Goal: Task Accomplishment & Management: Manage account settings

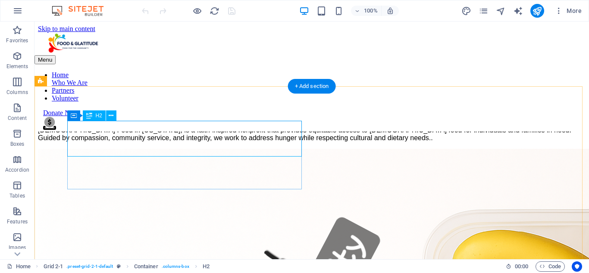
click at [187, 118] on div "Nourishing Communities with Dignity and Compassion" at bounding box center [311, 112] width 547 height 12
drag, startPoint x: 187, startPoint y: 140, endPoint x: 42, endPoint y: 141, distance: 145.2
click at [189, 118] on div "Nourishing Communities with Dignity and Compassion" at bounding box center [311, 112] width 547 height 12
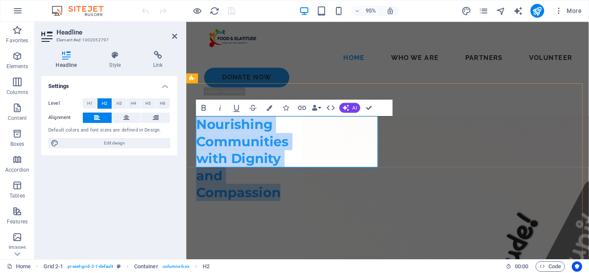
click at [292, 165] on h2 "Nourishing Communities with Dignity and Compassion" at bounding box center [244, 166] width 97 height 90
drag, startPoint x: 292, startPoint y: 165, endPoint x: 279, endPoint y: 127, distance: 40.1
click at [279, 127] on h2 "Nourishing Communities with Dignity and Compassion" at bounding box center [244, 166] width 97 height 90
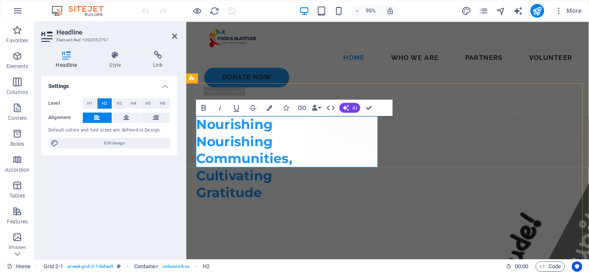
scroll to position [155, 3]
click at [281, 130] on span "Nourishing Nourishing Communities, Cultivating Gratitude" at bounding box center [246, 165] width 101 height 88
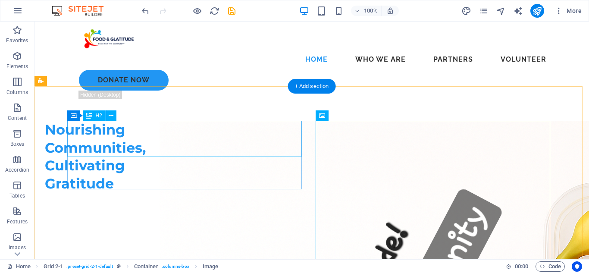
click at [146, 144] on div "Nourishing Communities, Cultivating Gratitude" at bounding box center [95, 157] width 101 height 72
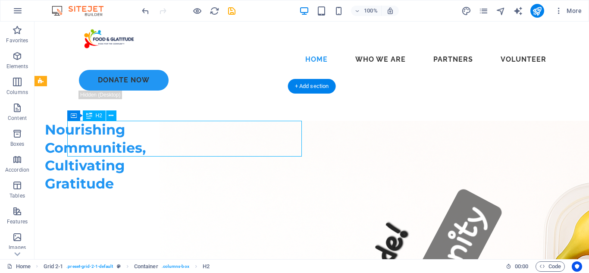
click at [146, 144] on div "Nourishing Communities, Cultivating Gratitude" at bounding box center [95, 157] width 101 height 72
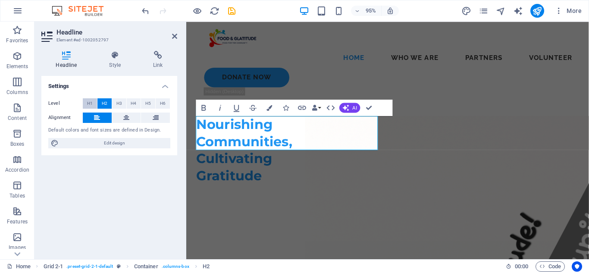
click at [86, 103] on button "H1" at bounding box center [90, 103] width 14 height 10
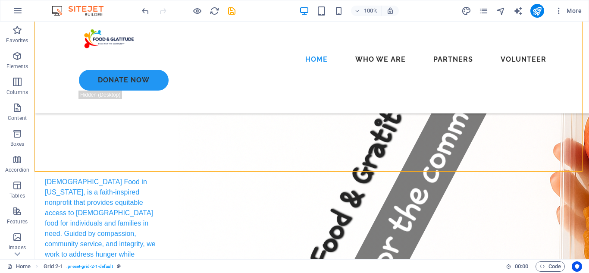
scroll to position [0, 0]
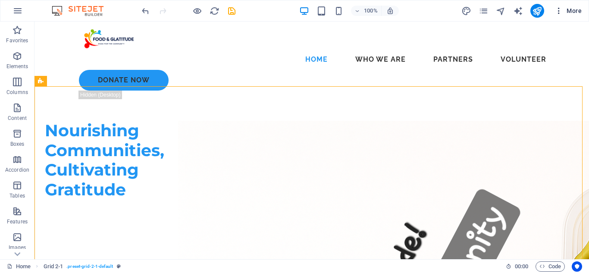
click at [576, 9] on span "More" at bounding box center [567, 10] width 27 height 9
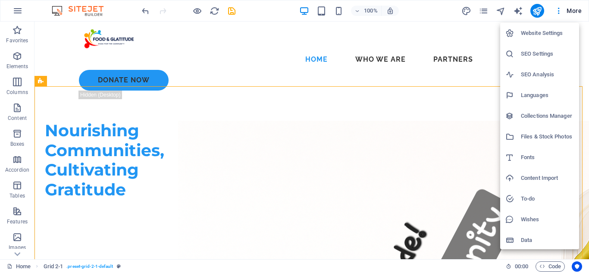
click at [536, 34] on h6 "Website Settings" at bounding box center [546, 33] width 53 height 10
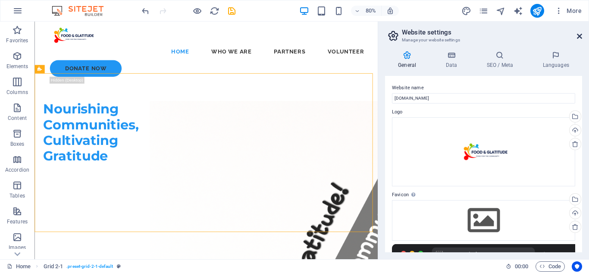
click at [577, 35] on icon at bounding box center [578, 36] width 5 height 7
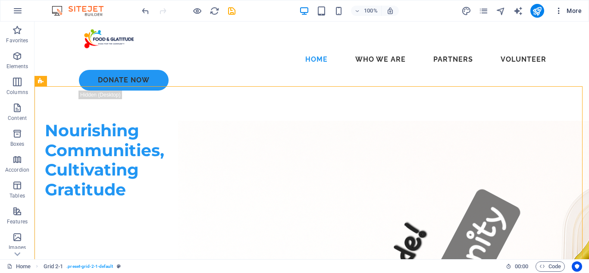
click at [578, 12] on span "More" at bounding box center [567, 10] width 27 height 9
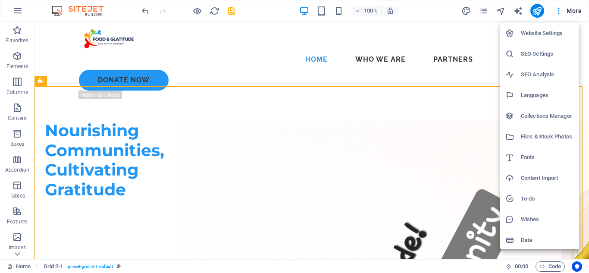
drag, startPoint x: 537, startPoint y: 129, endPoint x: 536, endPoint y: 140, distance: 10.3
click at [536, 129] on li "Files & Stock Photos" at bounding box center [539, 136] width 79 height 21
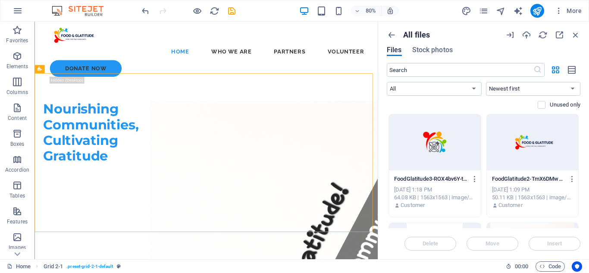
drag, startPoint x: 578, startPoint y: 125, endPoint x: 578, endPoint y: 140, distance: 14.6
drag, startPoint x: 573, startPoint y: 36, endPoint x: 536, endPoint y: 17, distance: 41.6
click at [573, 36] on icon "button" at bounding box center [574, 34] width 9 height 9
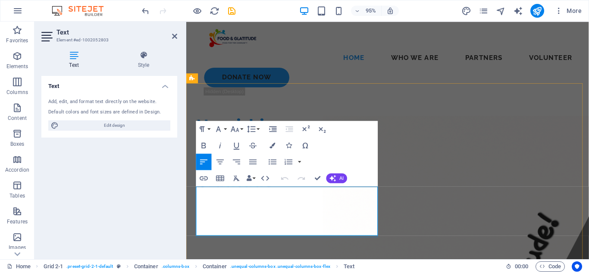
drag, startPoint x: 262, startPoint y: 238, endPoint x: 214, endPoint y: 203, distance: 58.6
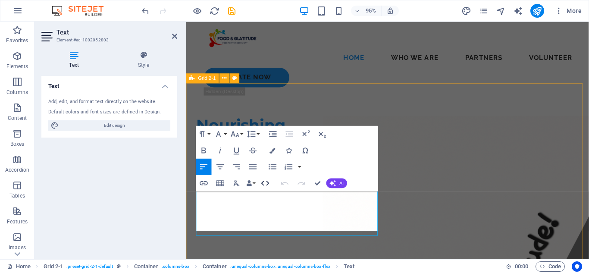
scroll to position [1390, 3]
drag, startPoint x: 312, startPoint y: 235, endPoint x: 219, endPoint y: 208, distance: 96.8
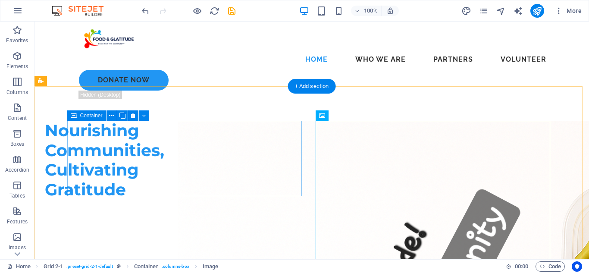
click at [119, 174] on div "Nourishing Communities, Cultivating Gratitude" at bounding box center [104, 232] width 119 height 222
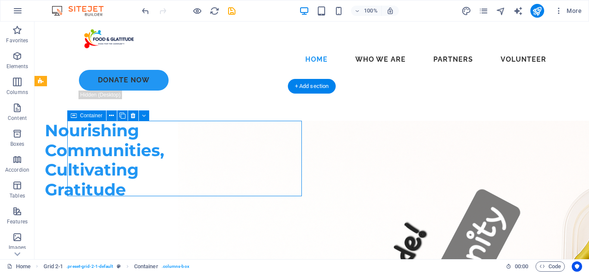
click at [119, 174] on div "Nourishing Communities, Cultivating Gratitude" at bounding box center [104, 232] width 119 height 222
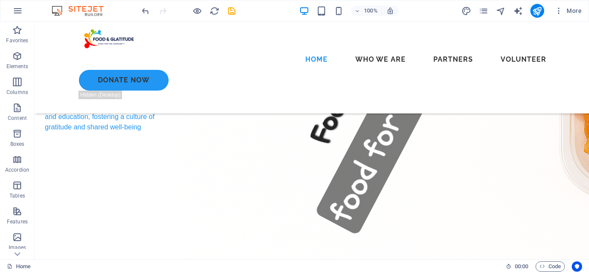
scroll to position [0, 0]
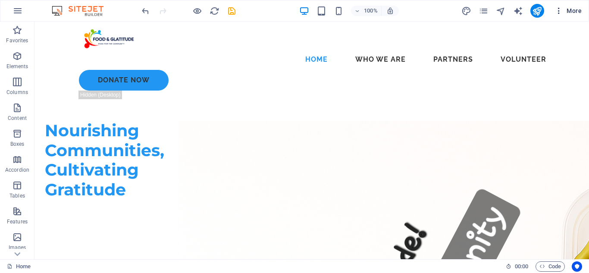
click at [580, 10] on span "More" at bounding box center [567, 10] width 27 height 9
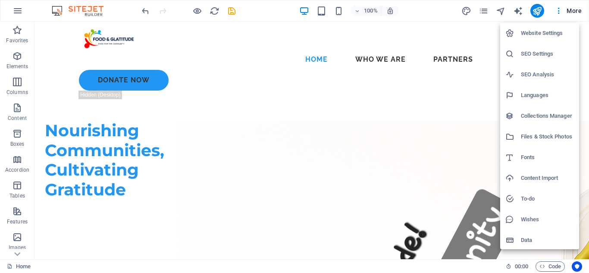
click at [535, 138] on h6 "Files & Stock Photos" at bounding box center [546, 136] width 53 height 10
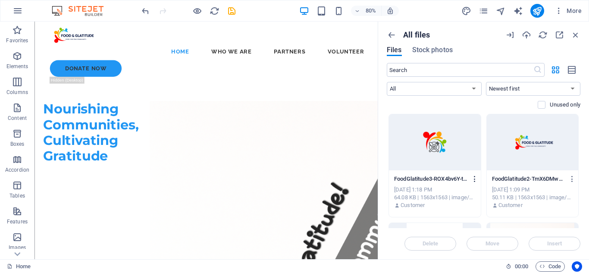
click at [473, 179] on icon "button" at bounding box center [474, 179] width 8 height 8
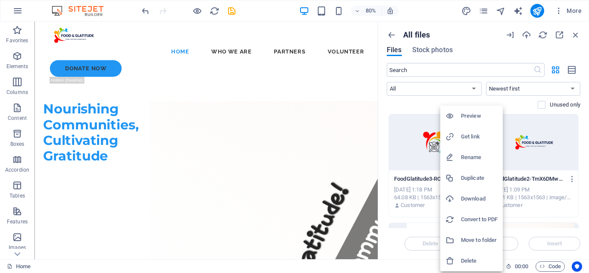
click at [471, 197] on h6 "Download" at bounding box center [479, 198] width 37 height 10
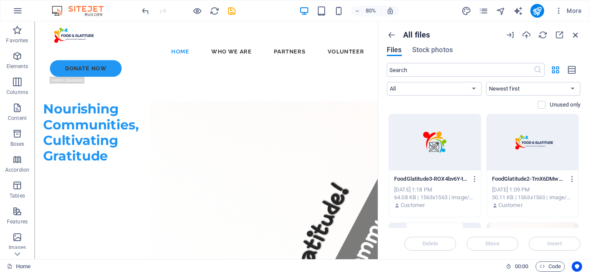
click at [576, 35] on icon "button" at bounding box center [574, 34] width 9 height 9
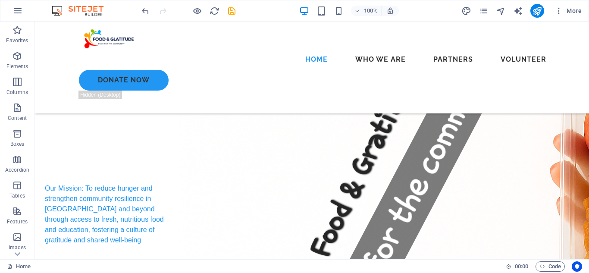
scroll to position [196, 0]
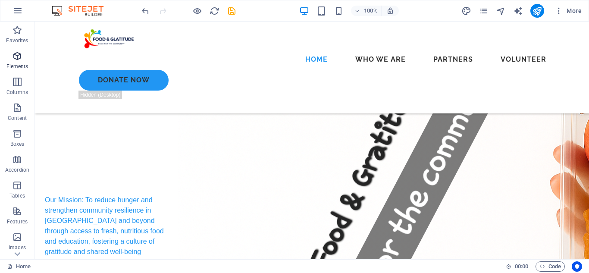
click at [17, 57] on icon "button" at bounding box center [17, 56] width 10 height 10
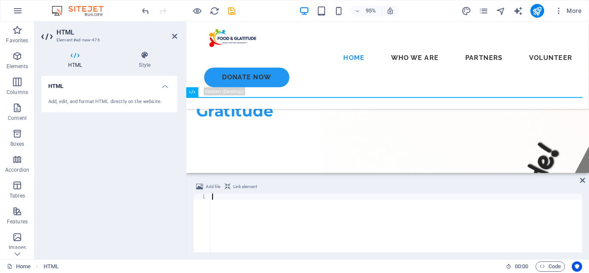
scroll to position [237, 0]
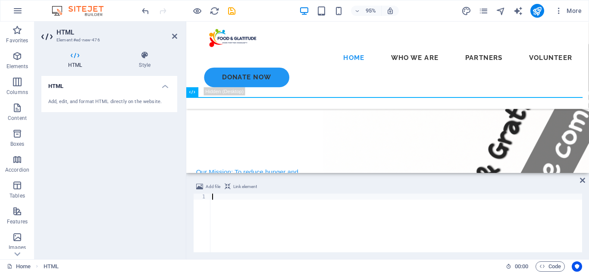
type textarea "</html>"
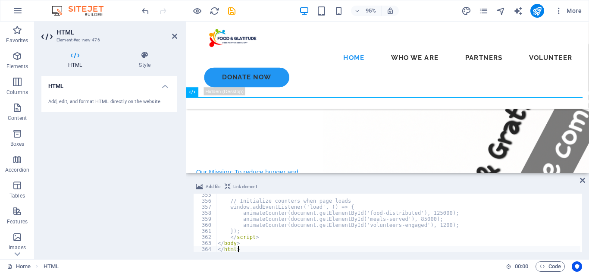
scroll to position [2137, 0]
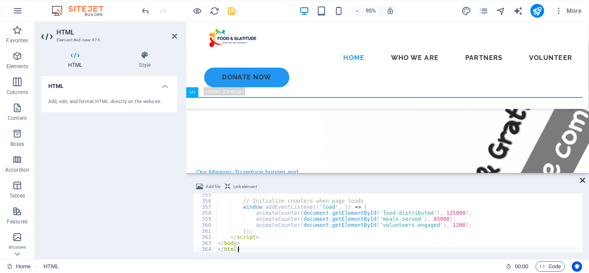
click at [583, 178] on icon at bounding box center [582, 180] width 5 height 7
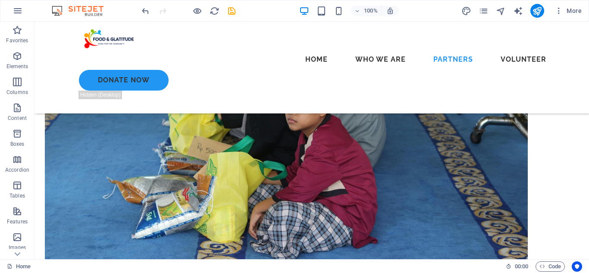
scroll to position [3310, 0]
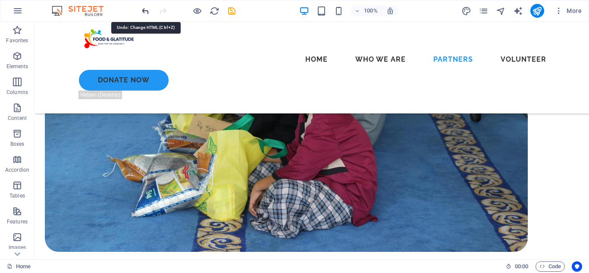
click at [143, 13] on icon "undo" at bounding box center [145, 11] width 10 height 10
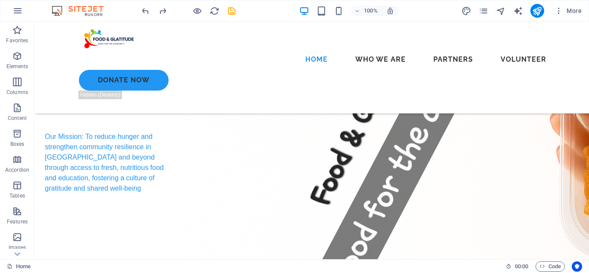
scroll to position [277, 0]
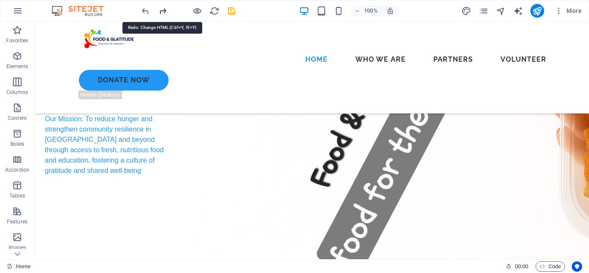
drag, startPoint x: 159, startPoint y: 9, endPoint x: 247, endPoint y: 55, distance: 99.8
click at [159, 9] on icon "redo" at bounding box center [163, 11] width 10 height 10
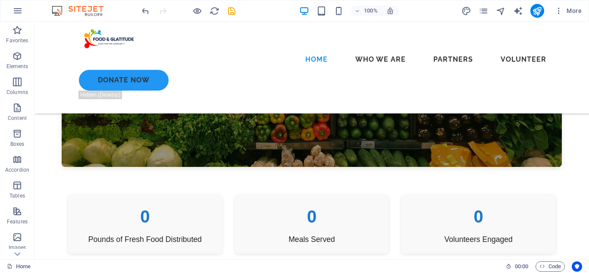
scroll to position [667, 0]
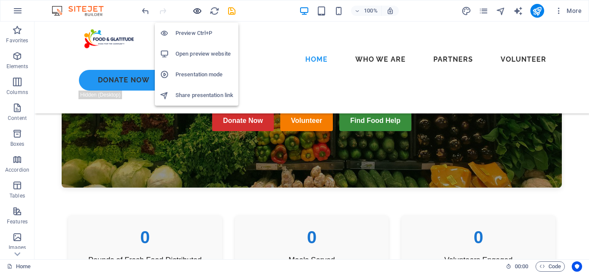
click at [200, 11] on icon "button" at bounding box center [197, 11] width 10 height 10
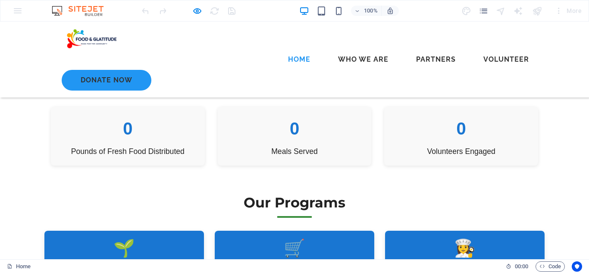
scroll to position [781, 0]
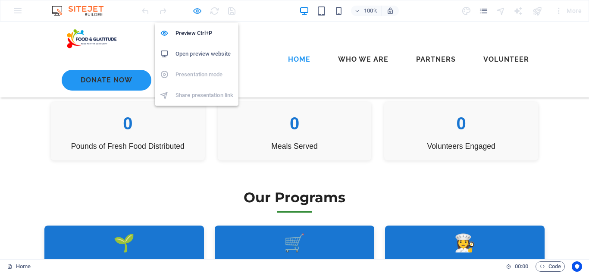
click at [193, 10] on icon "button" at bounding box center [197, 11] width 10 height 10
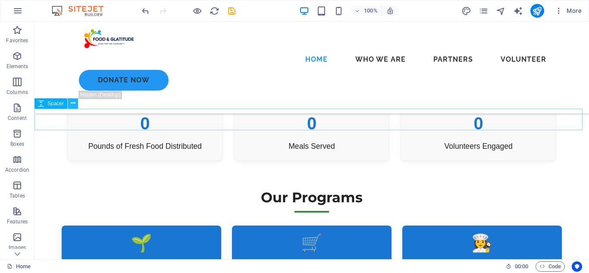
click at [72, 105] on icon at bounding box center [73, 103] width 5 height 9
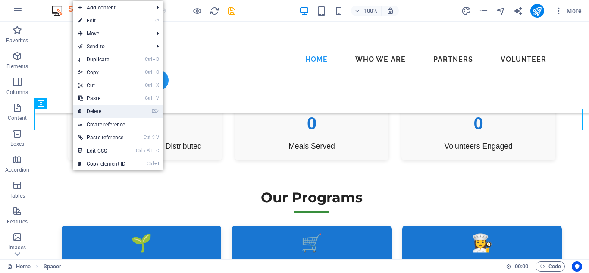
click at [101, 113] on link "⌦ Delete" at bounding box center [102, 111] width 58 height 13
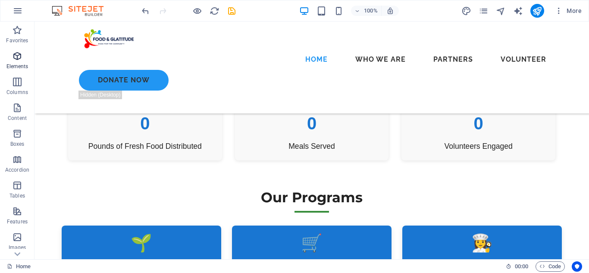
click at [16, 60] on icon "button" at bounding box center [17, 56] width 10 height 10
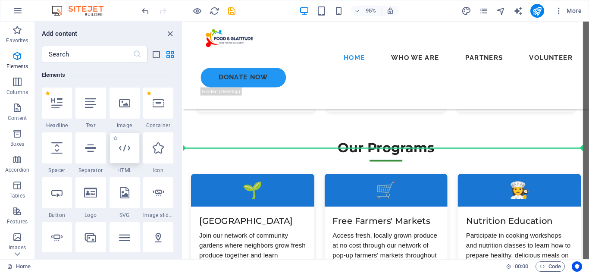
scroll to position [856, 0]
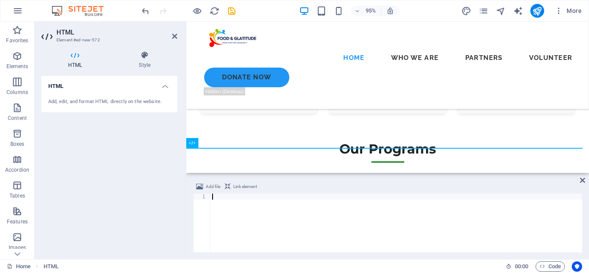
type textarea "</script>"
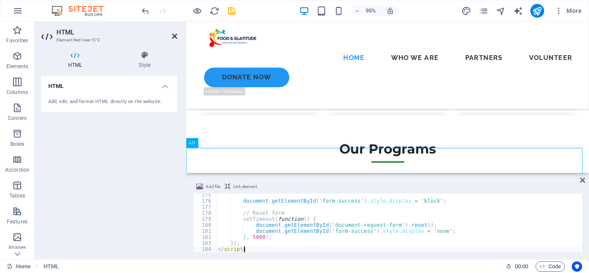
click at [175, 37] on icon at bounding box center [174, 36] width 5 height 7
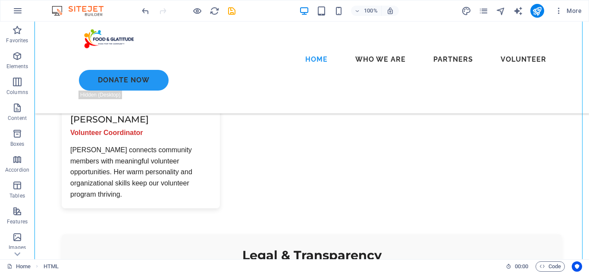
scroll to position [1653, 0]
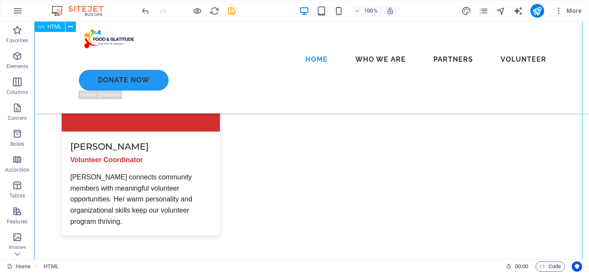
click at [135, 147] on div "Our Mission Nourishing Communities, Cultivating Gratitude Our Story Food & Grat…" at bounding box center [311, 68] width 554 height 1115
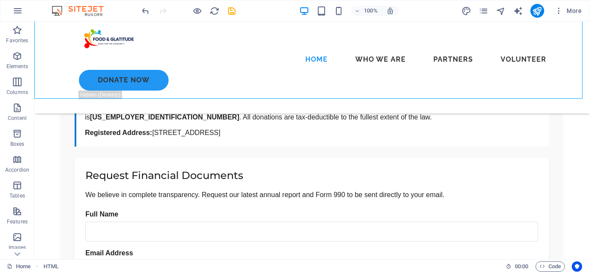
scroll to position [1895, 0]
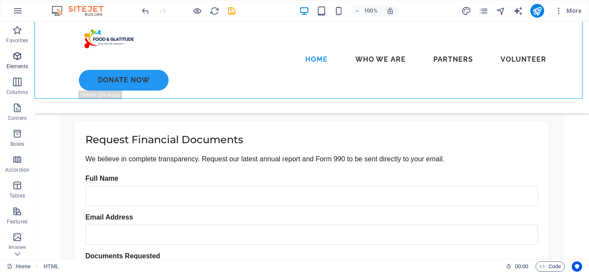
click at [24, 65] on p "Elements" at bounding box center [17, 66] width 22 height 7
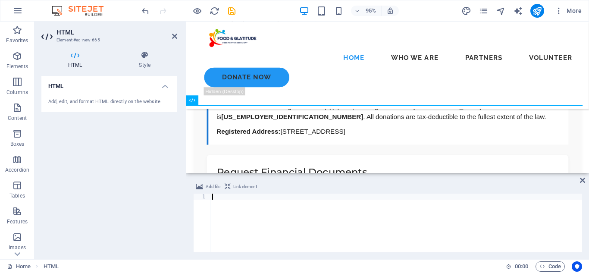
scroll to position [2087, 0]
type textarea "</section>"
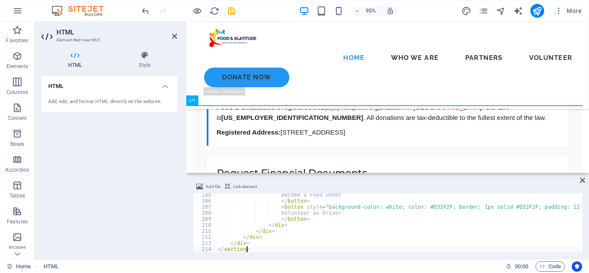
scroll to position [1232, 0]
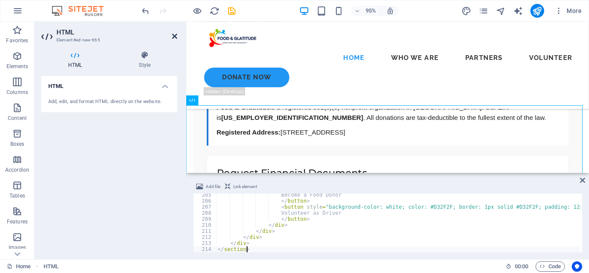
click at [173, 37] on icon at bounding box center [174, 36] width 5 height 7
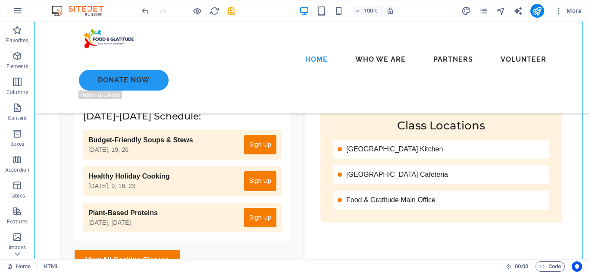
scroll to position [2935, 0]
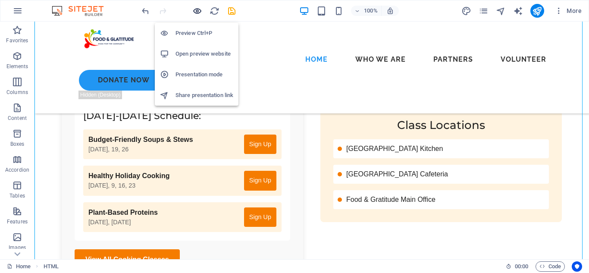
click at [197, 12] on icon "button" at bounding box center [197, 11] width 10 height 10
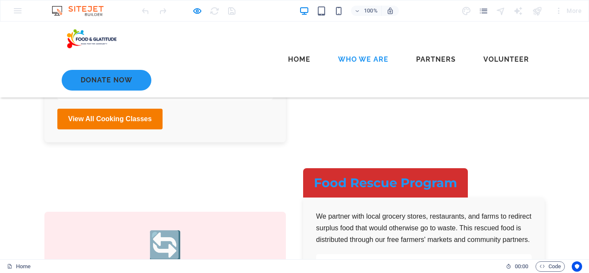
scroll to position [3111, 0]
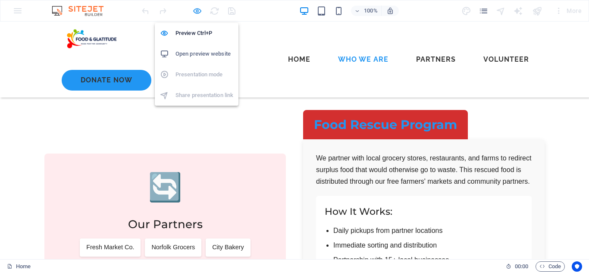
click at [196, 13] on icon "button" at bounding box center [197, 11] width 10 height 10
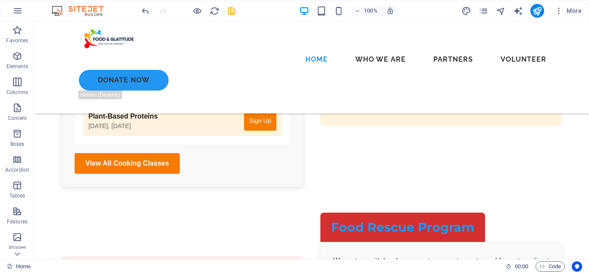
scroll to position [3077, 0]
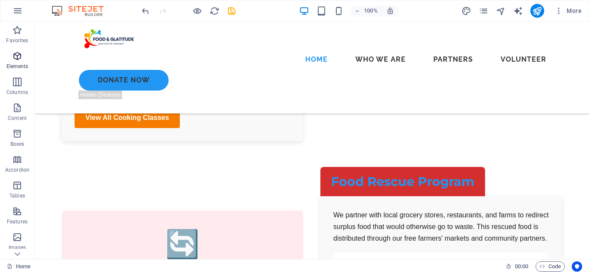
click at [11, 59] on span "Elements" at bounding box center [17, 61] width 34 height 21
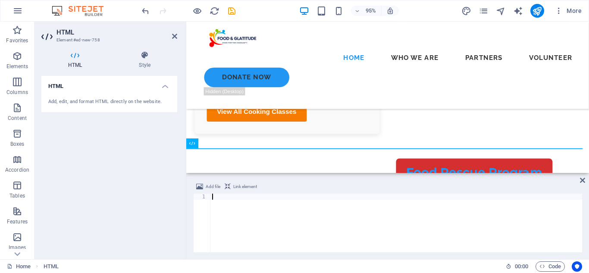
scroll to position [3390, 0]
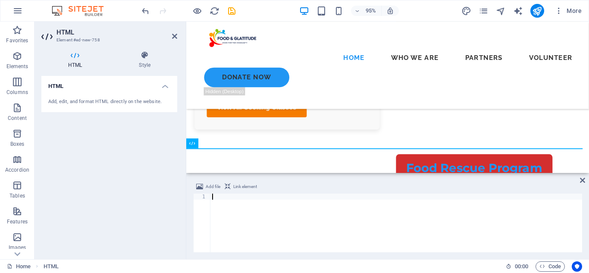
type textarea "</script>"
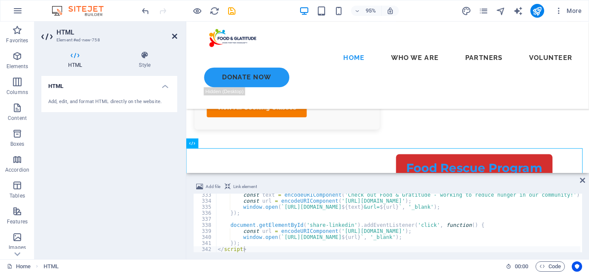
click at [173, 37] on icon at bounding box center [174, 36] width 5 height 7
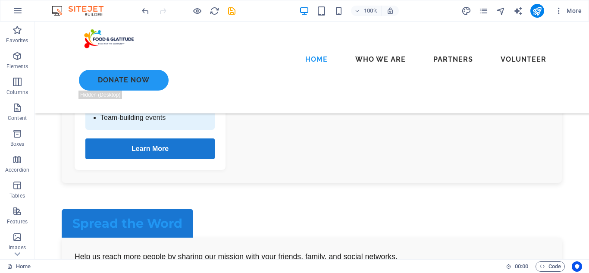
scroll to position [4261, 0]
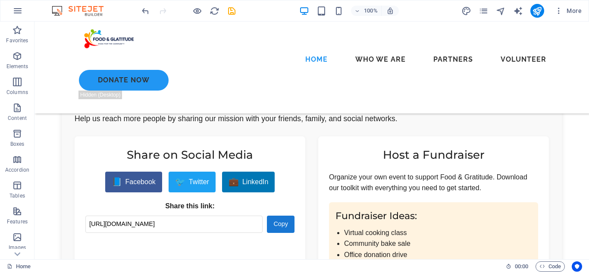
scroll to position [4399, 0]
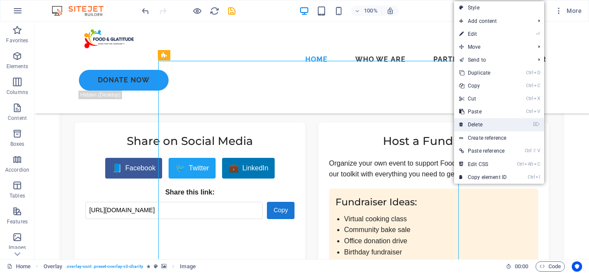
drag, startPoint x: 479, startPoint y: 125, endPoint x: 438, endPoint y: 106, distance: 45.1
click at [479, 125] on link "⌦ Delete" at bounding box center [483, 124] width 58 height 13
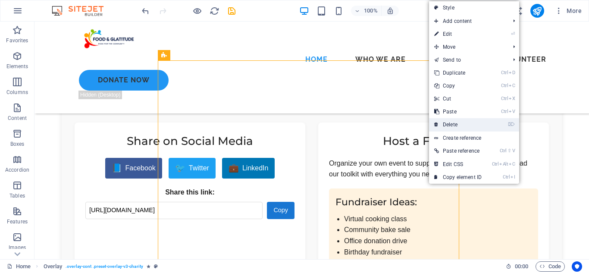
click at [459, 128] on link "⌦ Delete" at bounding box center [458, 124] width 58 height 13
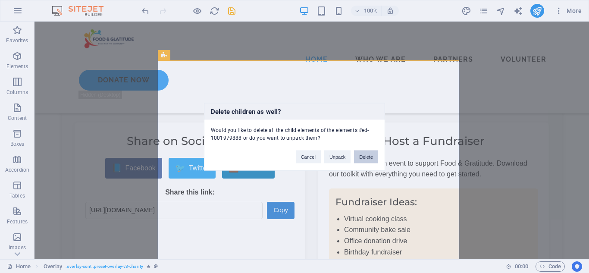
click at [360, 154] on button "Delete" at bounding box center [366, 156] width 24 height 13
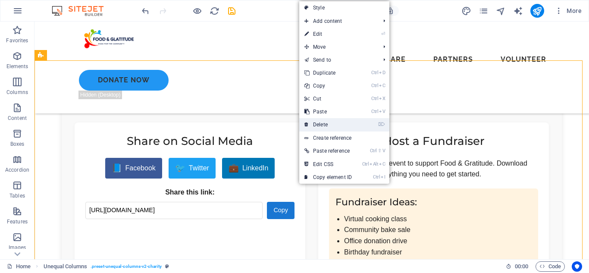
click at [333, 122] on link "⌦ Delete" at bounding box center [328, 124] width 58 height 13
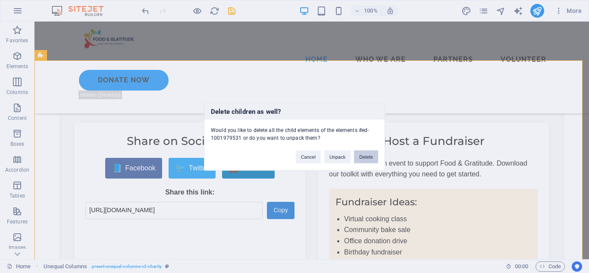
click at [371, 158] on button "Delete" at bounding box center [366, 156] width 24 height 13
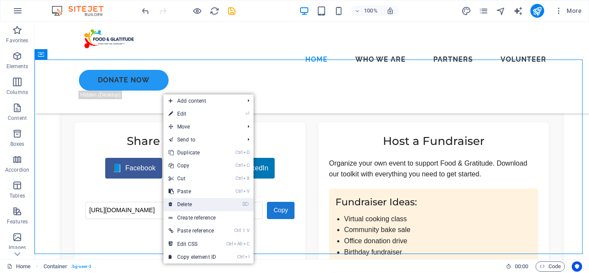
click at [213, 202] on link "⌦ Delete" at bounding box center [192, 204] width 58 height 13
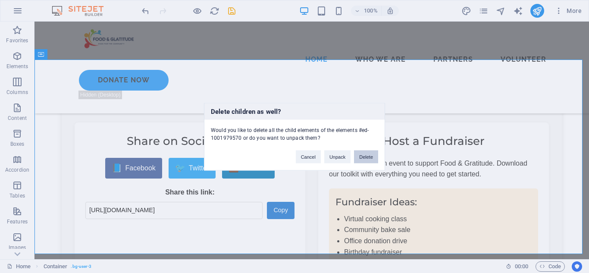
click at [366, 158] on button "Delete" at bounding box center [366, 156] width 24 height 13
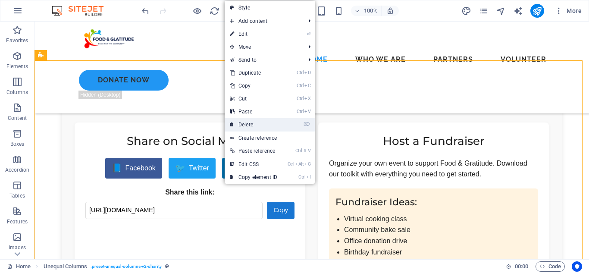
click at [259, 122] on link "⌦ Delete" at bounding box center [253, 124] width 58 height 13
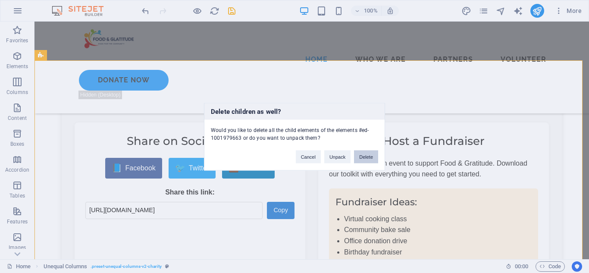
click at [367, 160] on button "Delete" at bounding box center [366, 156] width 24 height 13
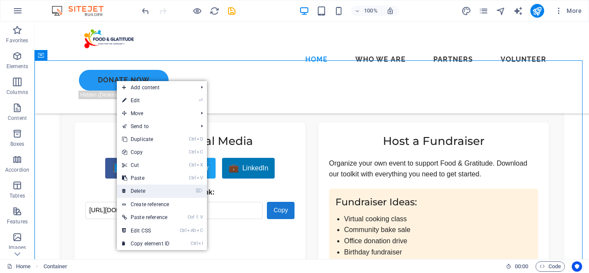
click at [181, 191] on li "⌦ Delete" at bounding box center [162, 190] width 90 height 13
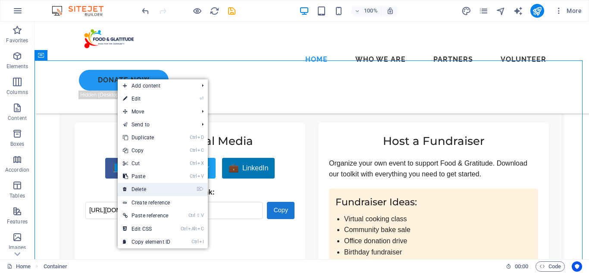
click at [168, 189] on link "⌦ Delete" at bounding box center [147, 189] width 58 height 13
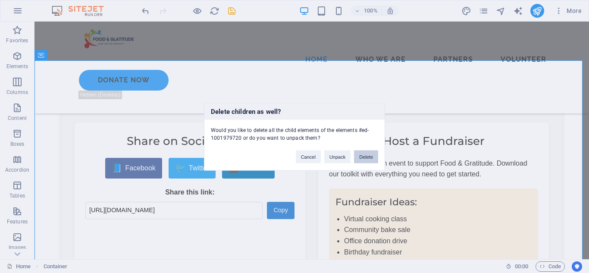
click at [366, 157] on button "Delete" at bounding box center [366, 156] width 24 height 13
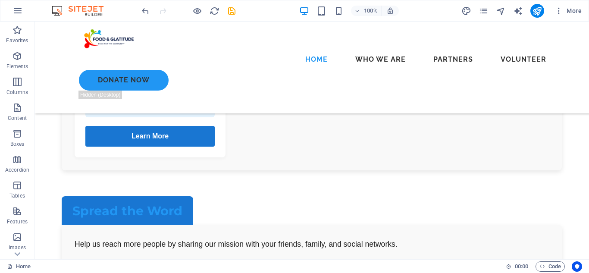
scroll to position [4329, 0]
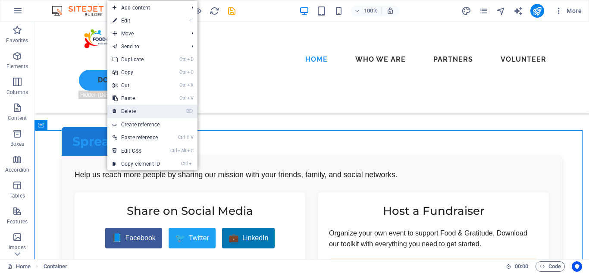
click at [146, 112] on link "⌦ Delete" at bounding box center [136, 111] width 58 height 13
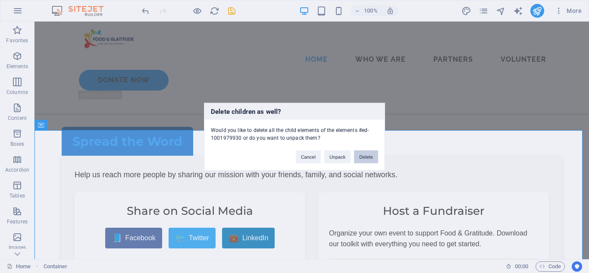
click at [368, 158] on button "Delete" at bounding box center [366, 156] width 24 height 13
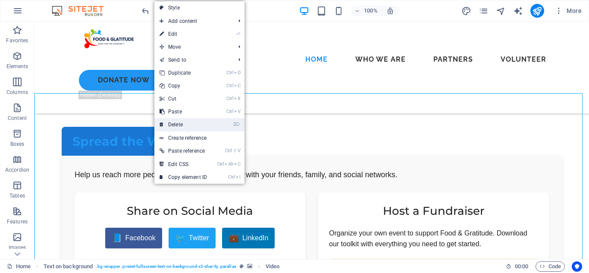
drag, startPoint x: 192, startPoint y: 126, endPoint x: 164, endPoint y: 106, distance: 34.6
click at [192, 126] on link "⌦ Delete" at bounding box center [183, 124] width 58 height 13
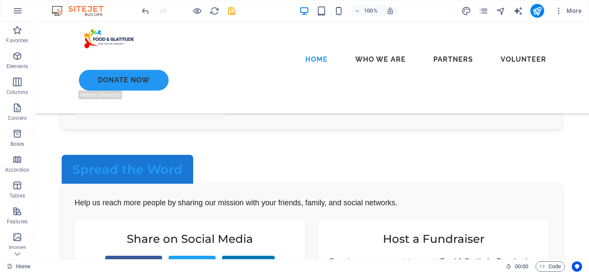
scroll to position [4310, 0]
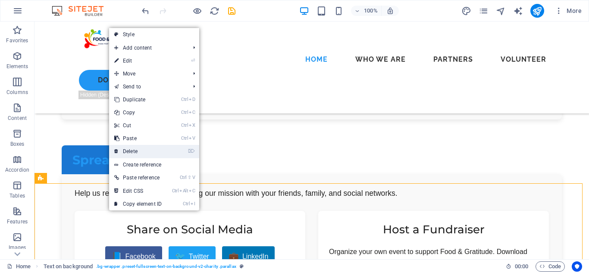
click at [140, 155] on link "⌦ Delete" at bounding box center [138, 151] width 58 height 13
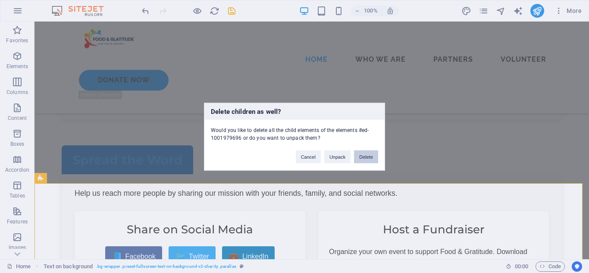
click at [360, 157] on button "Delete" at bounding box center [366, 156] width 24 height 13
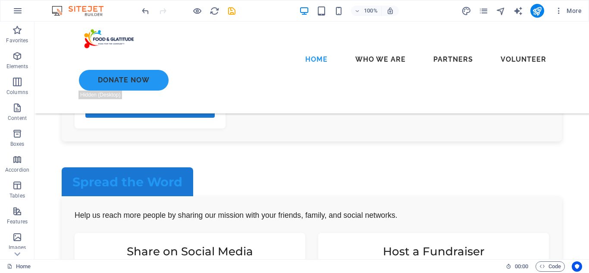
scroll to position [4279, 0]
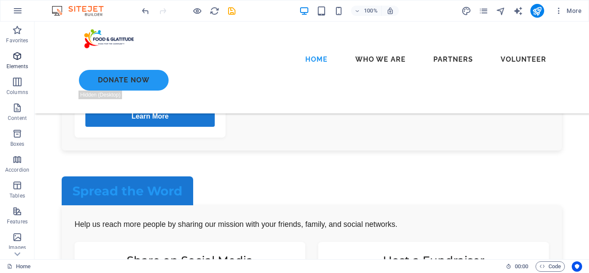
click at [13, 60] on icon "button" at bounding box center [17, 56] width 10 height 10
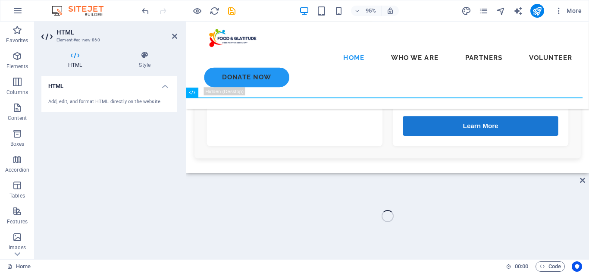
scroll to position [4772, 0]
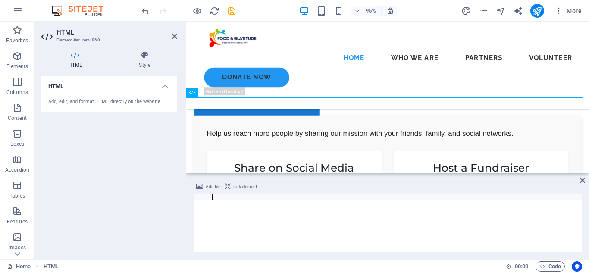
type textarea "</script>"
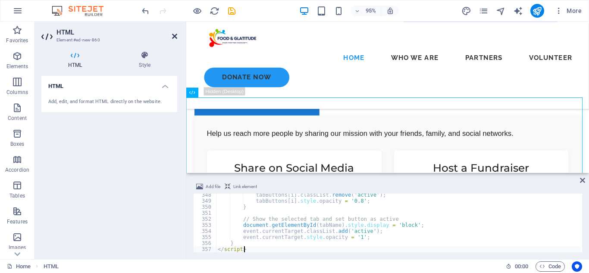
click at [175, 37] on icon at bounding box center [174, 36] width 5 height 7
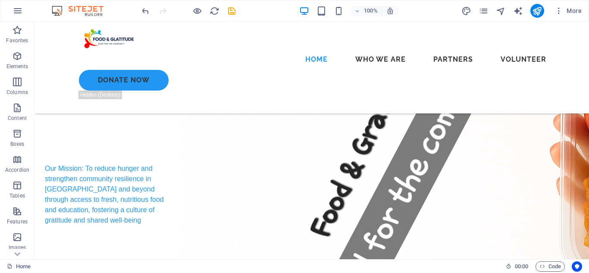
scroll to position [247, 0]
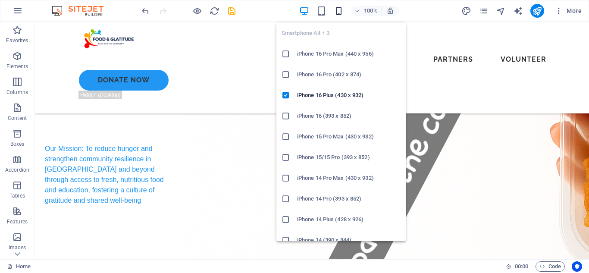
click at [340, 8] on icon "button" at bounding box center [338, 11] width 10 height 10
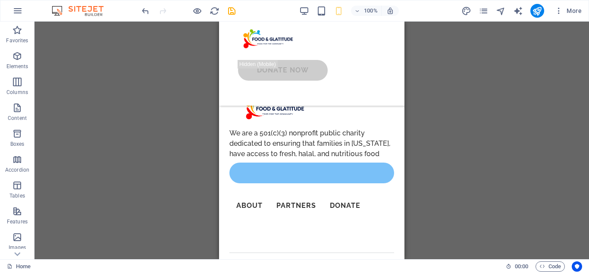
scroll to position [8570, 0]
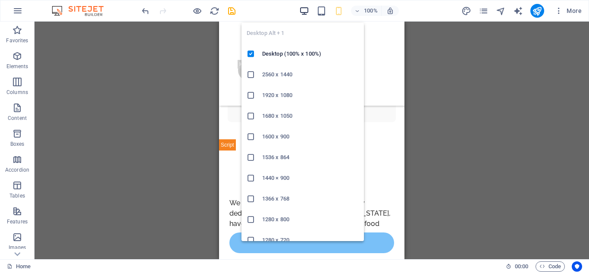
drag, startPoint x: 303, startPoint y: 10, endPoint x: 351, endPoint y: 96, distance: 98.8
click at [303, 10] on icon "button" at bounding box center [304, 11] width 10 height 10
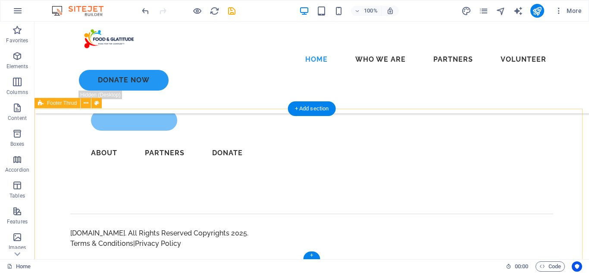
scroll to position [4854, 0]
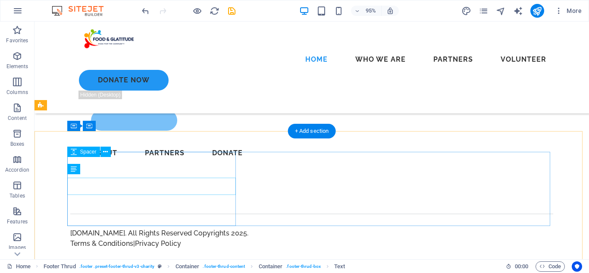
scroll to position [4851, 0]
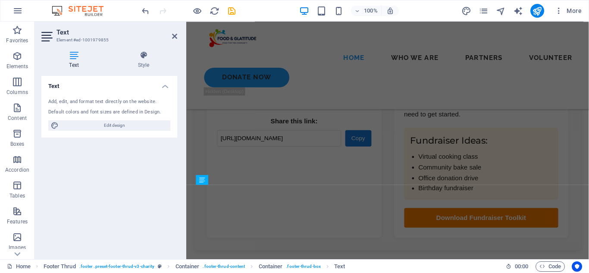
scroll to position [5465, 0]
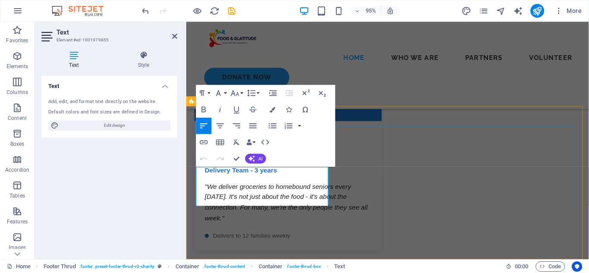
drag, startPoint x: 259, startPoint y: 212, endPoint x: 210, endPoint y: 181, distance: 57.9
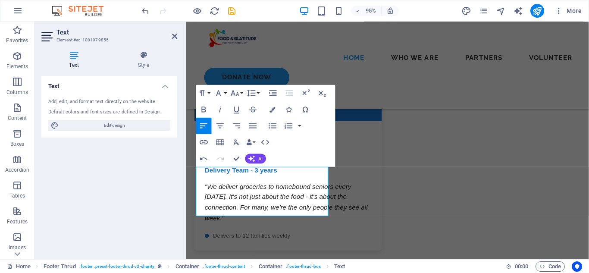
scroll to position [1188, 5]
drag, startPoint x: 236, startPoint y: 158, endPoint x: 201, endPoint y: 139, distance: 40.1
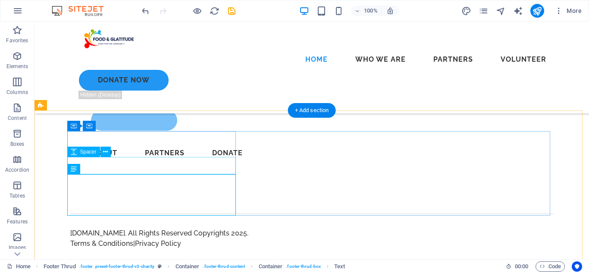
scroll to position [4851, 0]
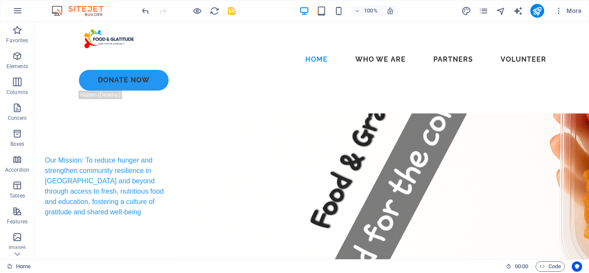
scroll to position [0, 0]
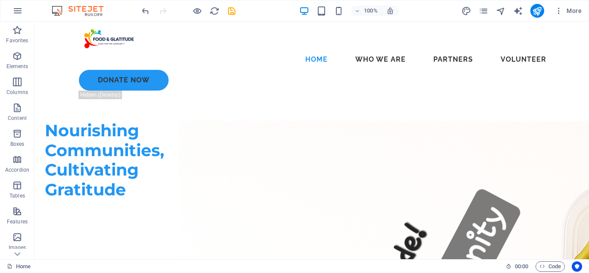
drag, startPoint x: 588, startPoint y: 35, endPoint x: 621, endPoint y: 42, distance: 33.5
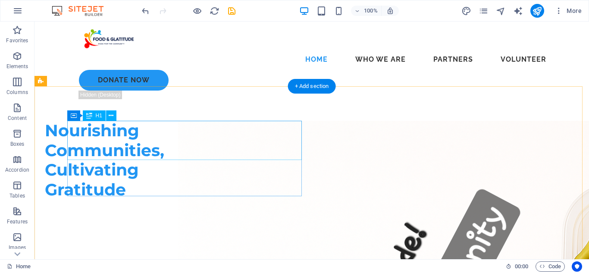
click at [164, 137] on div "Nourishing Communities, Cultivating Gratitude" at bounding box center [104, 160] width 119 height 78
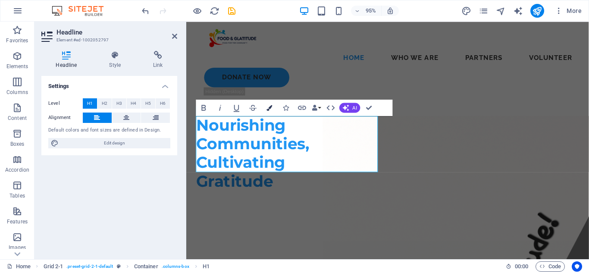
click at [271, 107] on icon "button" at bounding box center [269, 108] width 6 height 6
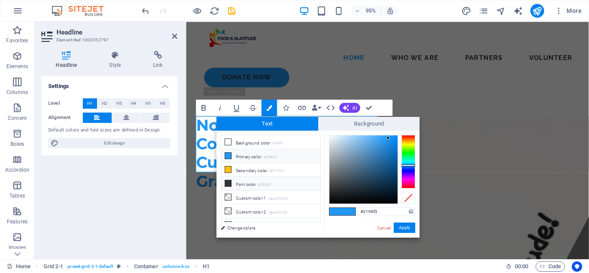
click at [250, 180] on li "Font color #333333" at bounding box center [270, 184] width 99 height 14
type input "#333333"
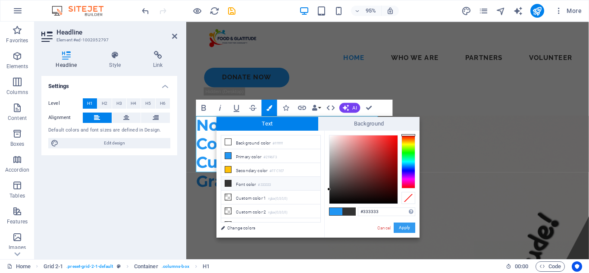
click at [401, 229] on button "Apply" at bounding box center [404, 227] width 22 height 10
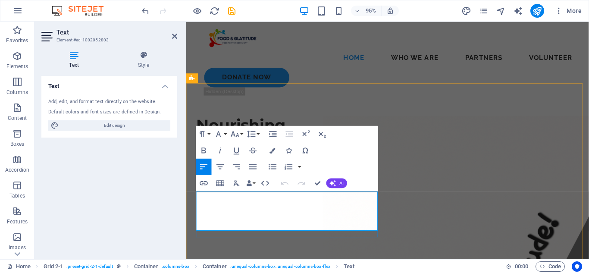
click at [274, 149] on icon "button" at bounding box center [273, 150] width 6 height 6
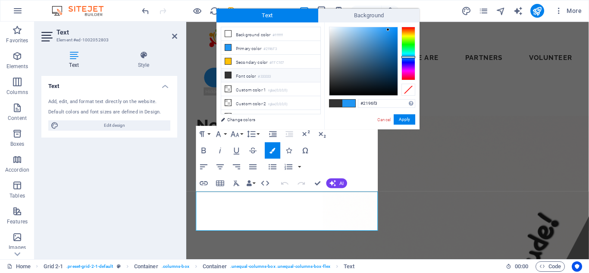
click at [279, 75] on li "Font color #333333" at bounding box center [270, 76] width 99 height 14
type input "#333333"
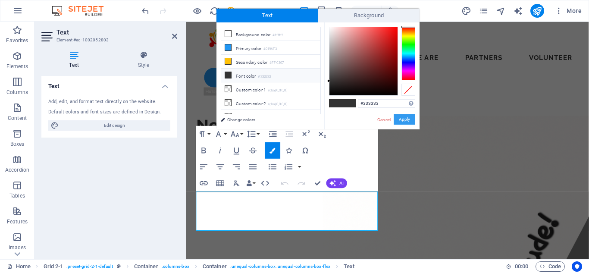
drag, startPoint x: 410, startPoint y: 117, endPoint x: 230, endPoint y: 104, distance: 180.6
click at [410, 117] on button "Apply" at bounding box center [404, 119] width 22 height 10
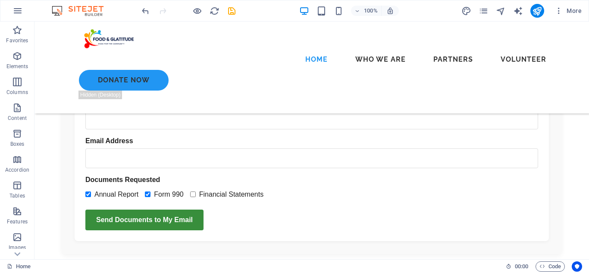
scroll to position [1981, 0]
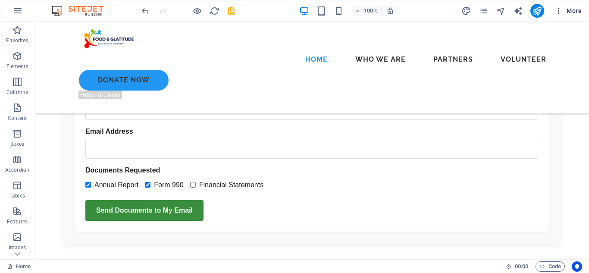
click at [573, 7] on span "More" at bounding box center [567, 10] width 27 height 9
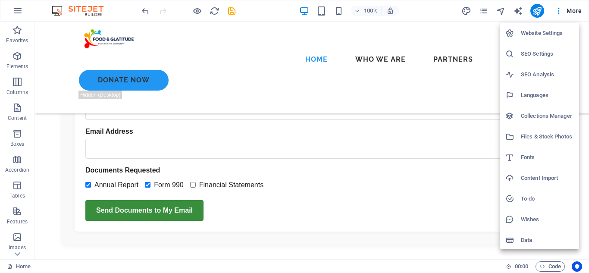
click at [539, 35] on h6 "Website Settings" at bounding box center [546, 33] width 53 height 10
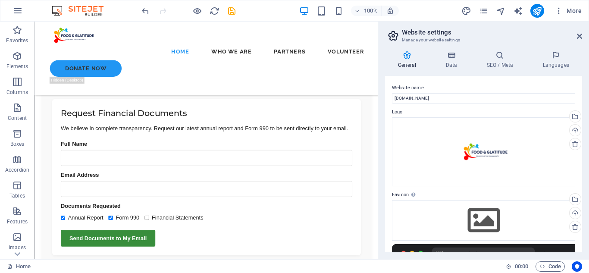
scroll to position [2186, 0]
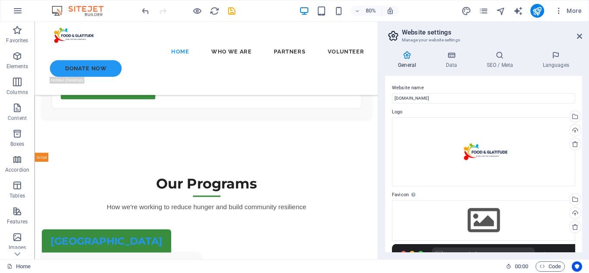
drag, startPoint x: 582, startPoint y: 112, endPoint x: 579, endPoint y: 134, distance: 22.2
click at [579, 134] on div "General Data SEO / Meta Languages Website name naturesuperfoods.org Logo Drag f…" at bounding box center [483, 151] width 211 height 215
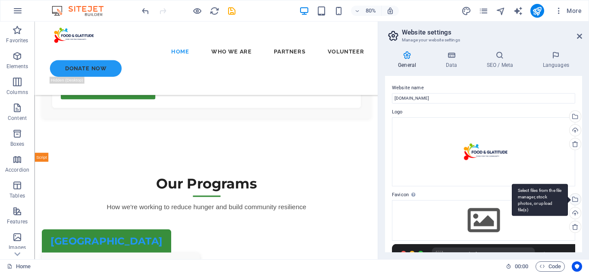
click at [572, 197] on div "Select files from the file manager, stock photos, or upload file(s)" at bounding box center [573, 199] width 13 height 13
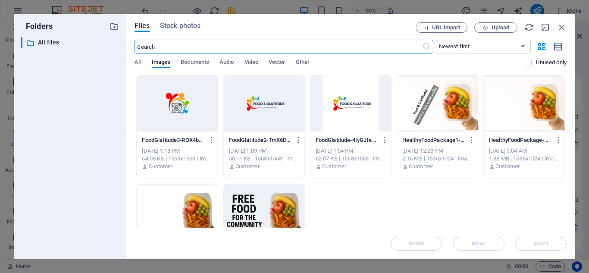
click at [166, 108] on div at bounding box center [177, 103] width 81 height 56
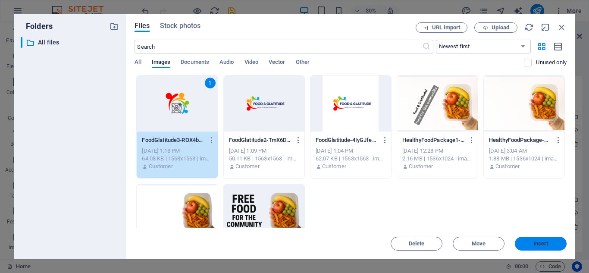
click at [523, 239] on button "Insert" at bounding box center [540, 244] width 52 height 14
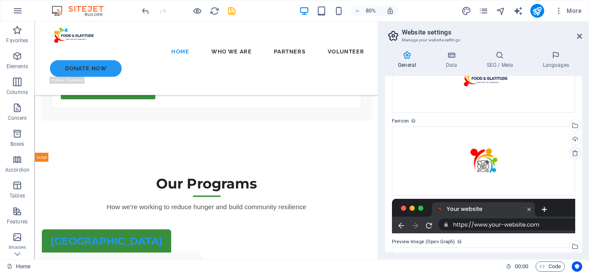
scroll to position [76, 0]
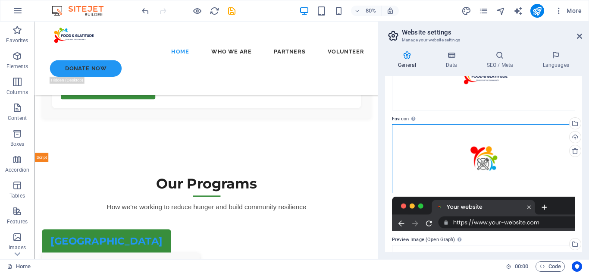
click at [498, 155] on div "Drag files here, click to choose files or select files from Files or our free s…" at bounding box center [483, 158] width 183 height 69
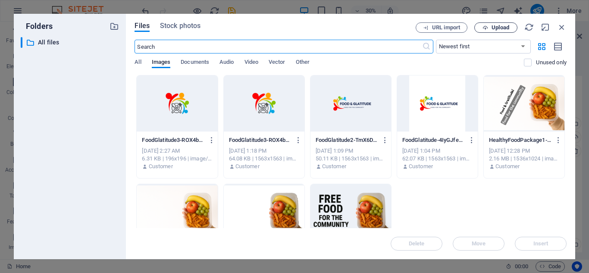
click at [489, 24] on button "Upload" at bounding box center [495, 27] width 43 height 10
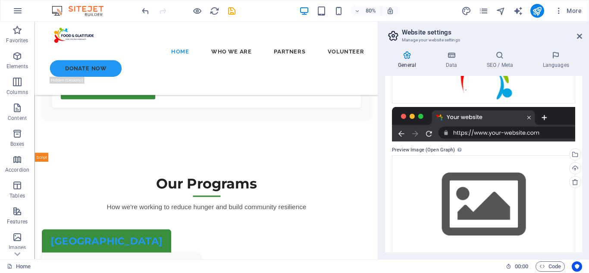
scroll to position [174, 0]
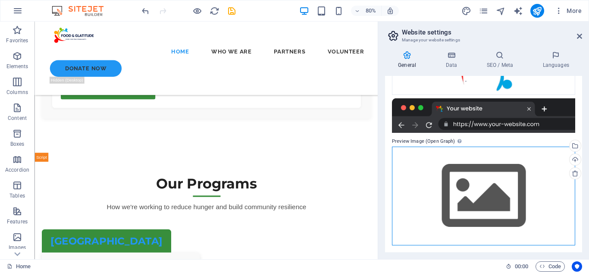
click at [457, 187] on div "Drag files here, click to choose files or select files from Files or our free s…" at bounding box center [483, 195] width 183 height 99
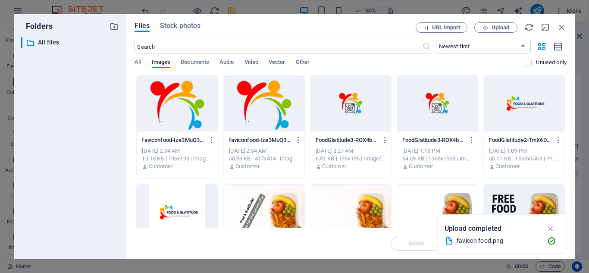
click at [169, 108] on div at bounding box center [177, 103] width 81 height 56
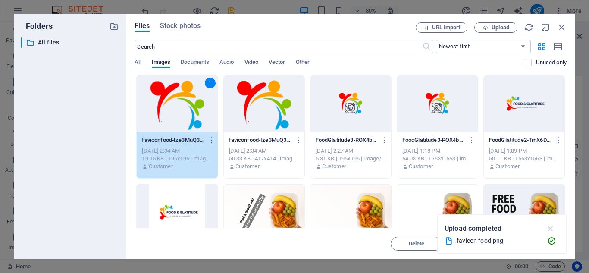
click at [551, 229] on icon "button" at bounding box center [550, 228] width 10 height 9
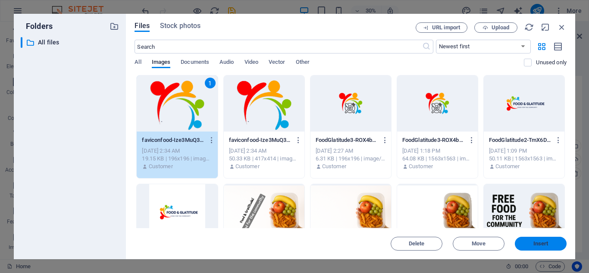
click at [531, 242] on span "Insert" at bounding box center [540, 243] width 45 height 5
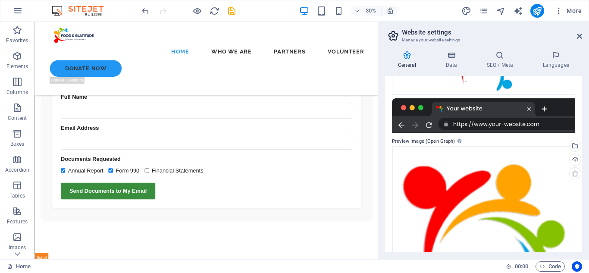
scroll to position [2186, 0]
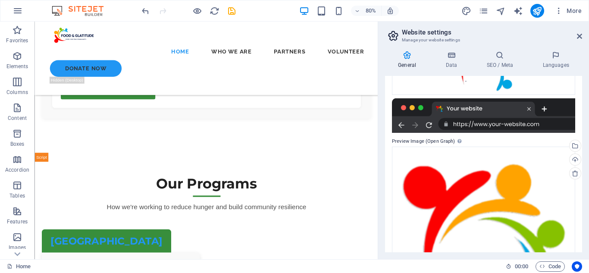
drag, startPoint x: 582, startPoint y: 209, endPoint x: 580, endPoint y: 237, distance: 28.0
click at [580, 237] on div "General Data SEO / Meta Languages Website name naturesuperfoods.org Logo Drag f…" at bounding box center [483, 151] width 211 height 215
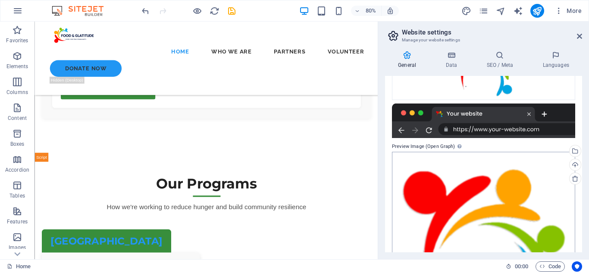
scroll to position [167, 0]
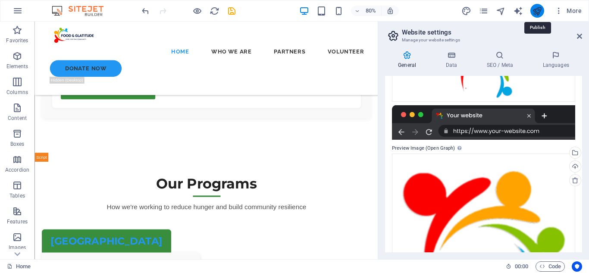
drag, startPoint x: 539, startPoint y: 10, endPoint x: 491, endPoint y: 44, distance: 58.1
click at [539, 10] on icon "publish" at bounding box center [537, 11] width 10 height 10
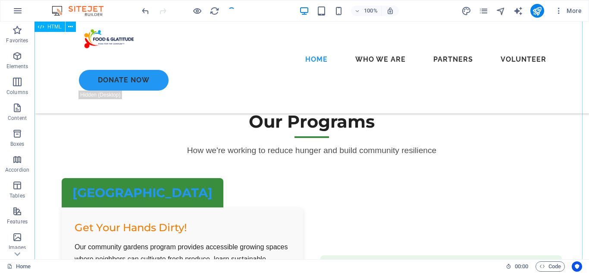
scroll to position [1981, 0]
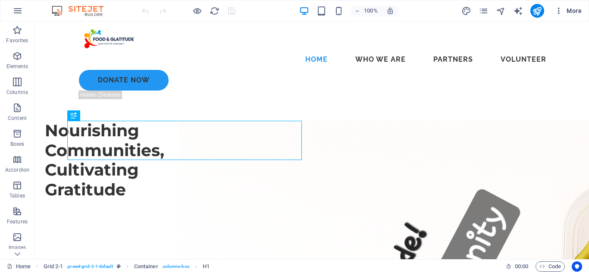
click at [576, 9] on span "More" at bounding box center [567, 10] width 27 height 9
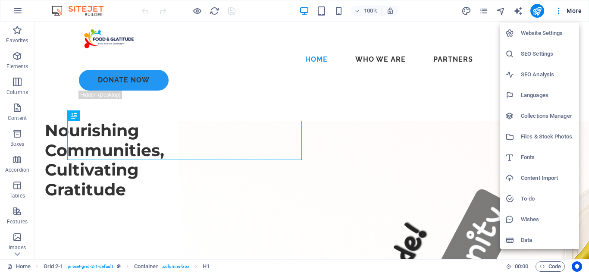
click at [532, 56] on h6 "SEO Settings" at bounding box center [546, 54] width 53 height 10
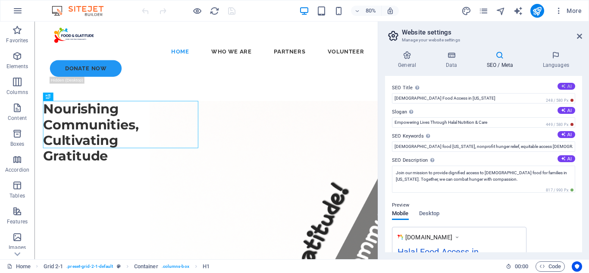
click at [566, 85] on button "AI" at bounding box center [566, 86] width 18 height 7
type input "Nourish & Strengthen Communities"
click at [569, 109] on button "AI" at bounding box center [566, 110] width 18 height 7
type input "Empowering Lives Through Fresh Food and Kindness"
click at [558, 135] on button "AI" at bounding box center [566, 134] width 18 height 7
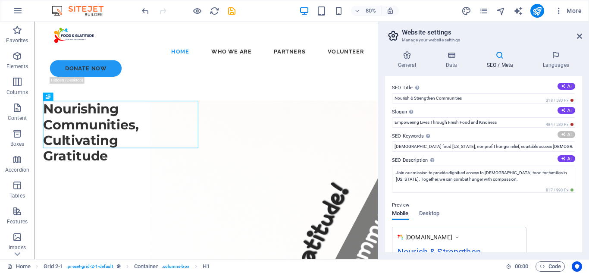
type input "hunger relief, community resilience, nutritious food access, nonprofit organiza…"
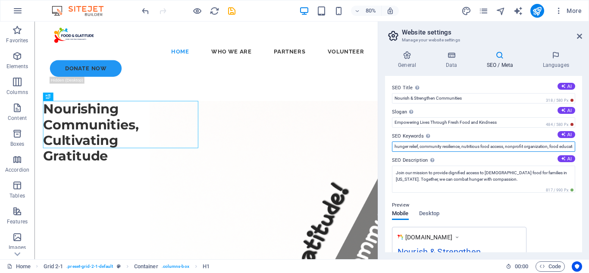
click at [569, 145] on input "hunger relief, community resilience, nutritious food access, nonprofit organiza…" at bounding box center [483, 146] width 183 height 10
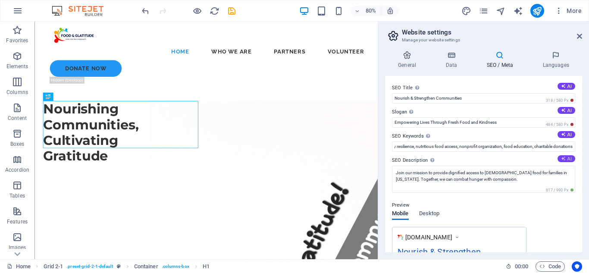
click at [568, 158] on button "AI" at bounding box center [566, 158] width 18 height 7
type textarea "Join us in reducing hunger and building community resilience through fresh food…"
click at [457, 56] on icon at bounding box center [450, 55] width 37 height 9
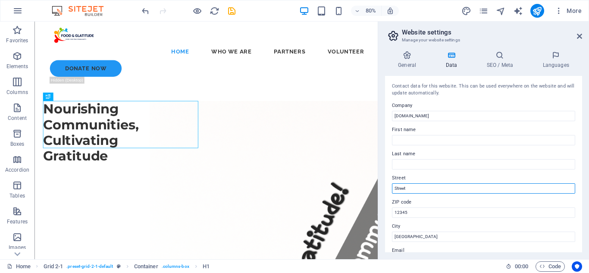
click at [411, 188] on input "Street" at bounding box center [483, 188] width 183 height 10
paste input "[STREET_ADDRESS]"
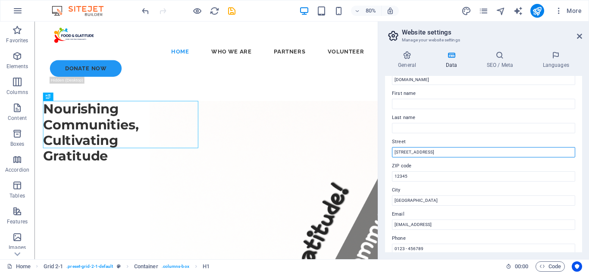
scroll to position [65, 0]
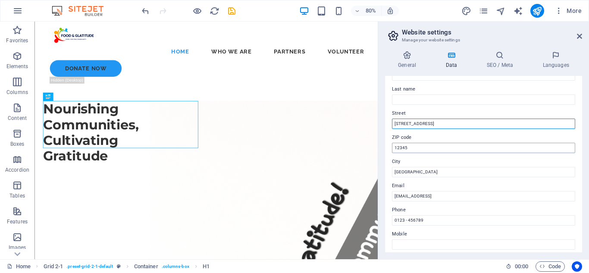
type input "[STREET_ADDRESS]"
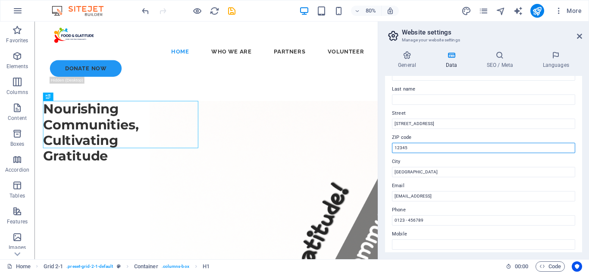
click at [444, 146] on input "12345" at bounding box center [483, 148] width 183 height 10
type input "1"
type input "23517"
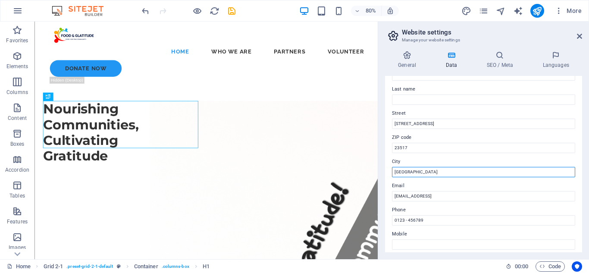
click at [436, 168] on input "[GEOGRAPHIC_DATA]" at bounding box center [483, 172] width 183 height 10
type input "B"
type input "Norfolk"
click at [507, 189] on label "Email" at bounding box center [483, 186] width 183 height 10
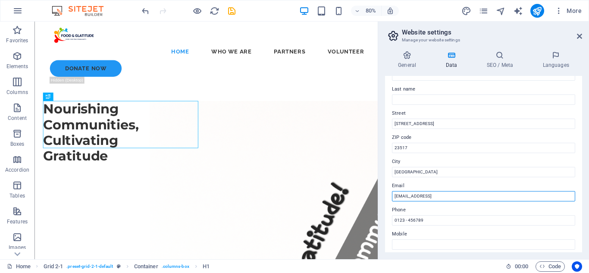
click at [507, 191] on input "[EMAIL_ADDRESS]" at bounding box center [483, 196] width 183 height 10
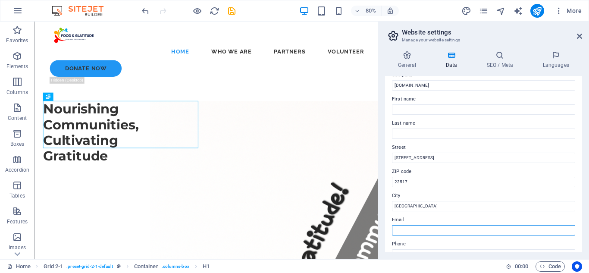
scroll to position [22, 0]
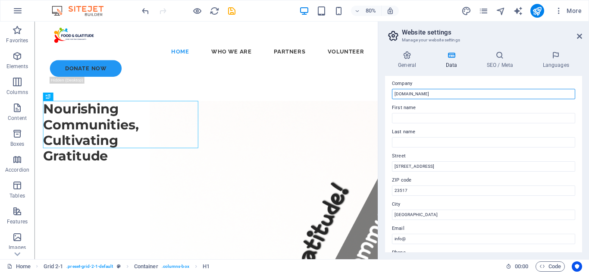
click at [421, 93] on input "[DOMAIN_NAME]" at bounding box center [483, 94] width 183 height 10
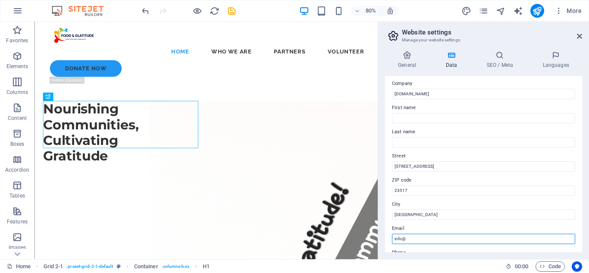
click at [443, 240] on input "info@" at bounding box center [483, 239] width 183 height 10
paste input "[DOMAIN_NAME]"
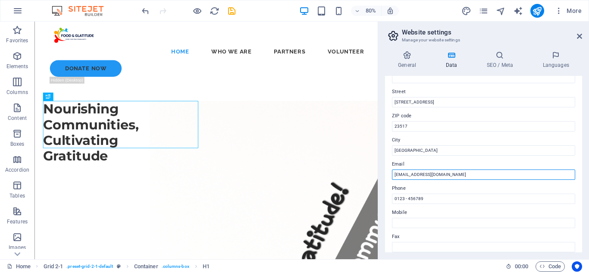
scroll to position [87, 0]
type input "info@naturesuperfoods.org"
click at [451, 207] on label "Mobile" at bounding box center [483, 212] width 183 height 10
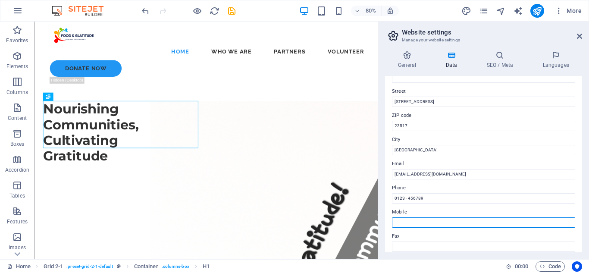
click at [451, 217] on input "Mobile" at bounding box center [483, 222] width 183 height 10
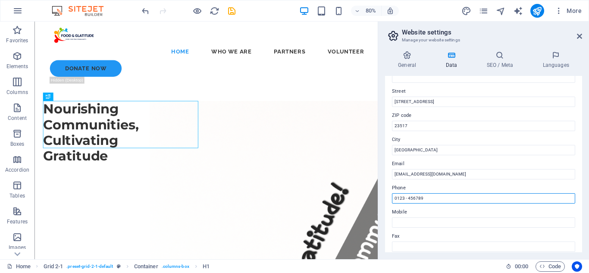
click at [473, 201] on input "0123 - 456789" at bounding box center [483, 198] width 183 height 10
type input "0"
type input "5"
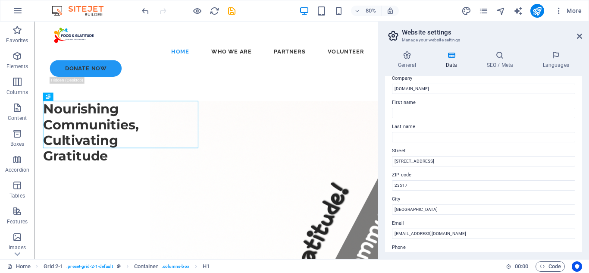
scroll to position [0, 0]
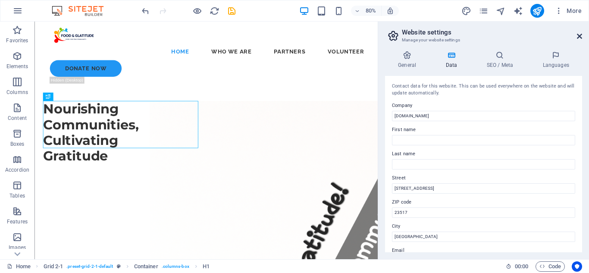
type input "(316) 978-4414"
drag, startPoint x: 579, startPoint y: 36, endPoint x: 540, endPoint y: 23, distance: 40.9
click at [579, 36] on icon at bounding box center [578, 36] width 5 height 7
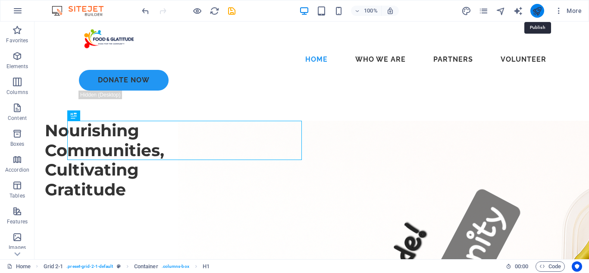
click at [538, 13] on icon "publish" at bounding box center [537, 11] width 10 height 10
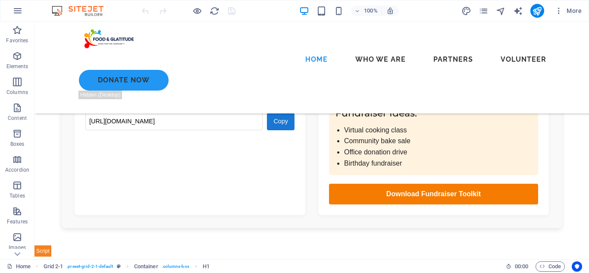
scroll to position [4507, 0]
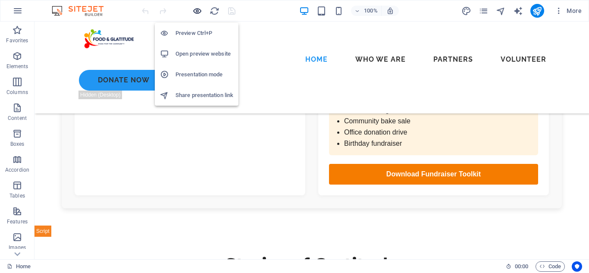
click at [199, 10] on icon "button" at bounding box center [197, 11] width 10 height 10
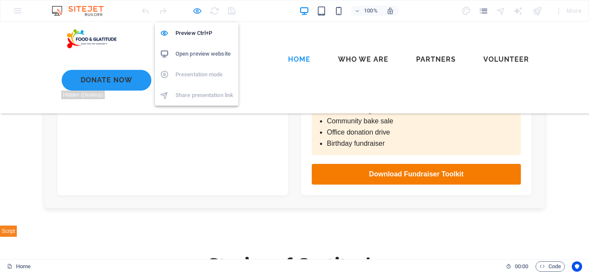
scroll to position [4474, 0]
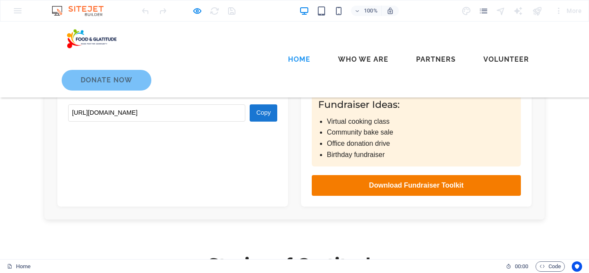
click at [151, 70] on link "Donate Now" at bounding box center [107, 80] width 90 height 21
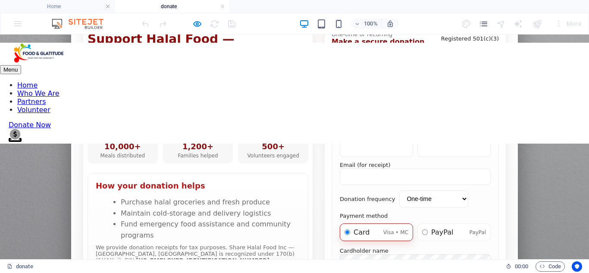
scroll to position [59, 0]
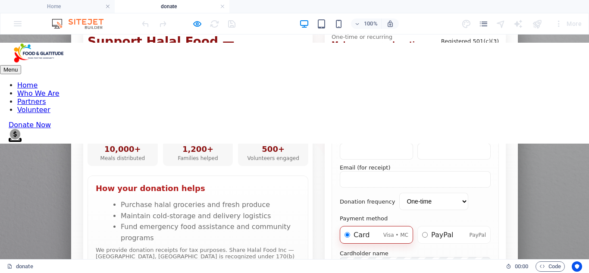
click at [452, 100] on div "Donate — Halal Food (Kingwood, TX) Support Halal Food — Kingwood, TX We are a 5…" at bounding box center [294, 261] width 589 height 555
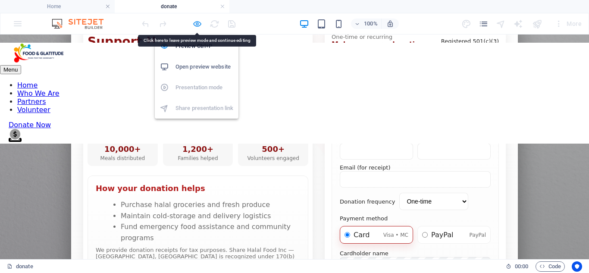
click at [198, 25] on icon "button" at bounding box center [197, 24] width 10 height 10
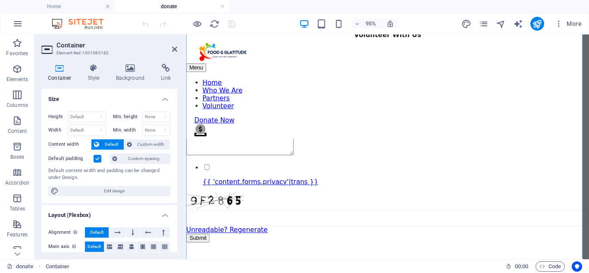
scroll to position [648, 0]
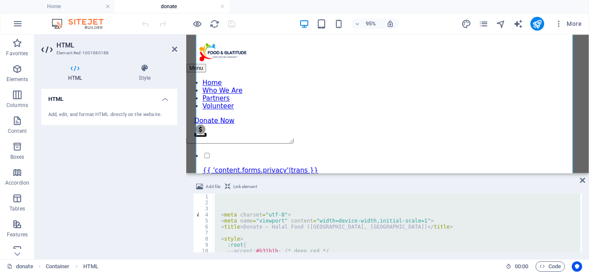
scroll to position [520, 0]
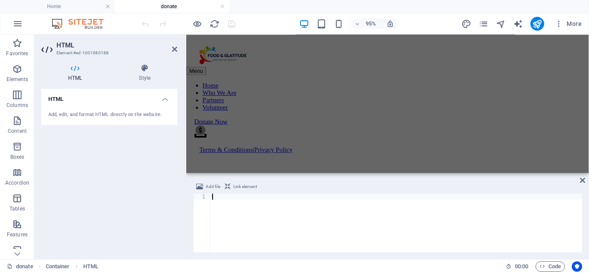
paste textarea "</html>"
type textarea "</html>"
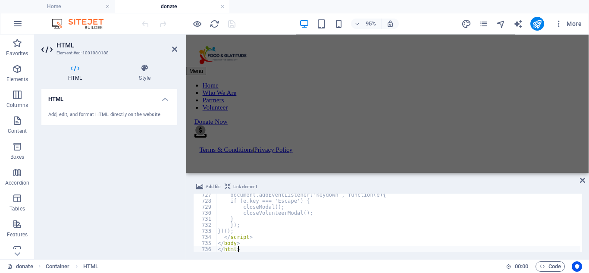
select select "Volunteer opportunities"
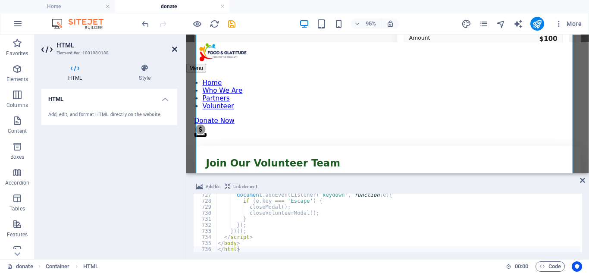
click at [173, 47] on icon at bounding box center [174, 49] width 5 height 7
select select "Volunteer opportunities"
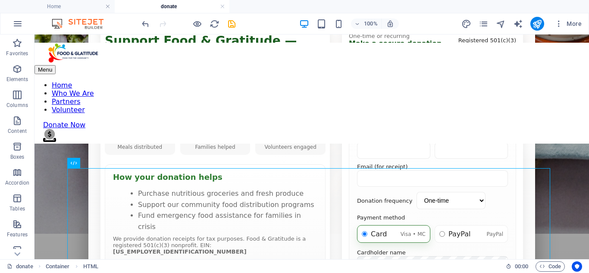
scroll to position [0, 0]
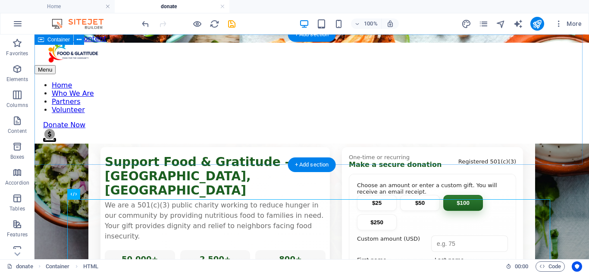
click at [269, 92] on span "Add elements" at bounding box center [286, 86] width 43 height 12
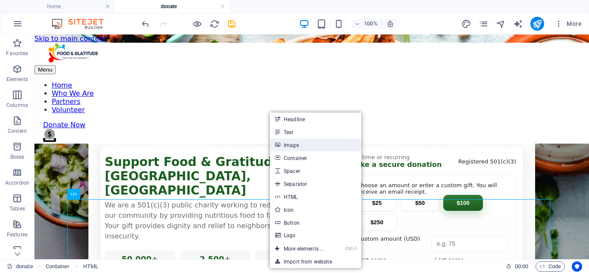
click at [317, 146] on link "Image" at bounding box center [315, 144] width 91 height 13
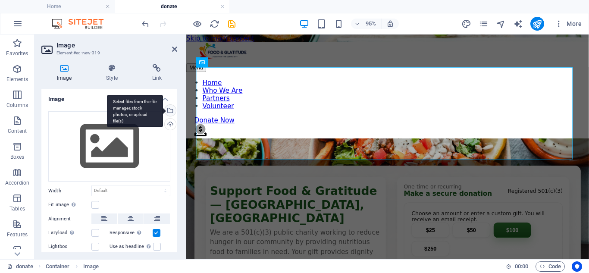
click at [168, 110] on div "Select files from the file manager, stock photos, or upload file(s)" at bounding box center [169, 111] width 13 height 13
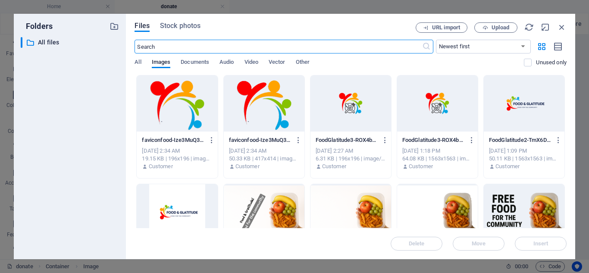
click at [192, 112] on div at bounding box center [177, 103] width 81 height 56
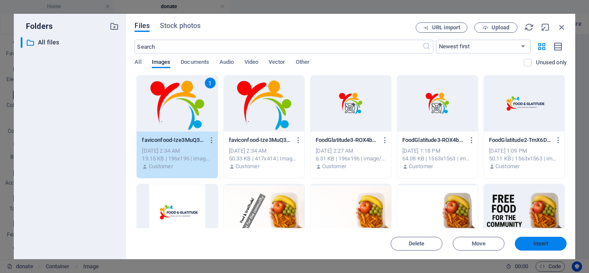
click at [533, 243] on span "Insert" at bounding box center [540, 243] width 15 height 5
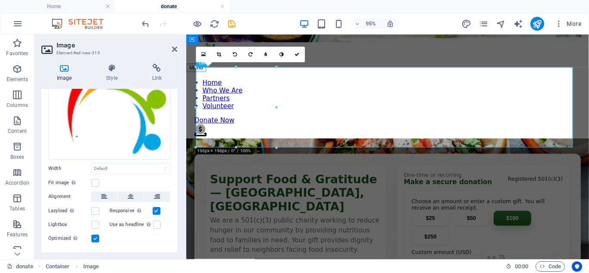
scroll to position [91, 0]
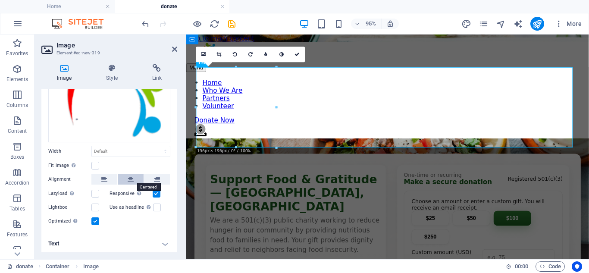
click at [122, 178] on button at bounding box center [131, 179] width 26 height 10
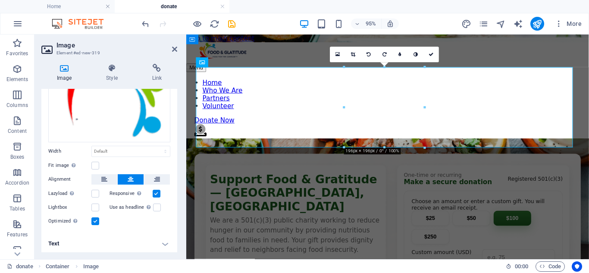
click at [170, 50] on header "Image Element #ed-new-319" at bounding box center [109, 45] width 136 height 22
click at [176, 49] on icon at bounding box center [174, 49] width 5 height 7
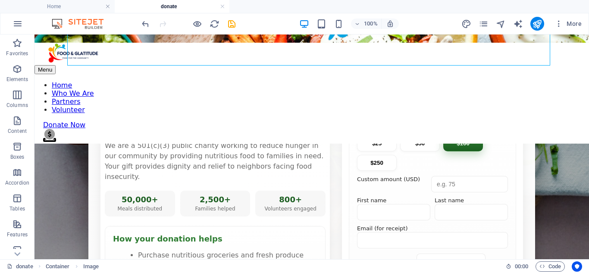
scroll to position [104, 0]
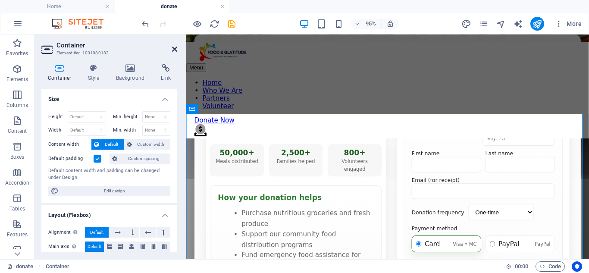
click at [174, 47] on icon at bounding box center [174, 49] width 5 height 7
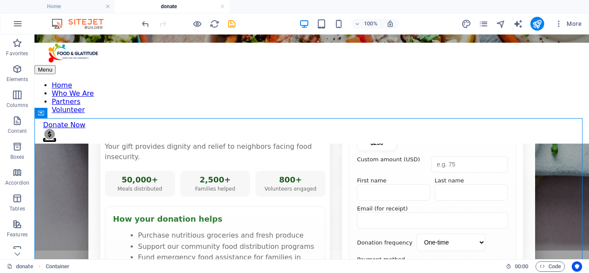
scroll to position [0, 0]
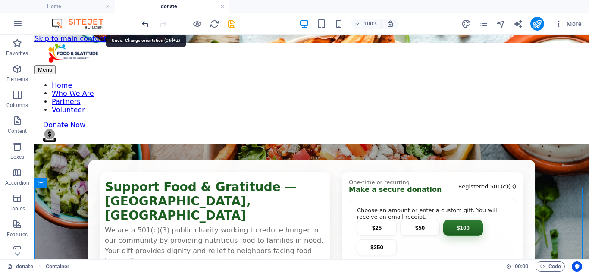
click at [146, 25] on icon "undo" at bounding box center [145, 24] width 10 height 10
click at [146, 22] on icon "undo" at bounding box center [145, 24] width 10 height 10
click at [141, 25] on icon "undo" at bounding box center [145, 24] width 10 height 10
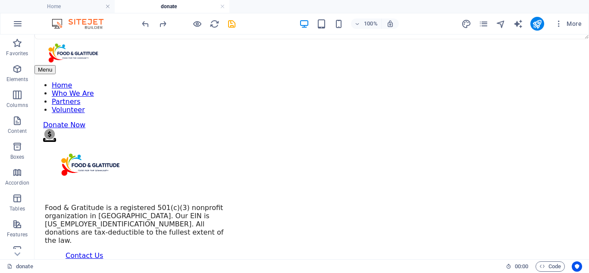
scroll to position [1395, 0]
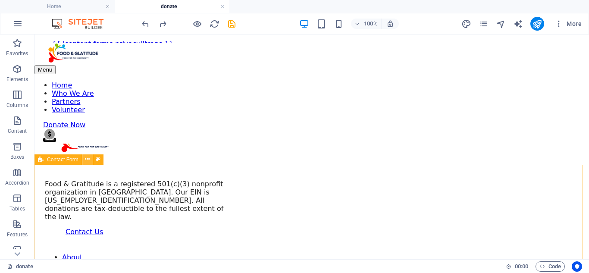
click at [89, 160] on icon at bounding box center [87, 159] width 5 height 9
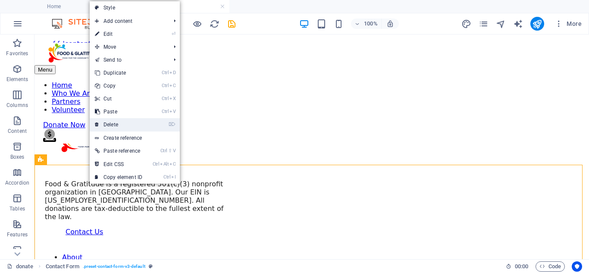
click at [125, 126] on link "⌦ Delete" at bounding box center [119, 124] width 58 height 13
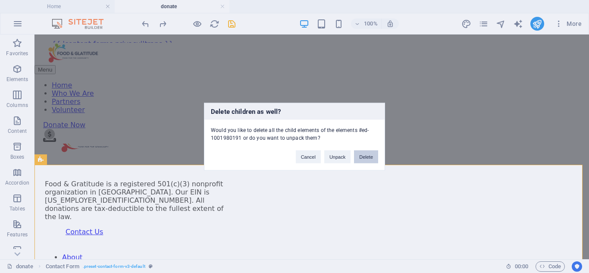
click at [363, 154] on button "Delete" at bounding box center [366, 156] width 24 height 13
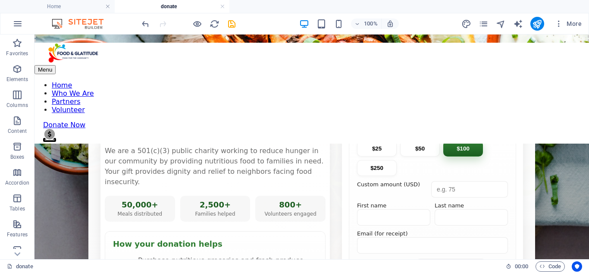
scroll to position [44, 0]
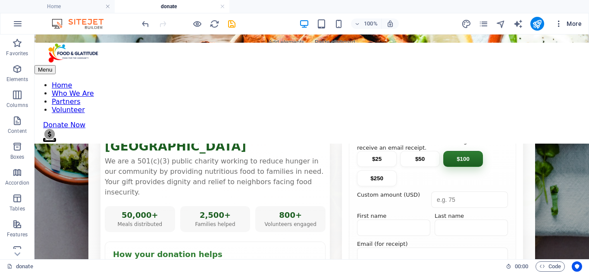
click at [575, 26] on span "More" at bounding box center [567, 23] width 27 height 9
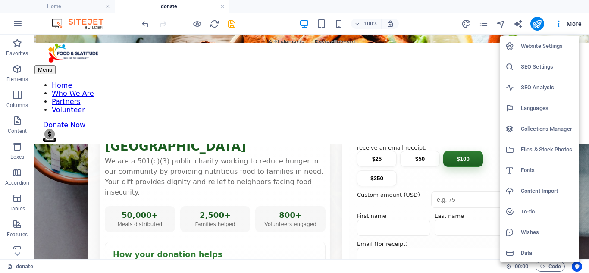
click at [547, 148] on h6 "Files & Stock Photos" at bounding box center [546, 149] width 53 height 10
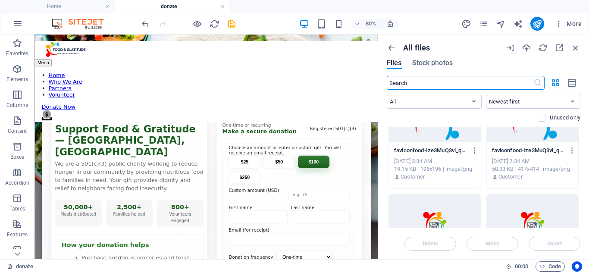
scroll to position [0, 0]
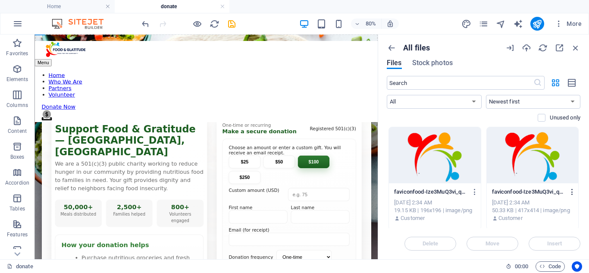
click at [569, 190] on icon "button" at bounding box center [572, 192] width 8 height 8
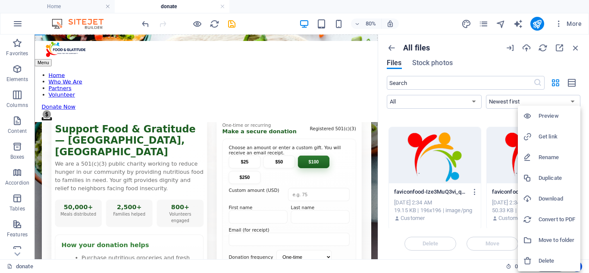
click at [543, 136] on h6 "Get link" at bounding box center [556, 136] width 37 height 10
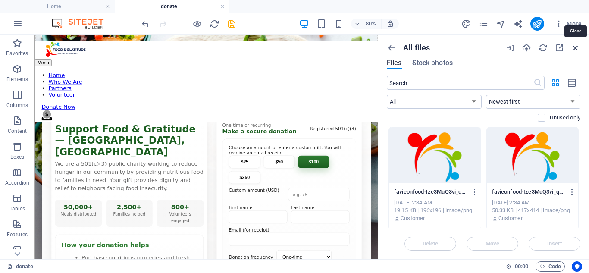
click at [574, 48] on icon "button" at bounding box center [574, 47] width 9 height 9
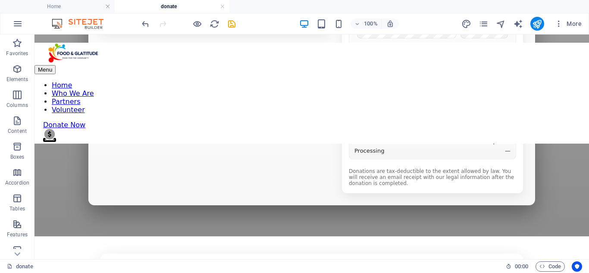
scroll to position [425, 0]
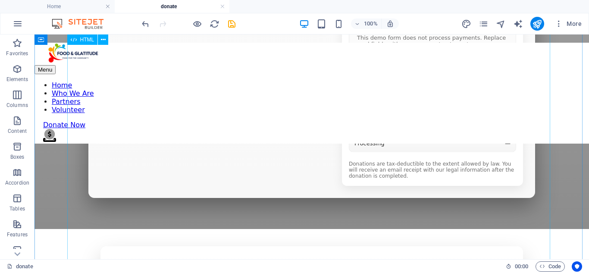
click at [533, 134] on div "Donate — Food & Gratitude (Norfolk, VA) Support Food & Gratitude — Norfolk, VA …" at bounding box center [311, 254] width 554 height 1150
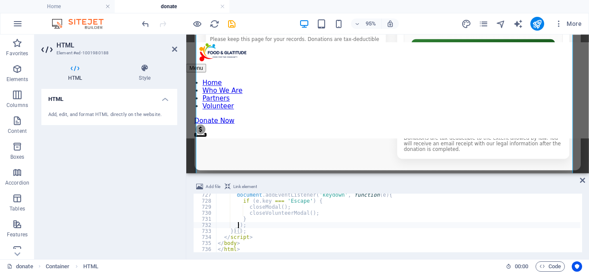
type textarea "// Accessibility: close modal on Escape"
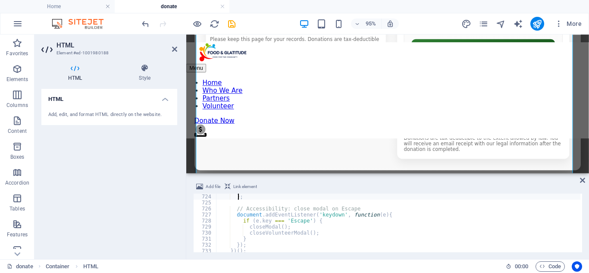
type textarea "window.closeVolunteerModal = function(){"
type textarea "return false;"
type textarea "modal.classList.add('show');"
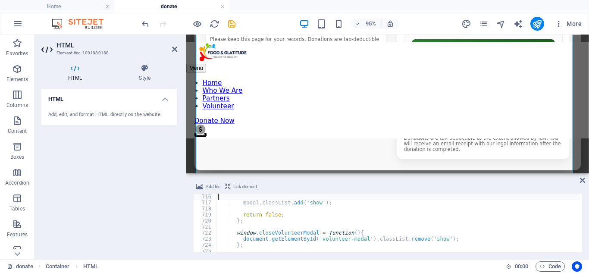
type textarea "// Show volunteer success modal"
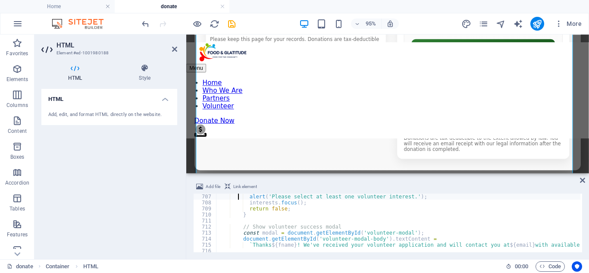
type textarea "if (!hasInterest) {"
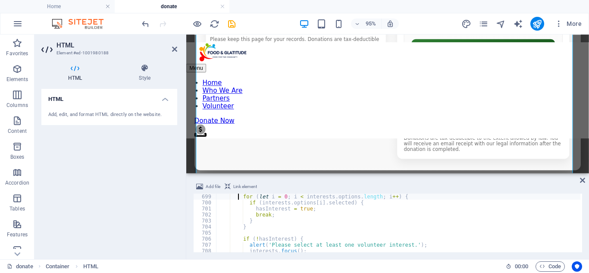
type textarea "// Check if at least one interest is selected"
type textarea "if (!fname){ alert('Please enter your first name.'); form['volunteer-firstName'…"
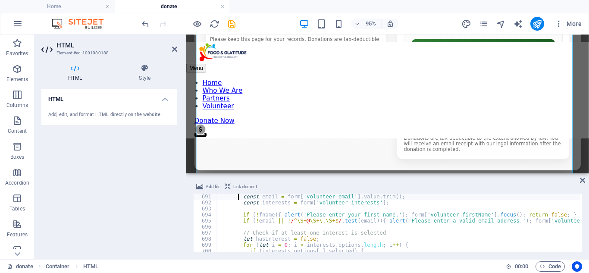
type textarea "// Volunteer form handling"
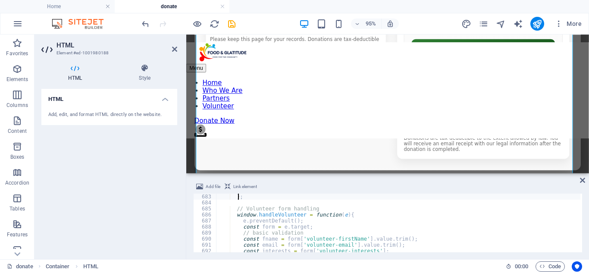
type textarea "window.downloadReceipt = function(){"
type textarea "window.closeModal = function(){"
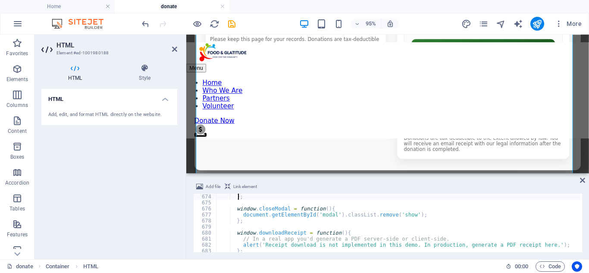
type textarea "return false;"
type textarea "// Clear CVC for security (mock)"
type textarea "modal.classList.add('show');"
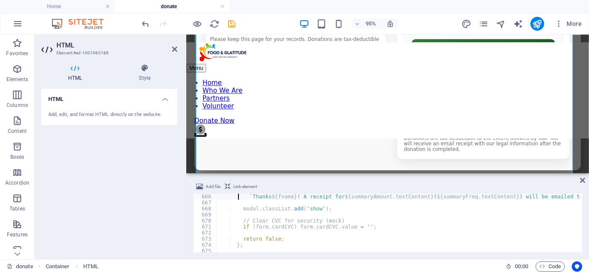
type textarea "// In production: send data securely to your server and call payment gateway."
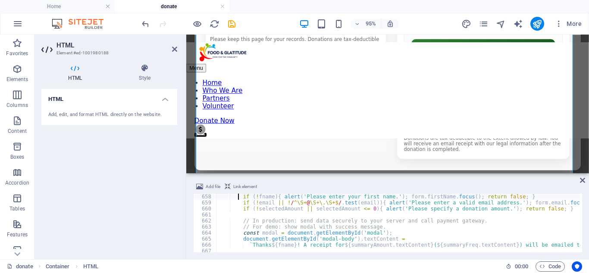
type textarea "// simple client-side validation + mock success flow"
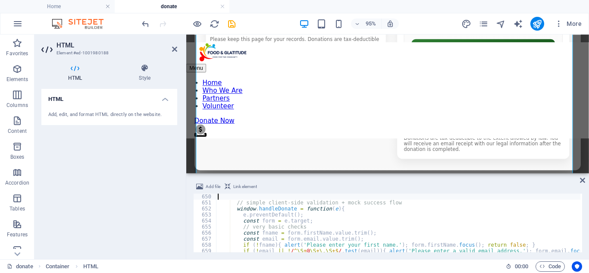
type textarea "// Initialize UI"
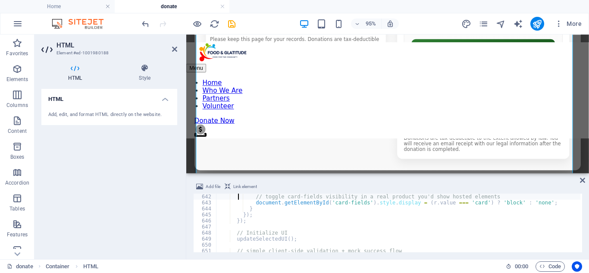
type textarea "// Payment method UI selection"
type textarea "frequency.addEventListener('change', updateSelectedUI);"
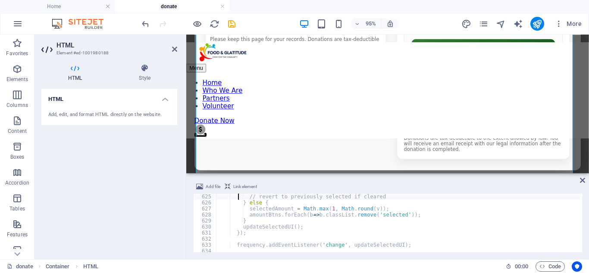
type textarea "customAmount.addEventListener('input', ()=>{"
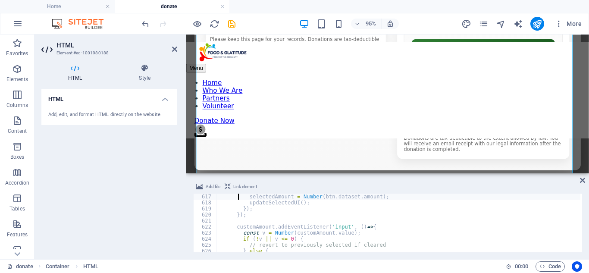
type textarea "amountBtns.forEach(btn=>{"
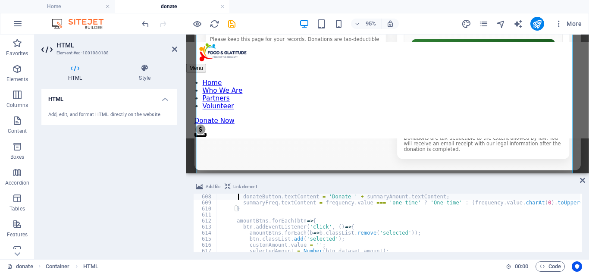
type textarea "function updateSelectedUI(){"
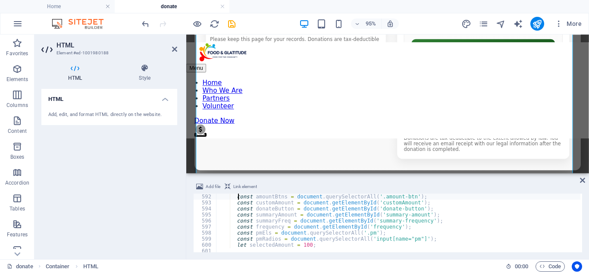
type textarea "<script>"
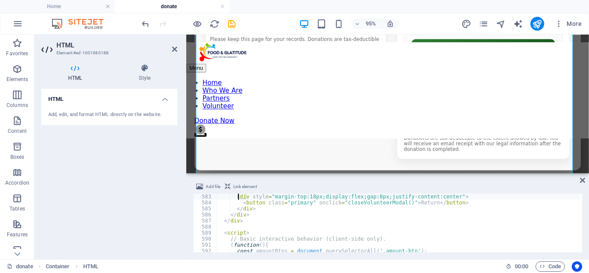
type textarea "<!-- volunteer success modal -->"
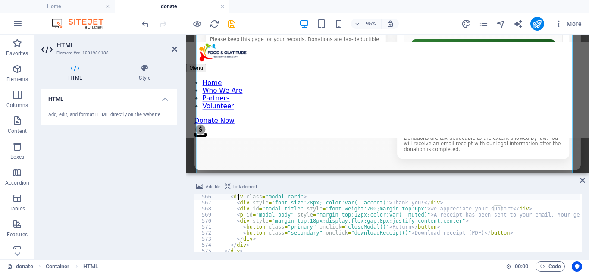
type textarea "<!-- success modal (mock) -->"
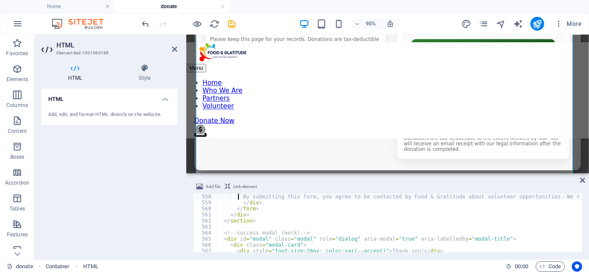
type textarea "<div class="muted-note" style="margin-top: 12px;">"
type textarea "<div style="margin-top:14px;display:flex;gap:8px">"
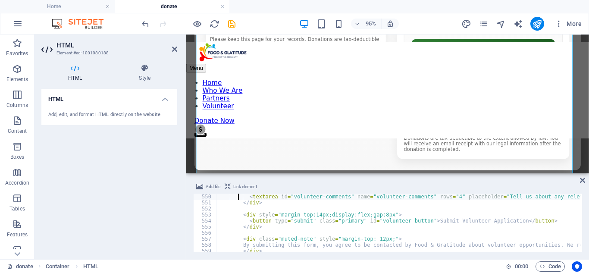
type textarea "<div style="margin-top:12px">"
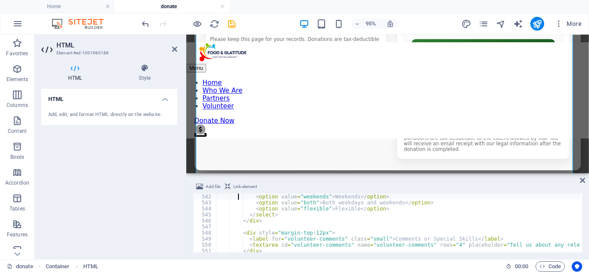
type textarea "<div style="margin-top:12px">"
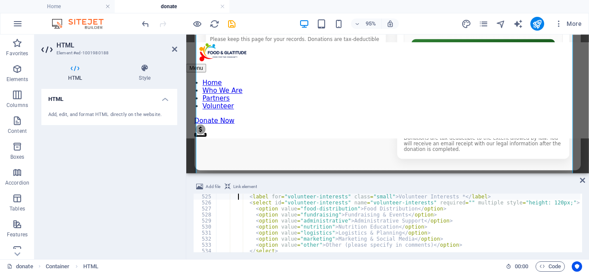
type textarea "<div style="margin-top:12px">"
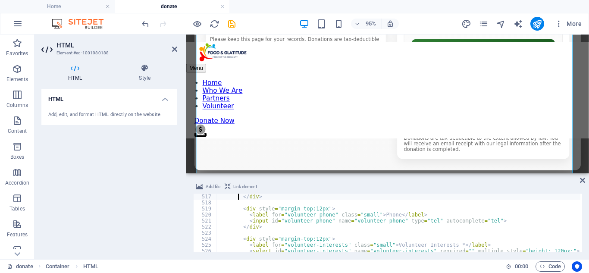
type textarea "<div style="margin-top:12px">"
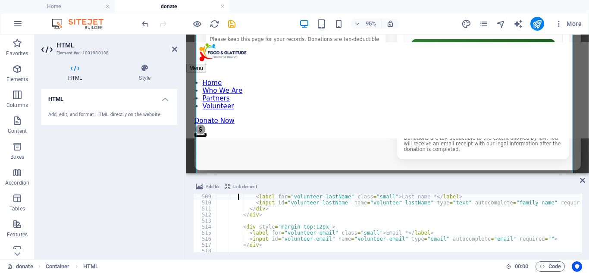
type textarea "<div style="margin:16px 0" class="row">"
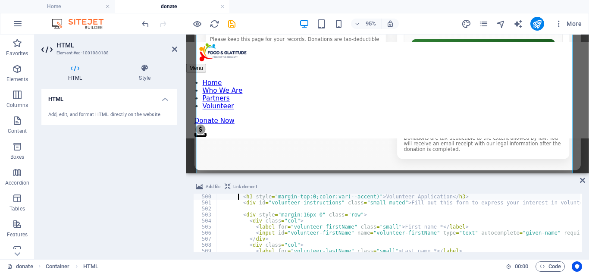
type textarea "<form id="volunteer-form" class="donation-card" style="margin-top: 24px;" onsub…"
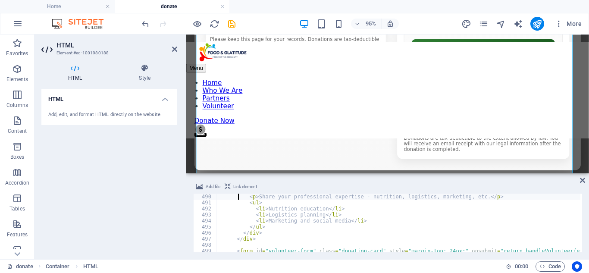
type textarea "<div class="volunteer-option">"
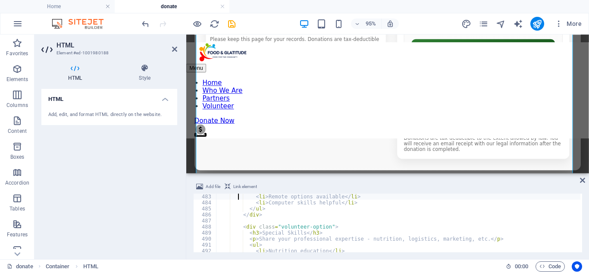
type textarea "<div class="volunteer-option">"
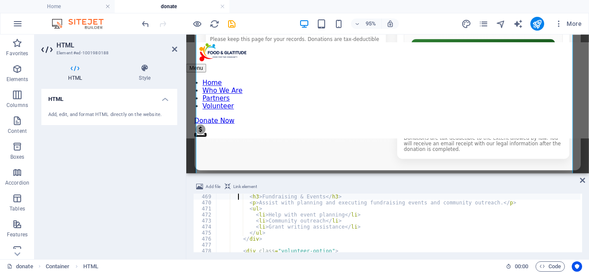
type textarea "<div class="volunteer-option">"
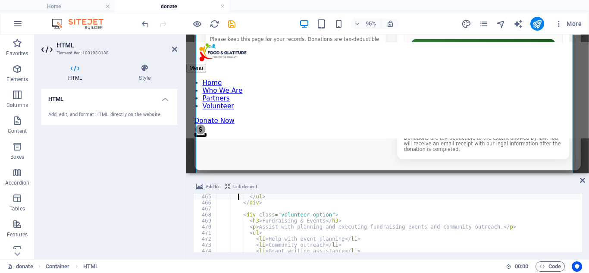
type textarea "<div class="volunteer-grid">"
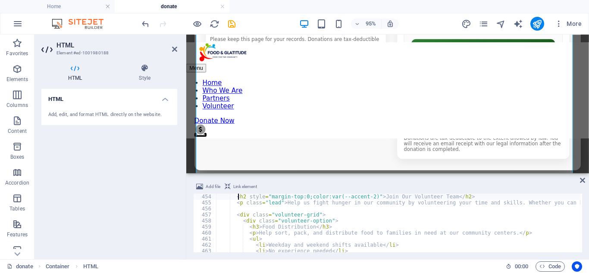
type textarea "<!-- Volunteer Section -->"
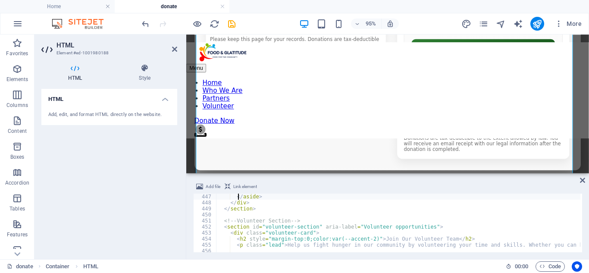
type textarea "<div style="font-size:12px;color:var(--muted); margin-top:8px">"
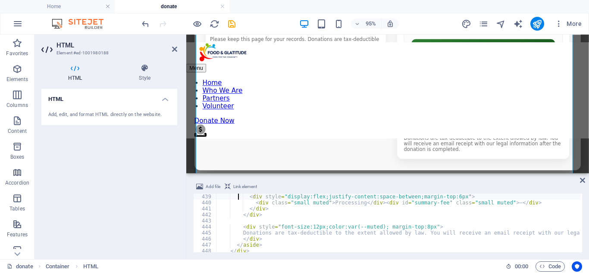
type textarea "<div class="receipt" aria-live="polite" style="margin-top:8px">"
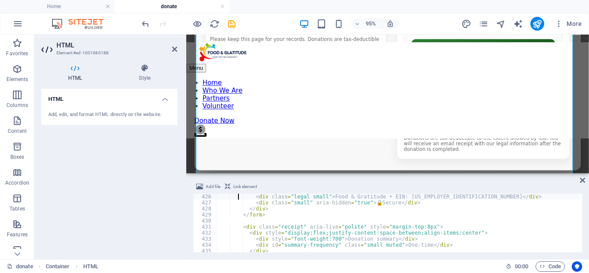
type textarea "<div style="margin-top:10px; display:flex; gap:8px; align-items:center; justify…"
type textarea "<div style="margin-top:14px;display:flex;gap:8px">"
type textarea "<div class="muted-note">This demo form does not process payments. Replace card …"
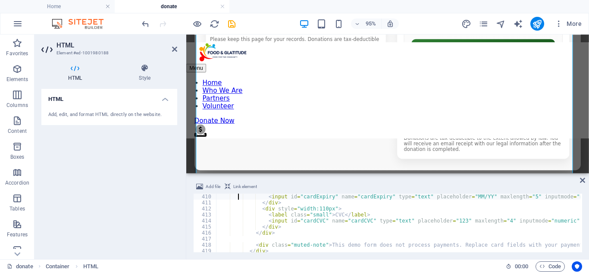
type textarea "<div class="row" style="margin-top:8px">"
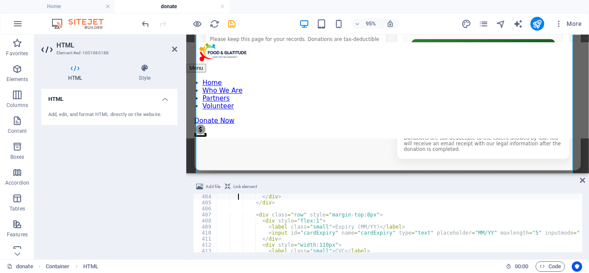
type textarea "<div class="row" style="margin-top:8px">"
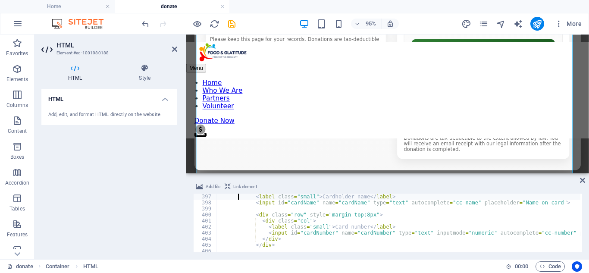
type textarea "<div id="card-fields" style="margin-top:12px">"
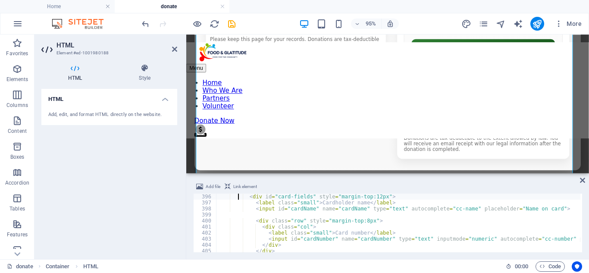
scroll to position [2377, 0]
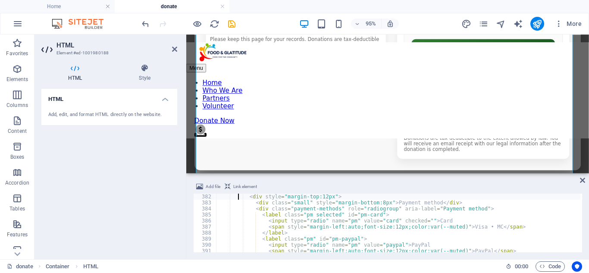
type textarea "<!-- Payment: simple UI — replace with Stripe/PayPal integration in production …"
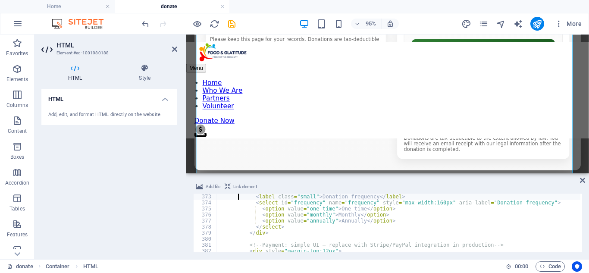
type textarea "<div style="display:flex;gap:10px;margin-top:12px;align-items:center">"
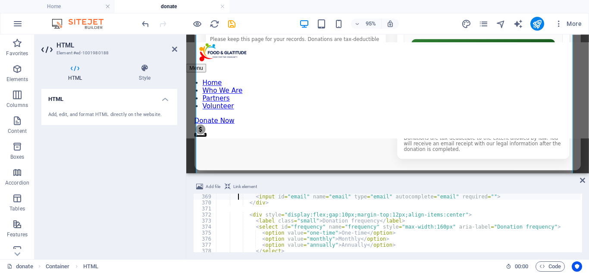
type textarea "<div style="margin-top:8px">"
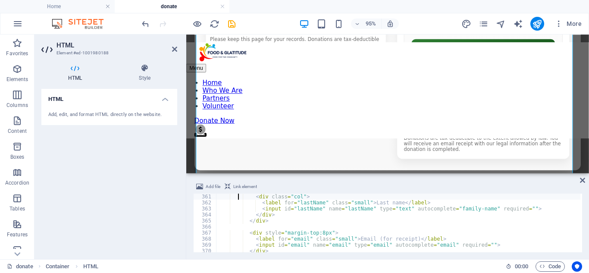
type textarea "<div style="margin:8px 0" class="row">"
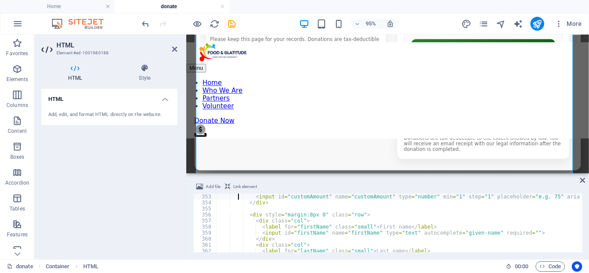
type textarea "<div class="custom-amount" style="margin-bottom:8px">"
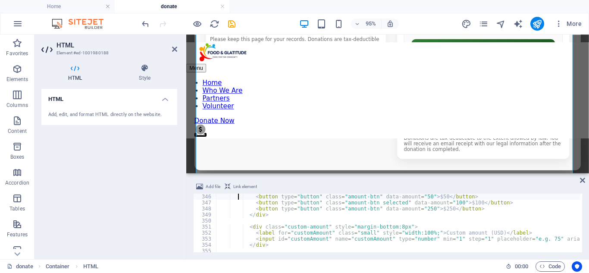
type textarea "<!-- Suggested amounts -->"
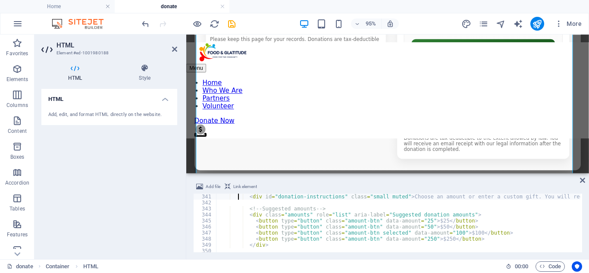
type textarea "<form id="donation-form" class="donation-card" onsubmit="return handleDonate(ev…"
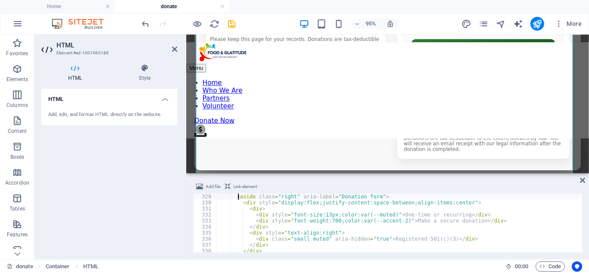
type textarea "<!-- RIGHT: Donation form -->"
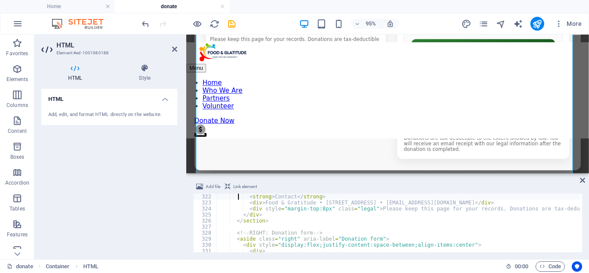
type textarea "<div style="margin-top:18px" class="org-info">"
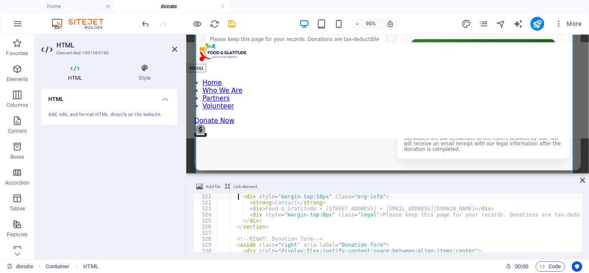
type textarea "</div>"
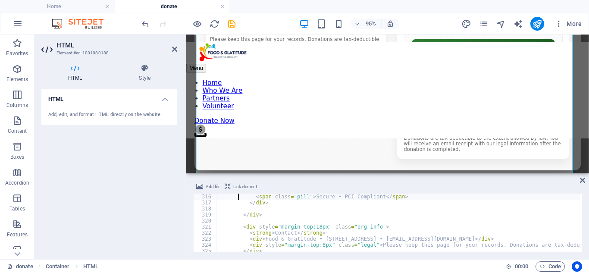
type textarea "<div style="margin-top:14px; display:flex; gap:8px; flex-wrap:wrap">"
type textarea "<p class="muted-note">We provide donation receipts for tax purposes. Food & Gra…"
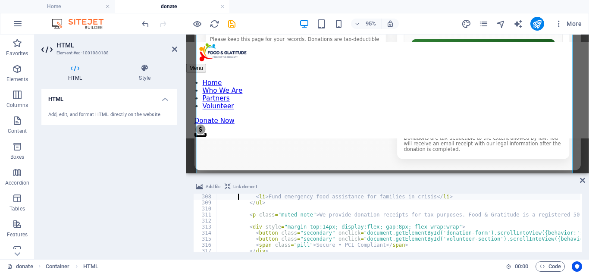
scroll to position [1852, 0]
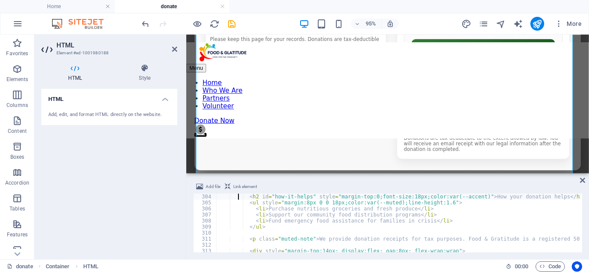
type textarea "<div class="donation-card" aria-labelledby="how-it-helps">"
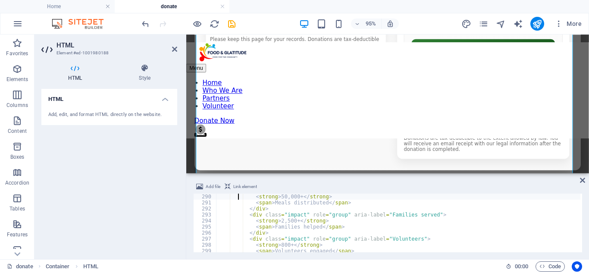
type textarea "<div class="impact-grid" aria-hidden="false">"
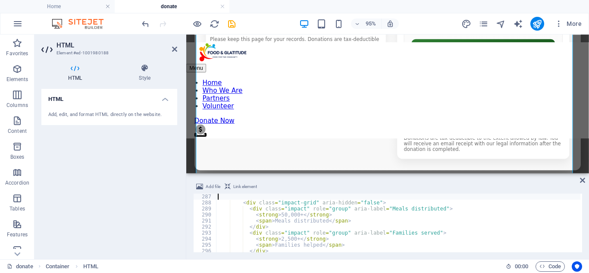
type textarea "<div class="hero-card" role="region" aria-labelledby="donate-title">"
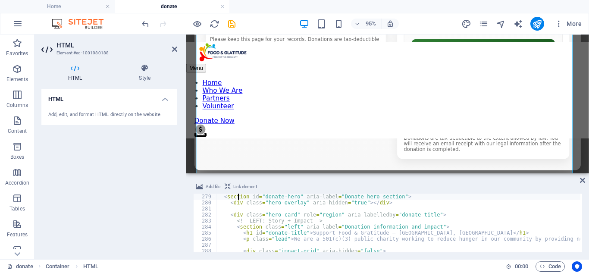
type textarea "<!-- HERO full-width section with centered card -->"
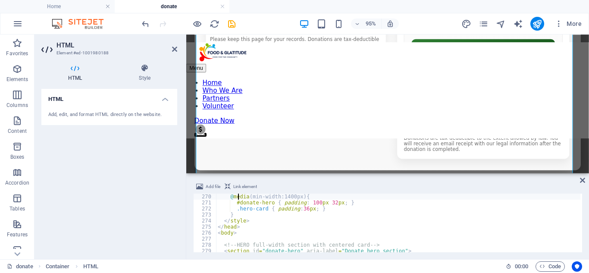
type textarea "/* small adjustments for desktop/wide */"
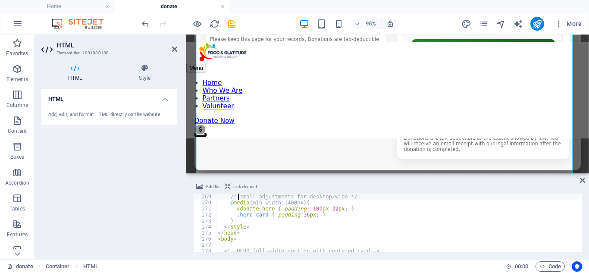
type textarea ".volunteer-option h3 {"
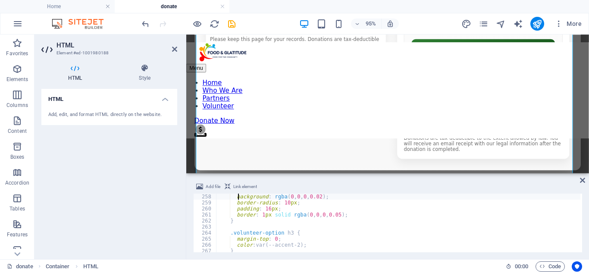
type textarea ".volunteer-option {"
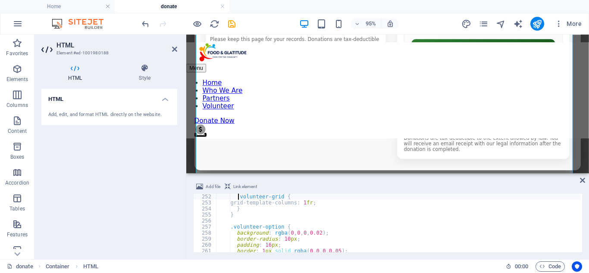
type textarea "@media (max-width: 768px) {"
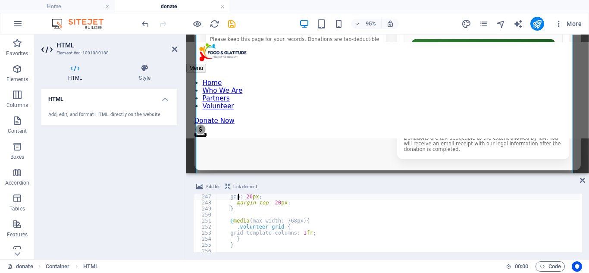
type textarea ".volunteer-grid {"
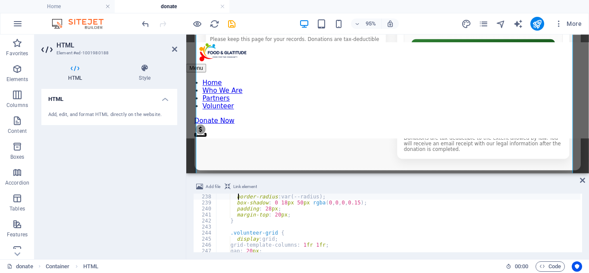
type textarea ".volunteer-card {"
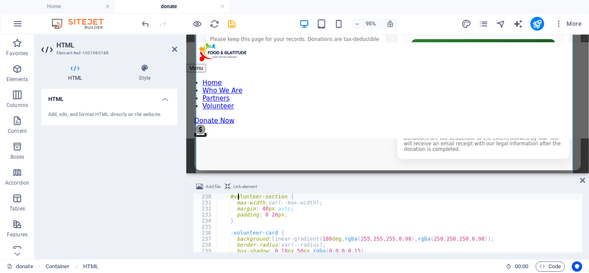
type textarea "/* Volunteer section */"
type textarea "footer.note {margin-top:12px; color:var(--muted); font-size:13px}"
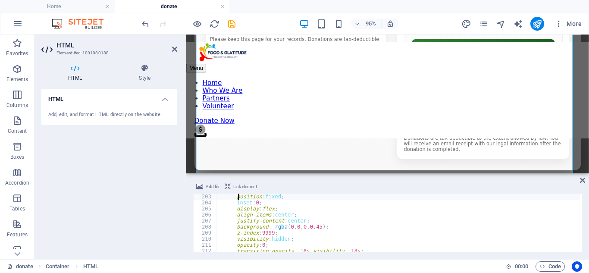
type textarea "/* success modal */"
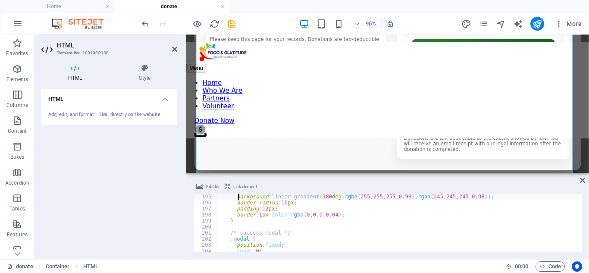
type textarea ".receipt {"
type textarea ".small {font-size:13px}"
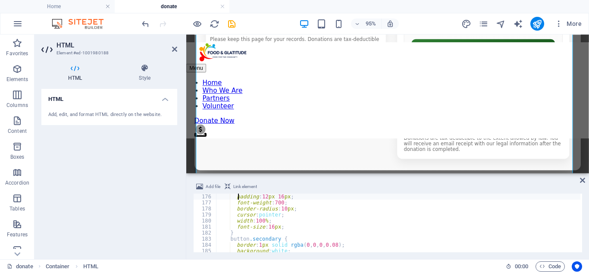
type textarea "button.primary {"
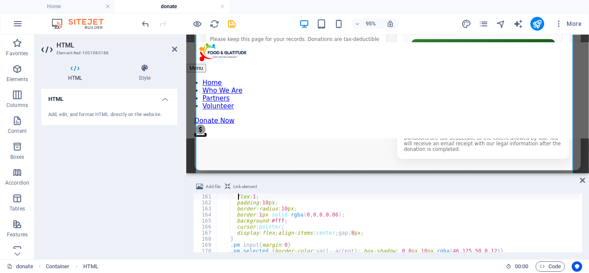
type textarea ".payment-methods {display:flex; gap:10px; margin-top:10px}"
type textarea ".muted-note {font-size:13px; color:var(--muted); margin-top:8px}"
type textarea ".row {display:flex; gap:10px}"
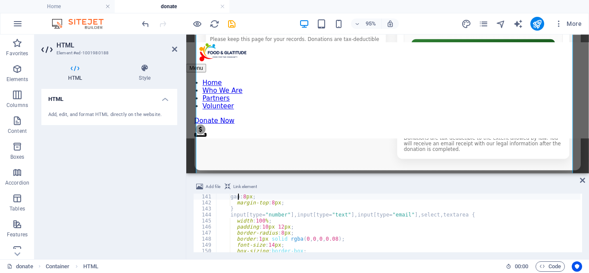
type textarea ".custom-amount {"
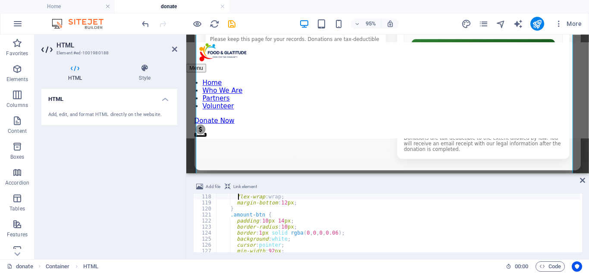
type textarea ".amounts {"
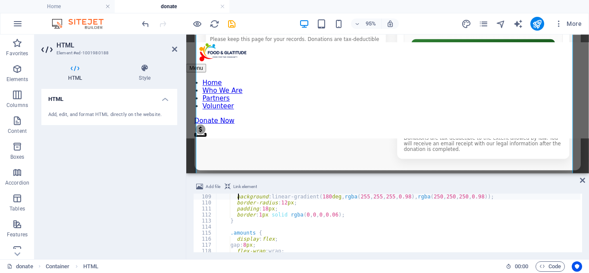
type textarea ".donation-card {"
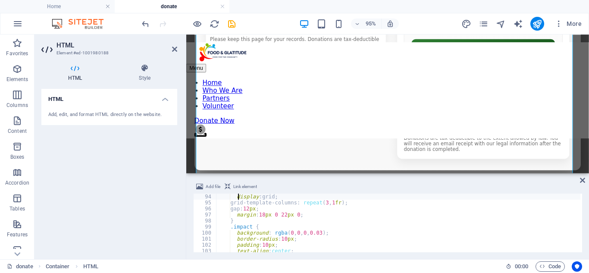
type textarea ".impact-grid{"
type textarea "h1{margin:0 0 6px 0; font-size:28px; color:var(--accent-2)}"
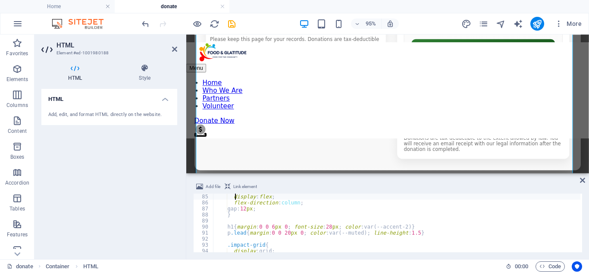
type textarea ".right {"
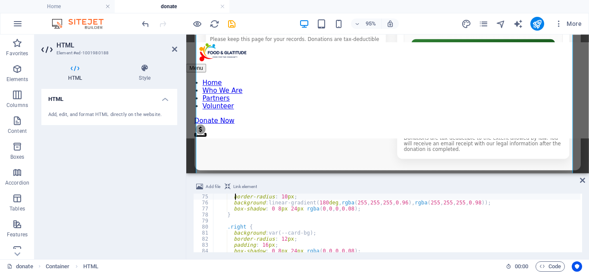
type textarea "/* reuse original left/right naming for minimal edits */"
type textarea "/* stack on small screens */"
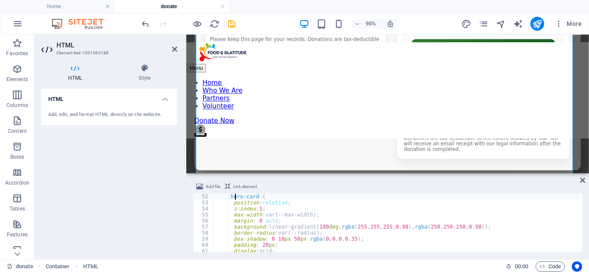
type textarea "/* centered card that contains everything - keeps original left/right styles bu…"
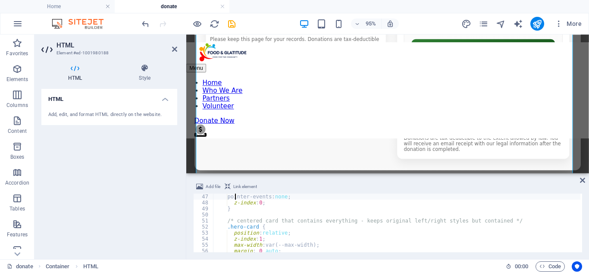
type textarea "/* overlay just for the hero area so text reads well */"
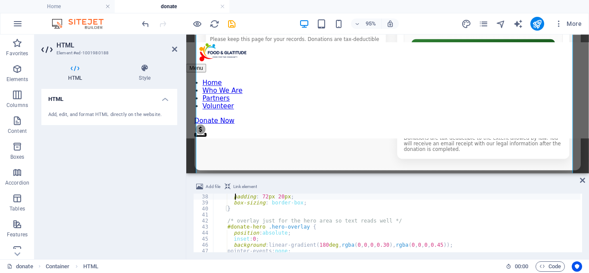
type textarea "/* hero section (full-width) */"
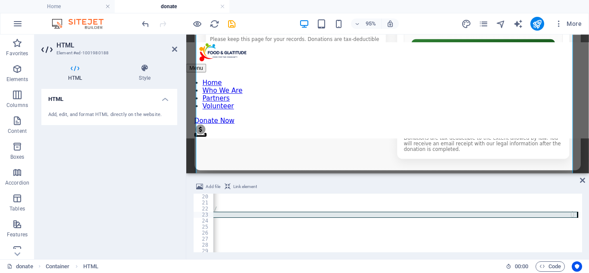
scroll to position [0, 204]
drag, startPoint x: 241, startPoint y: 215, endPoint x: 569, endPoint y: 215, distance: 328.3
click at [569, 215] on div "html , body { height : 100 % ; margin : 0 } body { /* Updated background image …" at bounding box center [346, 227] width 674 height 69
type textarea "background-image: url("https://cdn1.site-media.eu/images/0/19678771/faviconfood…"
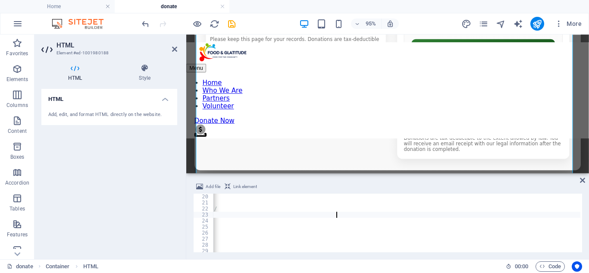
select select "Volunteer opportunities"
click at [584, 180] on icon at bounding box center [582, 180] width 5 height 7
select select "Volunteer opportunities"
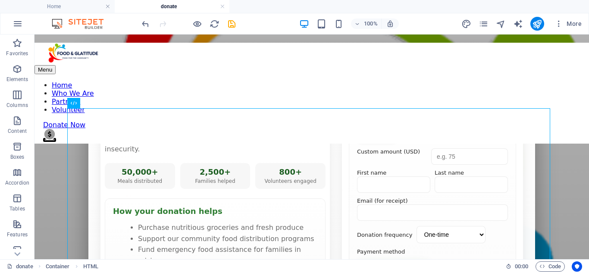
scroll to position [0, 0]
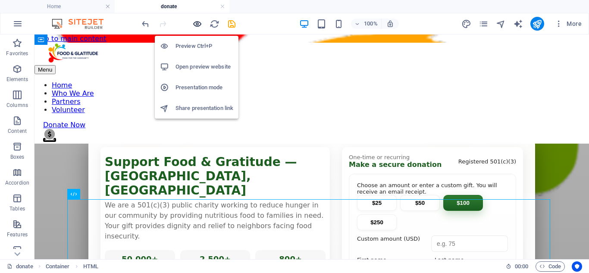
click at [196, 25] on icon "button" at bounding box center [197, 24] width 10 height 10
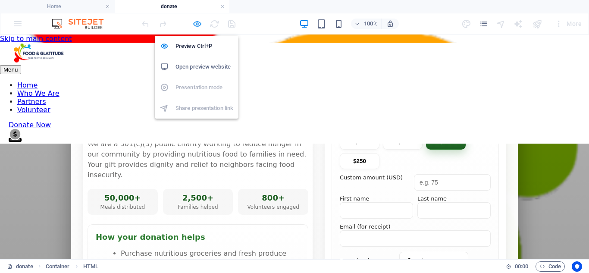
click at [195, 23] on icon "button" at bounding box center [197, 24] width 10 height 10
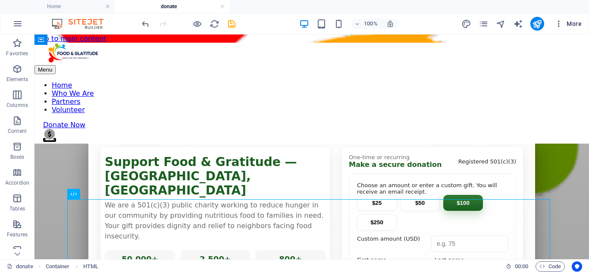
click at [574, 21] on span "More" at bounding box center [567, 23] width 27 height 9
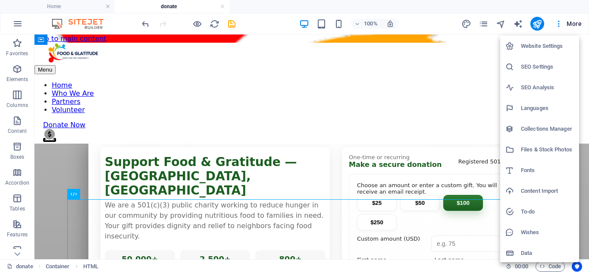
click at [529, 153] on h6 "Files & Stock Photos" at bounding box center [546, 149] width 53 height 10
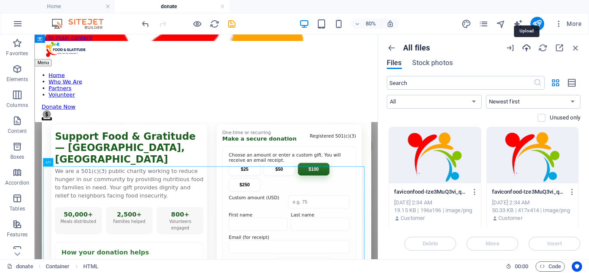
click at [530, 45] on icon "button" at bounding box center [525, 47] width 9 height 9
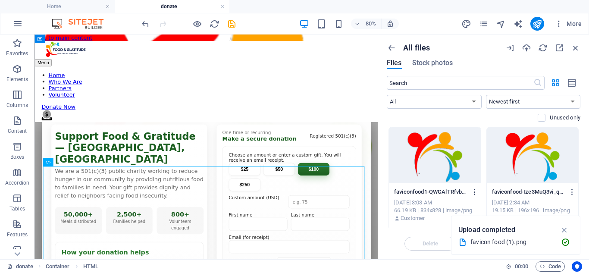
click at [475, 191] on icon "button" at bounding box center [474, 192] width 8 height 8
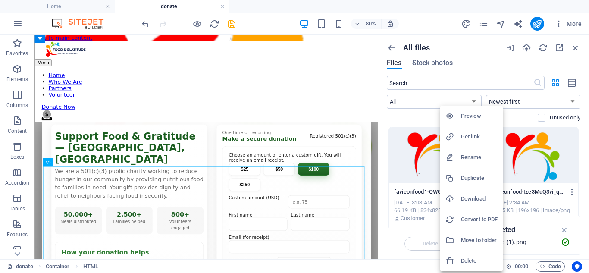
click at [478, 135] on h6 "Get link" at bounding box center [479, 136] width 37 height 10
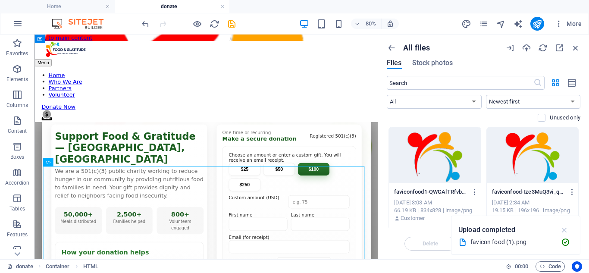
click at [566, 228] on icon "button" at bounding box center [564, 229] width 10 height 9
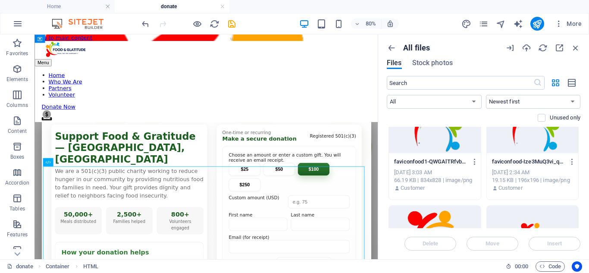
scroll to position [22, 0]
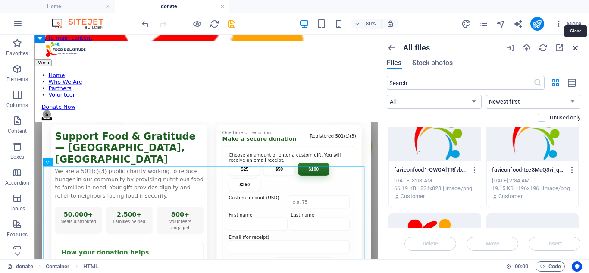
click at [576, 45] on icon "button" at bounding box center [574, 47] width 9 height 9
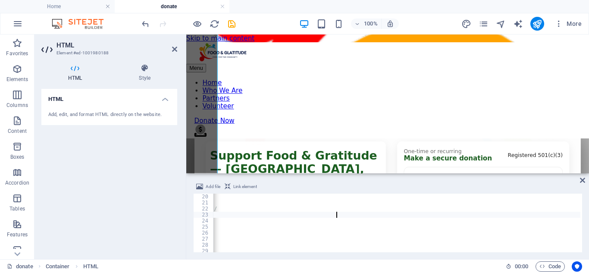
scroll to position [737, 0]
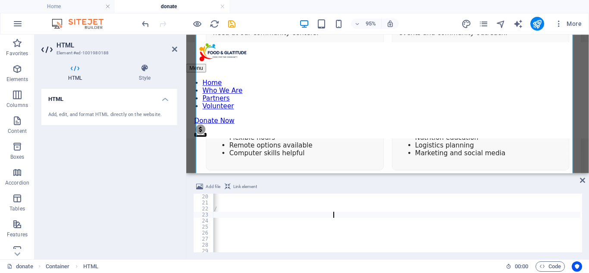
click at [334, 214] on div "html , body { height : 100 % ; margin : 0 } body { /* Updated background image …" at bounding box center [346, 227] width 674 height 69
click at [335, 214] on div "html , body { height : 100 % ; margin : 0 } body { /* Updated background image …" at bounding box center [346, 227] width 674 height 69
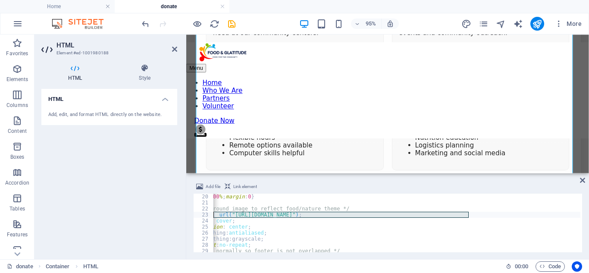
scroll to position [0, 0]
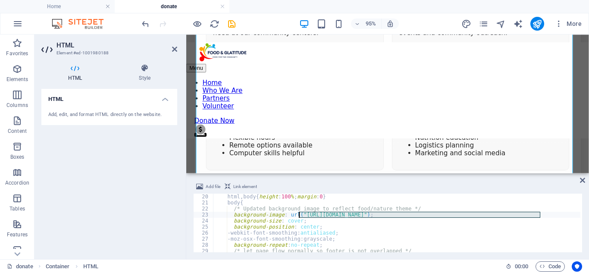
drag, startPoint x: 335, startPoint y: 214, endPoint x: 305, endPoint y: 215, distance: 29.8
click at [305, 215] on div "html , body { height : 100 % ; margin : 0 } body { /* Updated background image …" at bounding box center [550, 227] width 674 height 69
type textarea "background-image: url("https://cdn1.site-media.eu/images/0/19679136/faviconfood…"
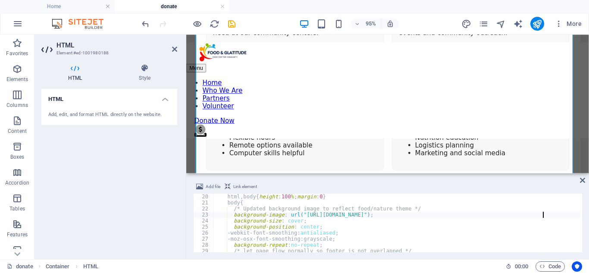
select select "Volunteer opportunities"
click at [583, 180] on icon at bounding box center [582, 180] width 5 height 7
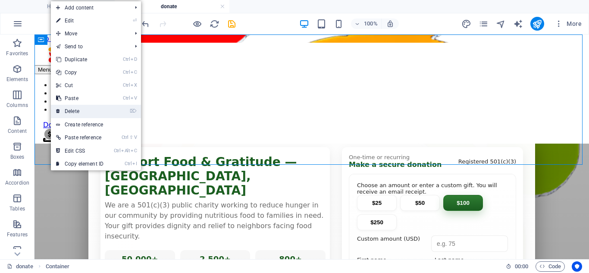
click at [85, 112] on link "⌦ Delete" at bounding box center [80, 111] width 58 height 13
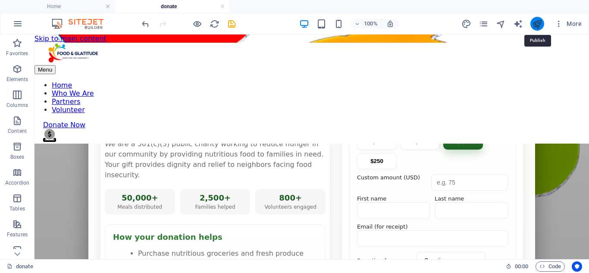
click at [539, 22] on icon "publish" at bounding box center [537, 24] width 10 height 10
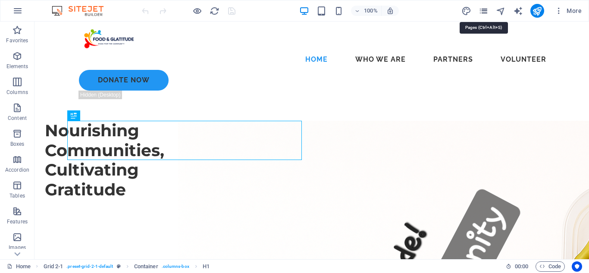
click at [485, 11] on icon "pages" at bounding box center [483, 11] width 10 height 10
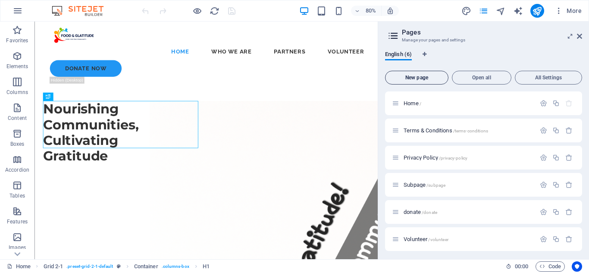
click at [430, 78] on span "New page" at bounding box center [417, 77] width 56 height 5
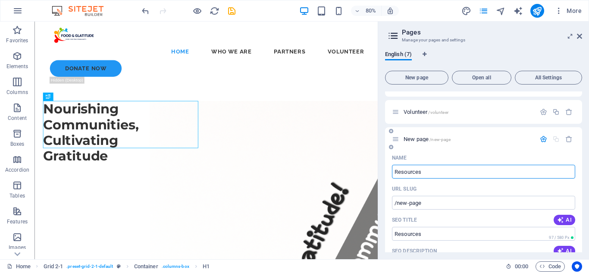
type input "Resources"
type input "/resources"
type input "Resources"
click at [539, 138] on icon "button" at bounding box center [542, 138] width 7 height 7
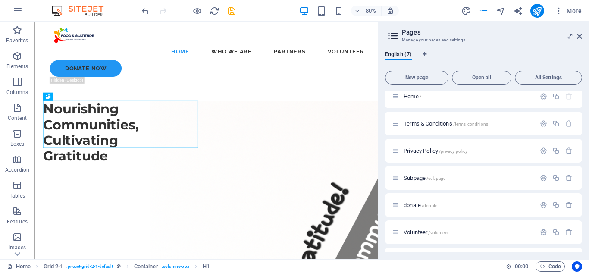
scroll to position [29, 0]
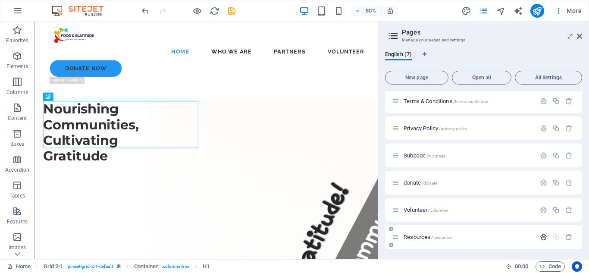
click at [542, 236] on icon "button" at bounding box center [542, 236] width 7 height 7
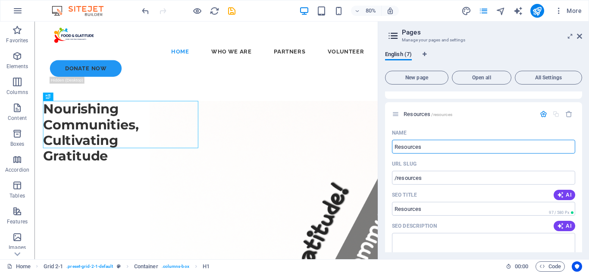
scroll to position [148, 0]
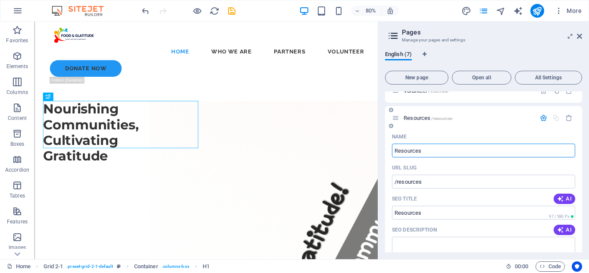
click at [541, 118] on icon "button" at bounding box center [542, 117] width 7 height 7
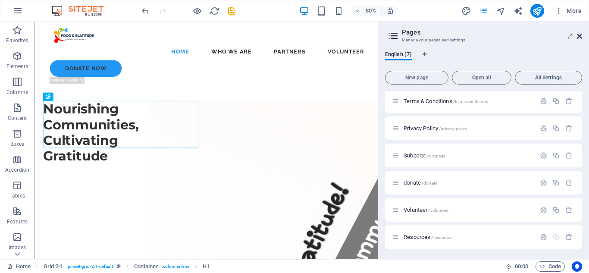
click at [580, 35] on icon at bounding box center [578, 36] width 5 height 7
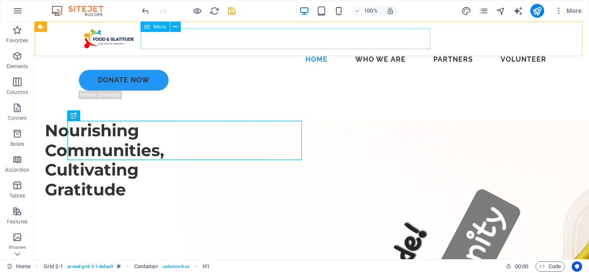
click at [237, 49] on nav "Home Who We Are Partners Volunteer" at bounding box center [311, 59] width 483 height 21
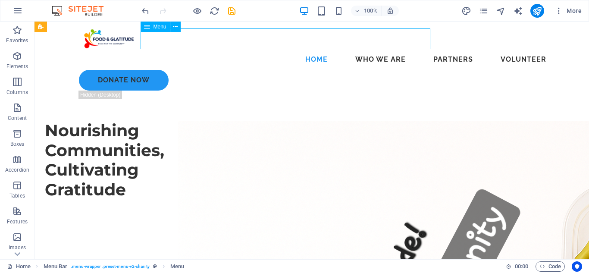
click at [237, 49] on nav "Home Who We Are Partners Volunteer" at bounding box center [311, 59] width 483 height 21
select select
select select "6"
select select
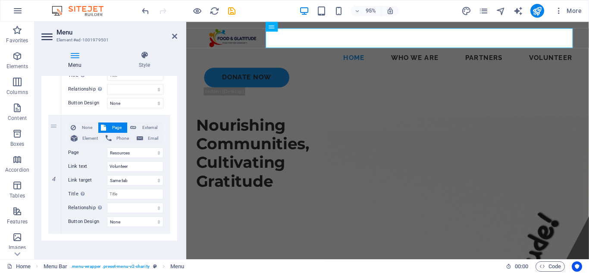
scroll to position [377, 0]
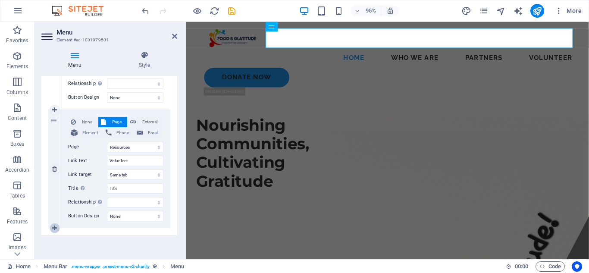
click at [57, 230] on icon at bounding box center [54, 228] width 5 height 6
select select
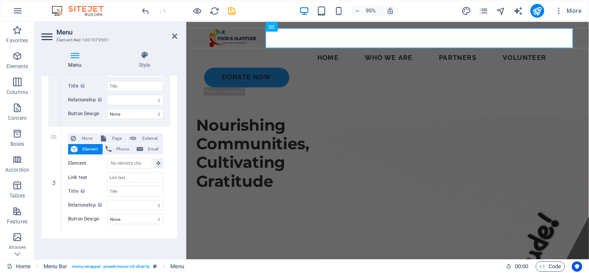
scroll to position [482, 0]
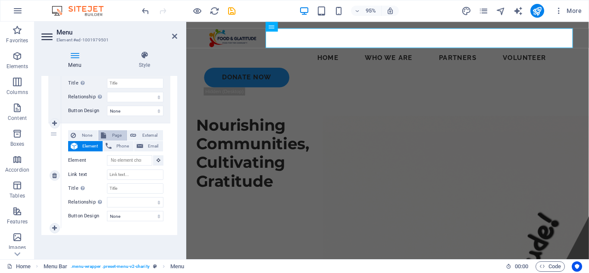
click at [118, 135] on span "Page" at bounding box center [117, 135] width 16 height 10
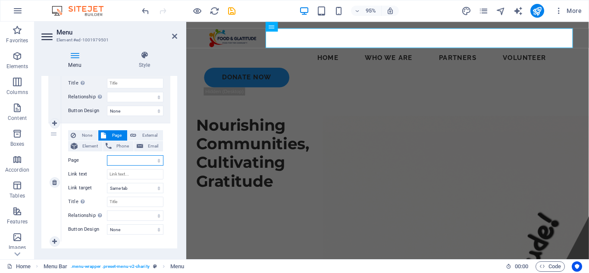
select select
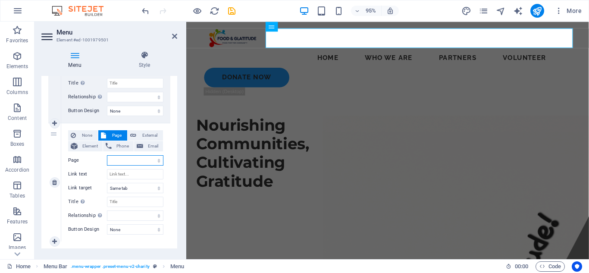
select select
click at [123, 161] on select "Home Terms &amp; Conditions Privacy Policy Subpage donate Volunteer Resources" at bounding box center [135, 160] width 56 height 10
select select "6"
click at [107, 155] on select "Home Terms &amp; Conditions Privacy Policy Subpage donate Volunteer Resources" at bounding box center [135, 160] width 56 height 10
select select
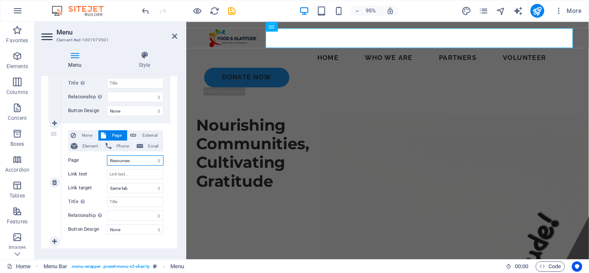
select select
click at [129, 172] on input "Link text" at bounding box center [135, 174] width 56 height 10
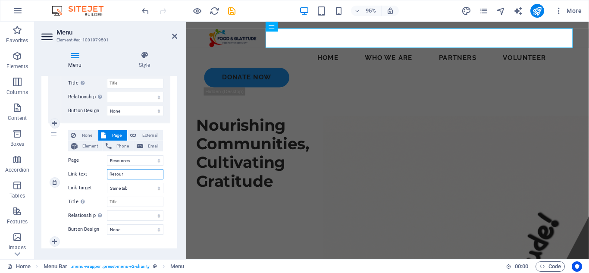
type input "Resourc"
select select
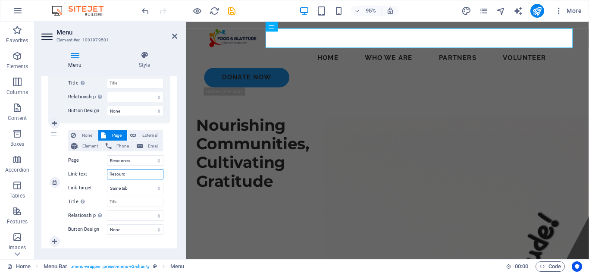
select select
type input "Resourcs"
select select
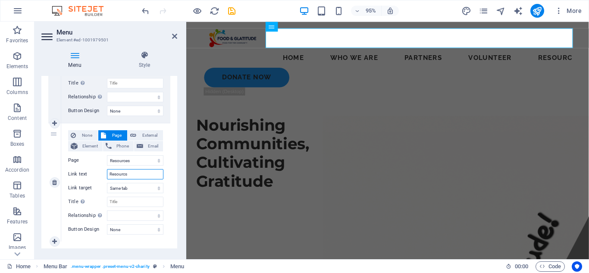
select select
type input "Resources"
select select
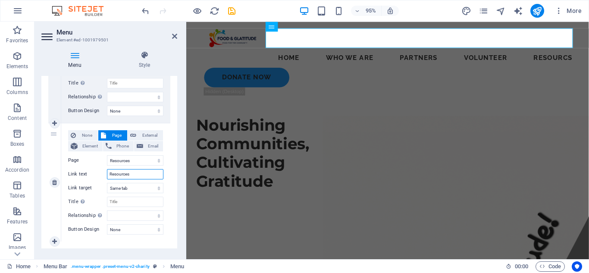
select select
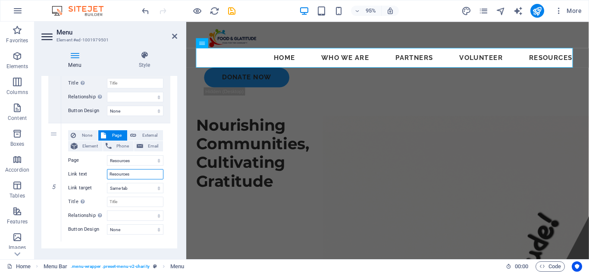
type input "Resources"
drag, startPoint x: 177, startPoint y: 208, endPoint x: 178, endPoint y: 198, distance: 10.0
click at [178, 198] on div "Menu Style Menu Auto Custom Create custom menu items for this menu. Recommended…" at bounding box center [109, 151] width 150 height 215
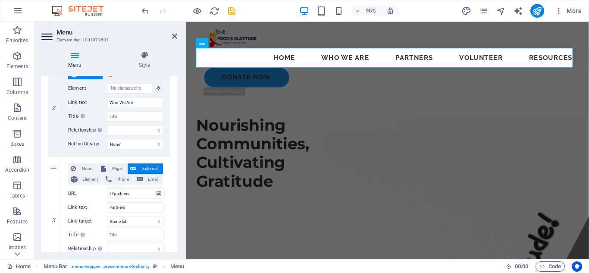
scroll to position [112, 0]
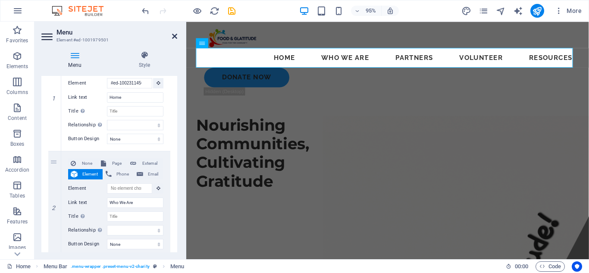
drag, startPoint x: 171, startPoint y: 35, endPoint x: 137, endPoint y: 16, distance: 39.3
click at [172, 35] on icon at bounding box center [174, 36] width 5 height 7
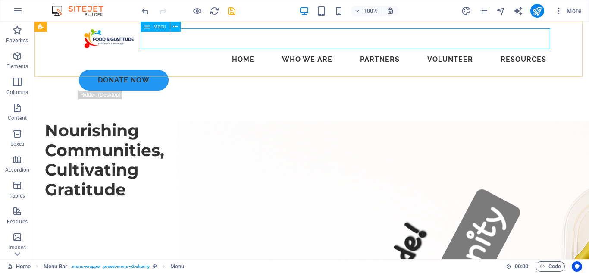
click at [399, 49] on nav "Home Who We Are Partners Volunteer Resources" at bounding box center [311, 59] width 483 height 21
select select
select select "6"
select select
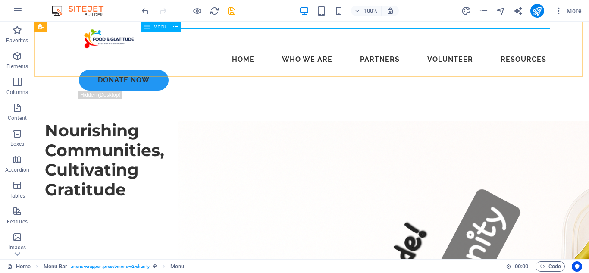
select select "6"
select select
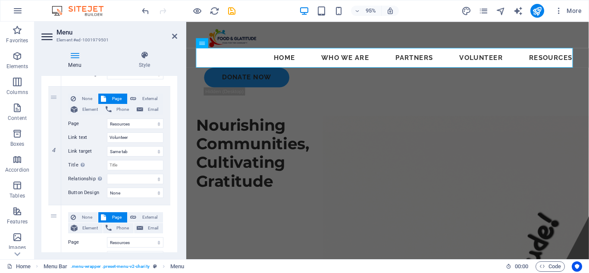
scroll to position [389, 0]
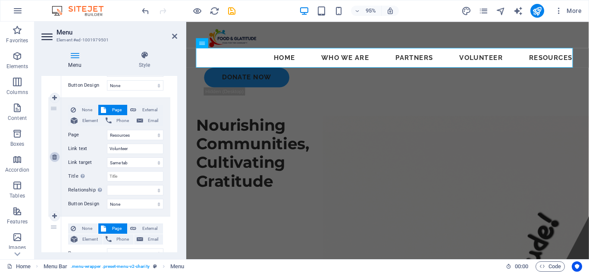
click at [55, 160] on link at bounding box center [55, 157] width 10 height 10
select select
type input "Resources"
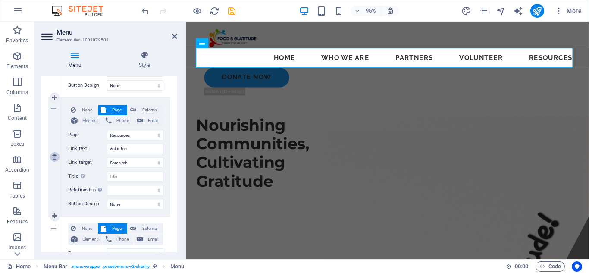
select select
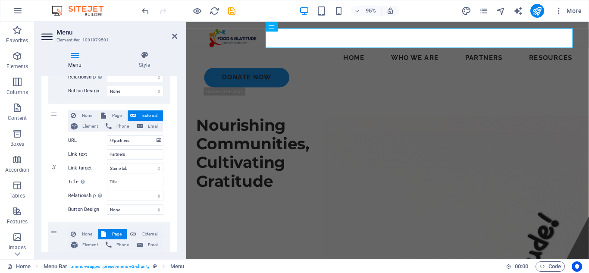
scroll to position [268, 0]
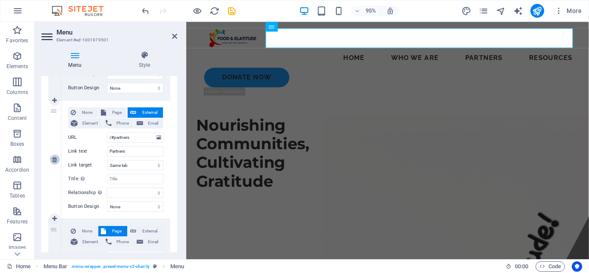
click at [55, 159] on icon at bounding box center [54, 159] width 5 height 6
select select
select select "6"
type input "Resources"
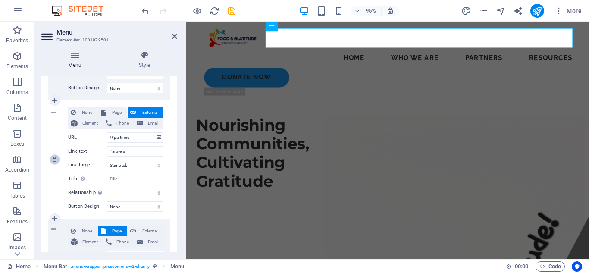
select select
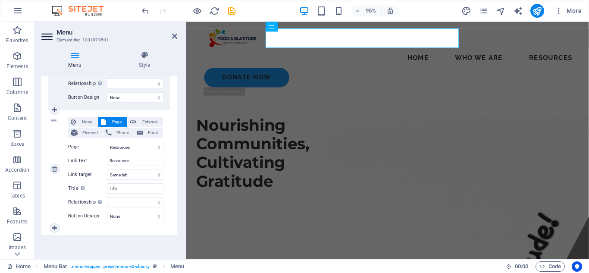
scroll to position [258, 0]
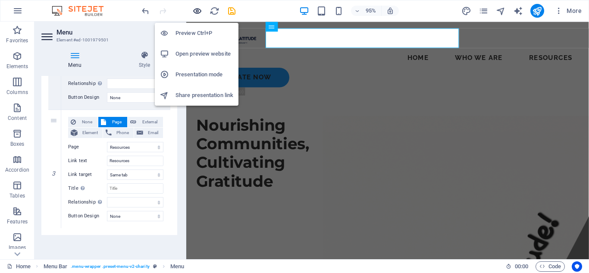
click at [199, 12] on icon "button" at bounding box center [197, 11] width 10 height 10
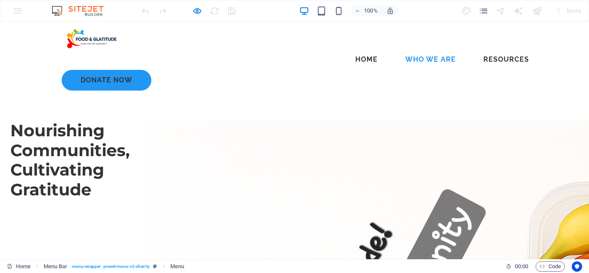
click at [398, 49] on link "Who We Are" at bounding box center [430, 59] width 64 height 21
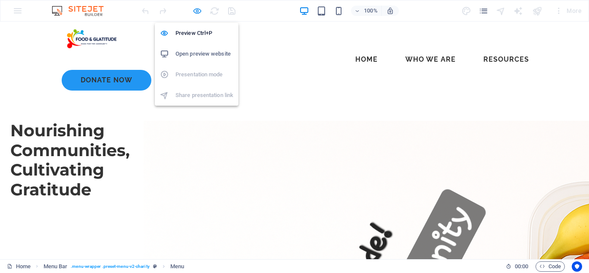
click at [197, 12] on icon "button" at bounding box center [197, 11] width 10 height 10
select select "6"
select select
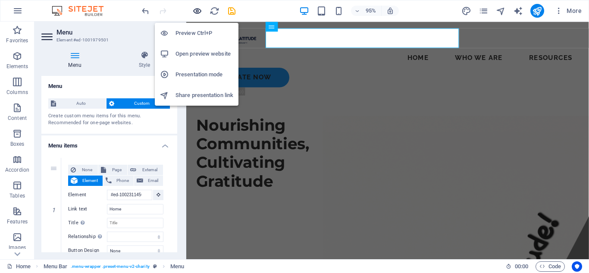
click at [196, 9] on icon "button" at bounding box center [197, 11] width 10 height 10
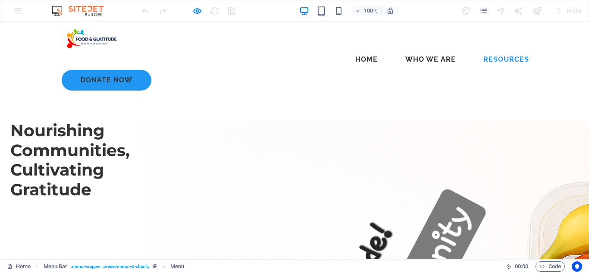
click at [476, 49] on link "Resources" at bounding box center [505, 59] width 59 height 21
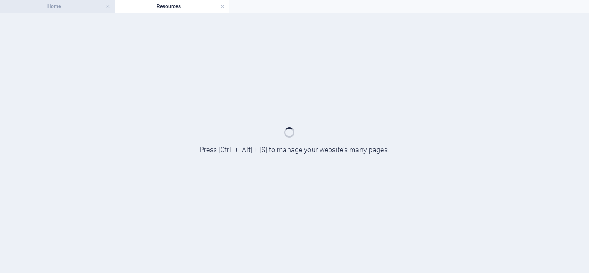
click at [71, 9] on h4 "Home" at bounding box center [57, 6] width 115 height 9
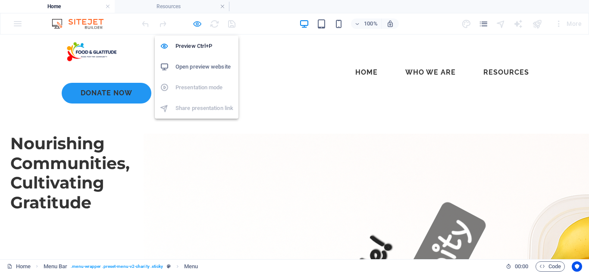
click at [197, 23] on icon "button" at bounding box center [197, 24] width 10 height 10
select select "6"
select select
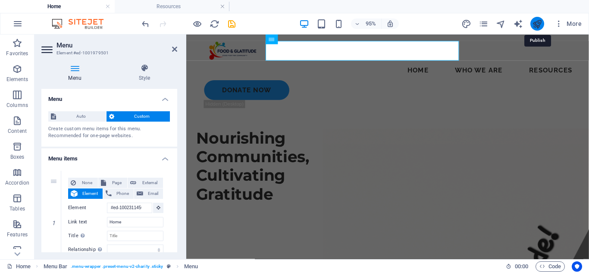
click at [538, 25] on icon "publish" at bounding box center [537, 24] width 10 height 10
click at [176, 49] on icon at bounding box center [174, 49] width 5 height 7
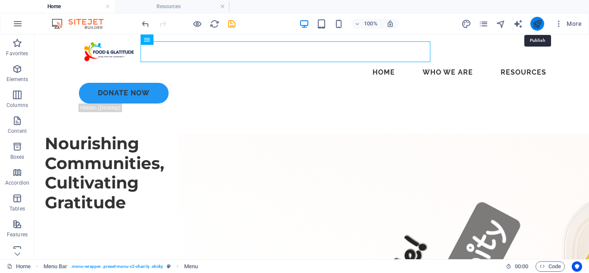
click at [532, 22] on icon "publish" at bounding box center [537, 24] width 10 height 10
click at [534, 22] on icon "publish" at bounding box center [537, 24] width 10 height 10
click at [534, 23] on icon "publish" at bounding box center [537, 24] width 10 height 10
click at [181, 1] on li "Resources" at bounding box center [172, 6] width 115 height 13
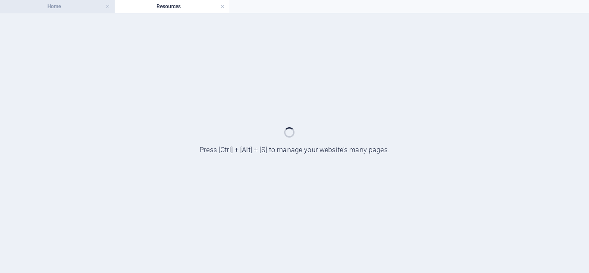
click at [72, 9] on h4 "Home" at bounding box center [57, 6] width 115 height 9
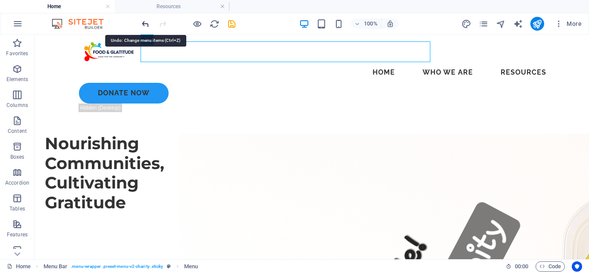
click at [146, 22] on icon "undo" at bounding box center [145, 24] width 10 height 10
click at [142, 25] on icon "undo" at bounding box center [145, 24] width 10 height 10
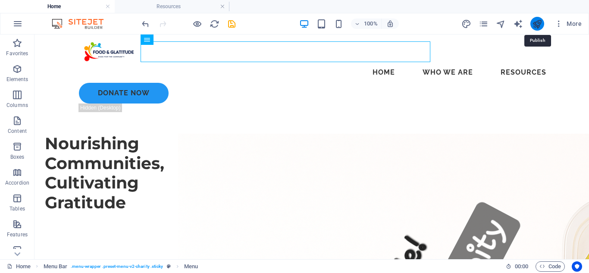
click at [535, 21] on icon "publish" at bounding box center [537, 24] width 10 height 10
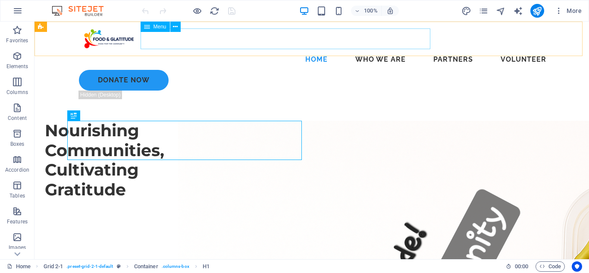
click at [230, 49] on nav "Home Who We Are Partners Volunteer" at bounding box center [311, 59] width 483 height 21
select select
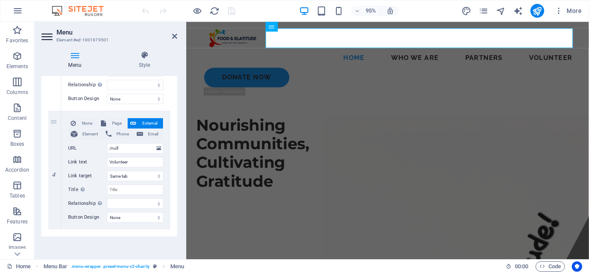
scroll to position [377, 0]
click at [137, 159] on input "Volunteer" at bounding box center [135, 161] width 56 height 10
type input "Resources"
select select
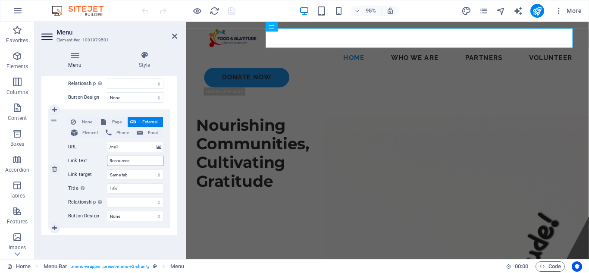
select select
type input "Resources"
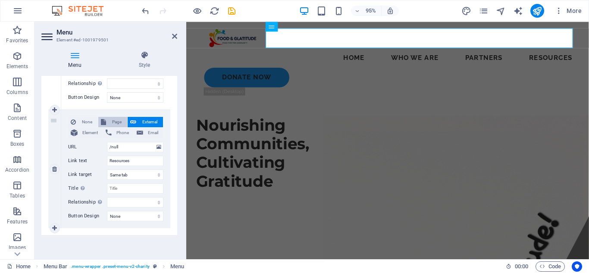
click at [116, 120] on span "Page" at bounding box center [117, 122] width 16 height 10
select select
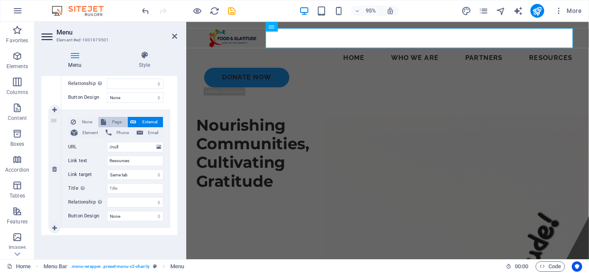
select select
click at [141, 144] on select "Home Terms &amp; Conditions Privacy Policy Subpage donate Volunteer" at bounding box center [135, 147] width 56 height 10
click at [141, 246] on div "Menu Auto Custom Create custom menu items for this menu. Recommended for one-pa…" at bounding box center [109, 164] width 136 height 176
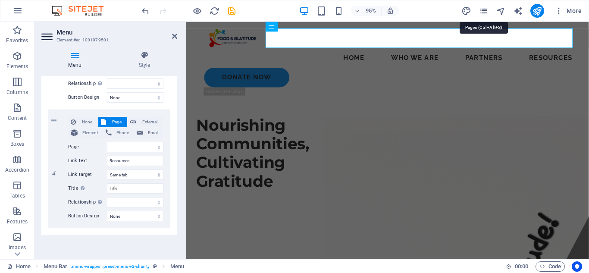
click at [481, 9] on icon "pages" at bounding box center [483, 11] width 10 height 10
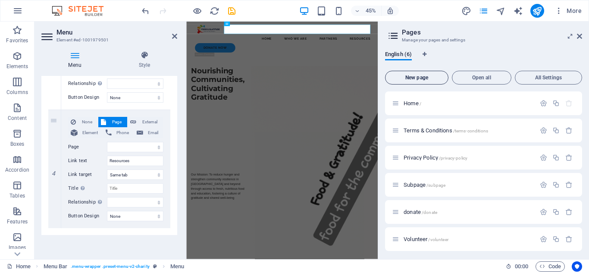
click at [420, 73] on button "New page" at bounding box center [416, 78] width 63 height 14
select select
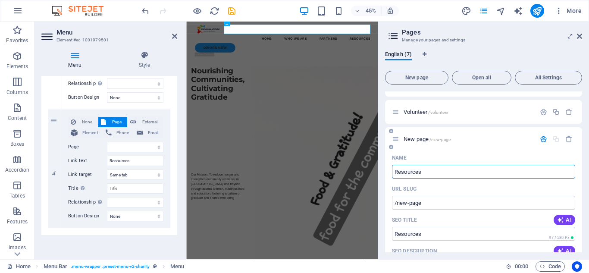
type input "Resources"
type input "/resources"
select select
type input "Resources"
click at [542, 138] on icon "button" at bounding box center [542, 138] width 7 height 7
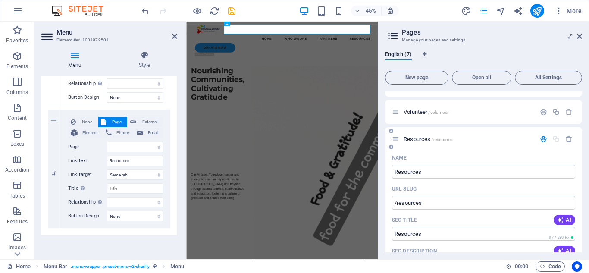
scroll to position [29, 0]
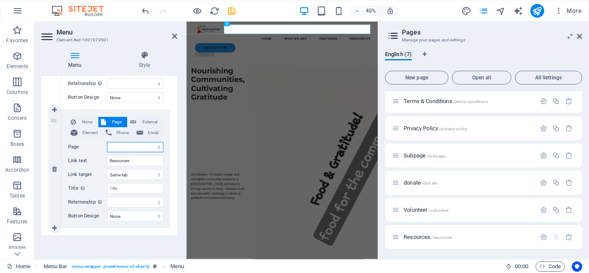
click at [133, 150] on select "Home Terms &amp; Conditions Privacy Policy Subpage donate Volunteer Resources" at bounding box center [135, 147] width 56 height 10
select select "6"
click at [107, 142] on select "Home Terms &amp; Conditions Privacy Policy Subpage donate Volunteer Resources" at bounding box center [135, 147] width 56 height 10
select select
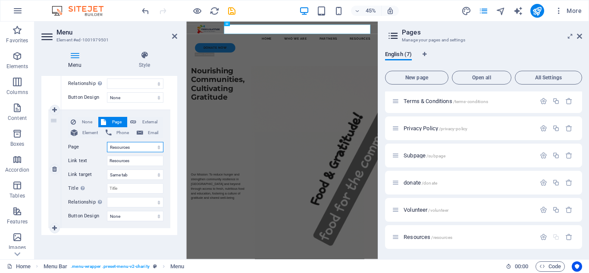
select select
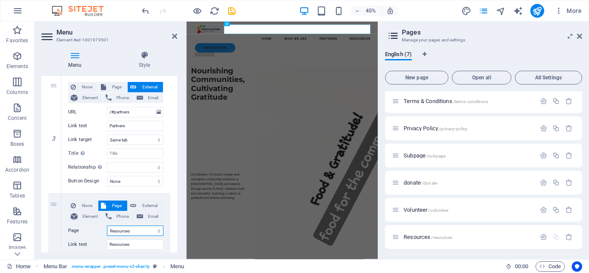
scroll to position [286, 0]
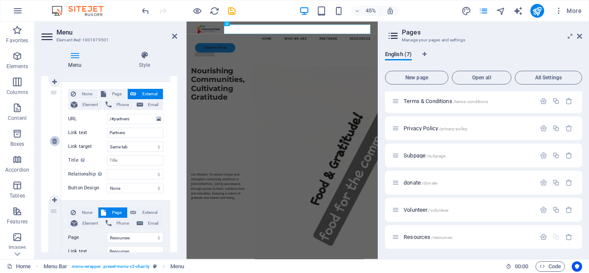
click at [52, 143] on icon at bounding box center [54, 141] width 5 height 6
select select
select select "6"
type input "Resources"
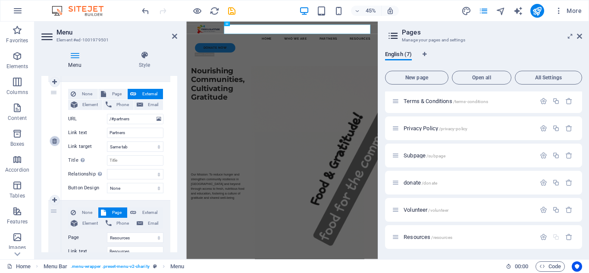
select select
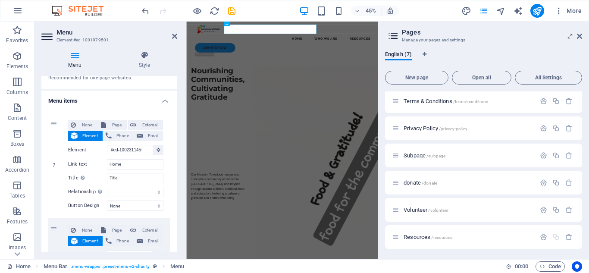
scroll to position [39, 0]
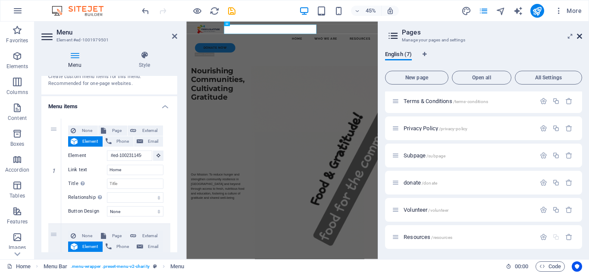
click at [580, 34] on icon at bounding box center [578, 36] width 5 height 7
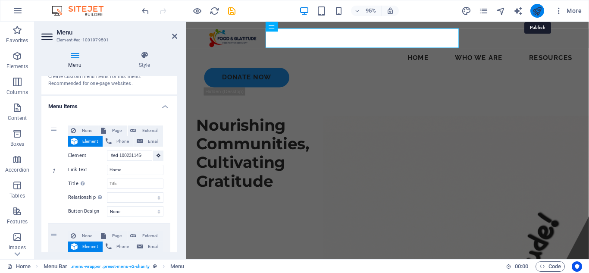
click at [537, 10] on icon "publish" at bounding box center [537, 11] width 10 height 10
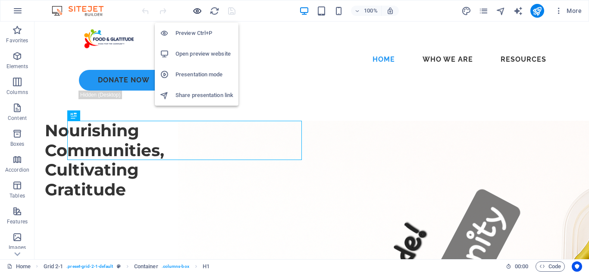
click at [194, 11] on icon "button" at bounding box center [197, 11] width 10 height 10
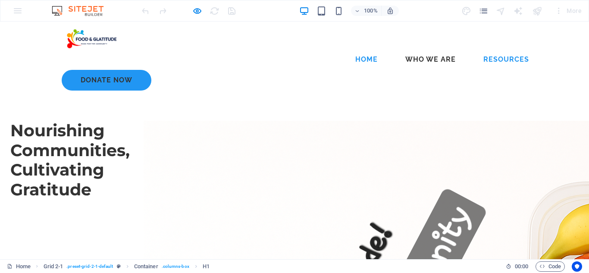
click at [476, 49] on link "Resources" at bounding box center [505, 59] width 59 height 21
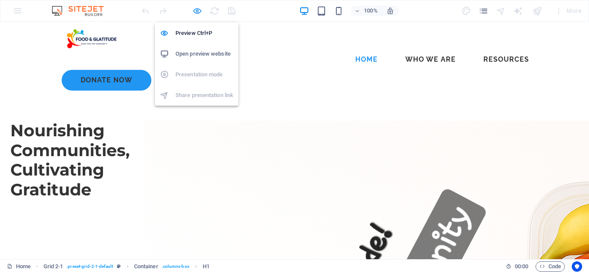
click at [196, 11] on icon "button" at bounding box center [197, 11] width 10 height 10
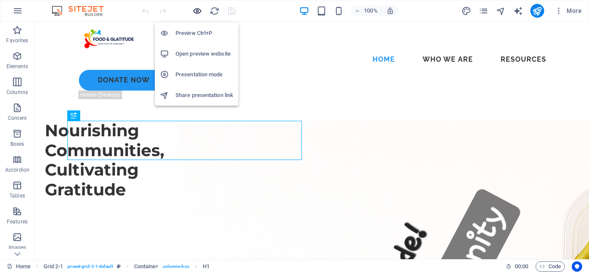
click at [196, 11] on icon "button" at bounding box center [197, 11] width 10 height 10
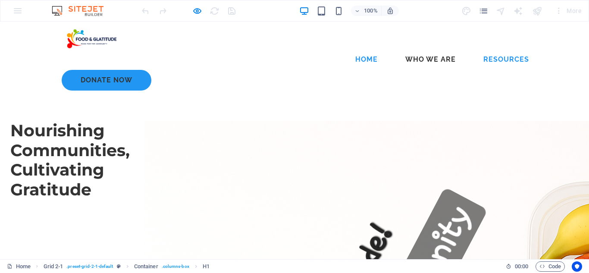
click at [476, 49] on link "Resources" at bounding box center [505, 59] width 59 height 21
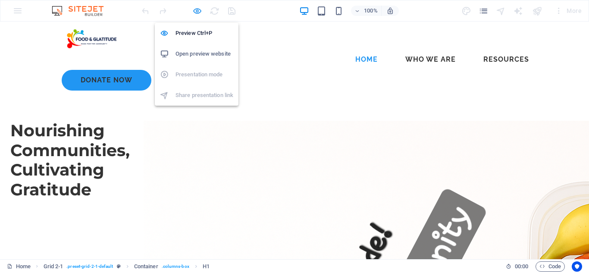
click at [197, 8] on icon "button" at bounding box center [197, 11] width 10 height 10
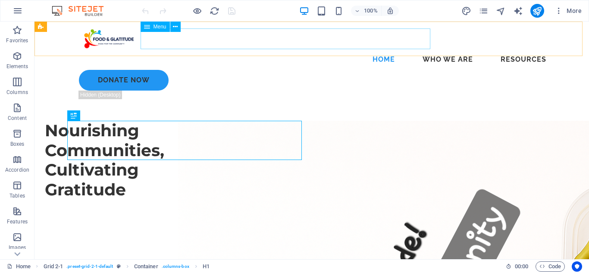
click at [370, 49] on nav "Home Who We Are Resources" at bounding box center [311, 59] width 483 height 21
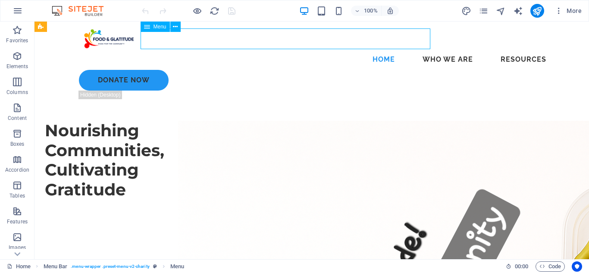
click at [370, 49] on nav "Home Who We Are Resources" at bounding box center [311, 59] width 483 height 21
select select
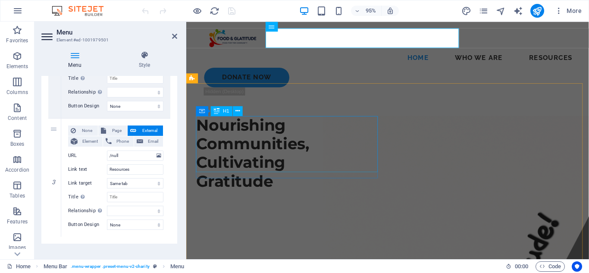
scroll to position [271, 0]
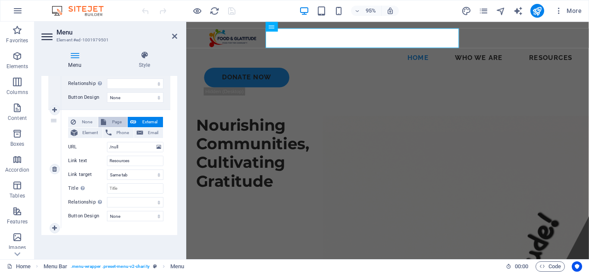
click at [109, 125] on span "Page" at bounding box center [117, 122] width 16 height 10
select select
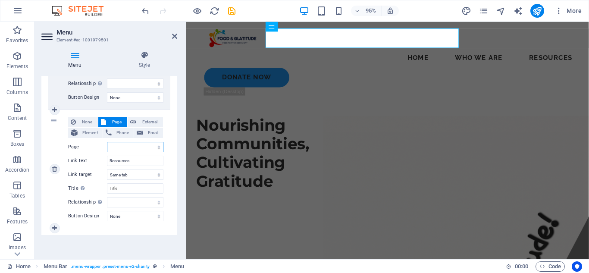
click at [133, 149] on select "Home Terms &amp; Conditions Privacy Policy Subpage donate Volunteer Resources" at bounding box center [135, 147] width 56 height 10
select select "6"
click at [107, 142] on select "Home Terms &amp; Conditions Privacy Policy Subpage donate Volunteer Resources" at bounding box center [135, 147] width 56 height 10
select select
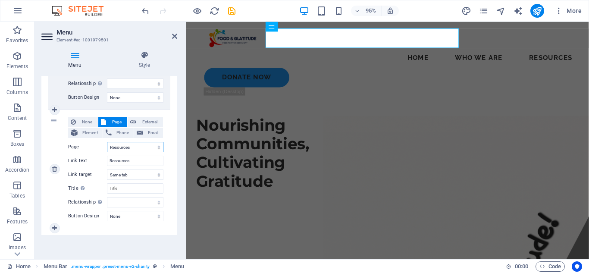
select select
click at [176, 36] on icon at bounding box center [174, 36] width 5 height 7
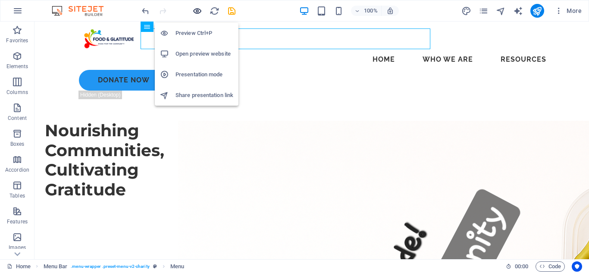
click at [197, 9] on icon "button" at bounding box center [197, 11] width 10 height 10
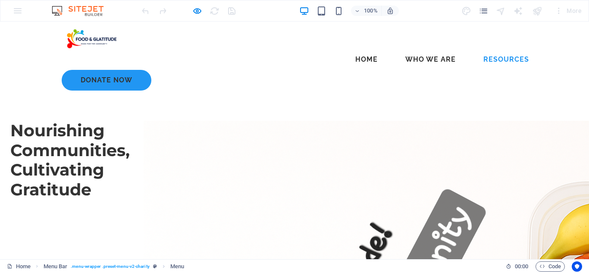
click at [476, 49] on link "Resources" at bounding box center [505, 59] width 59 height 21
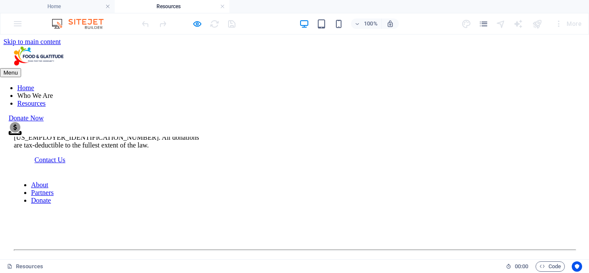
scroll to position [0, 0]
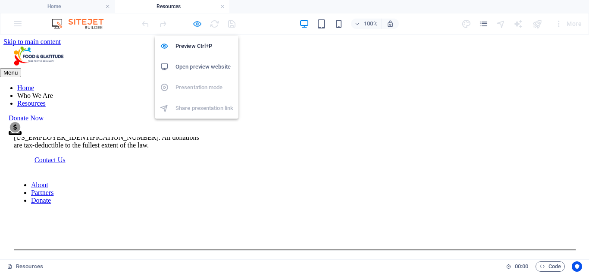
click at [199, 26] on icon "button" at bounding box center [197, 24] width 10 height 10
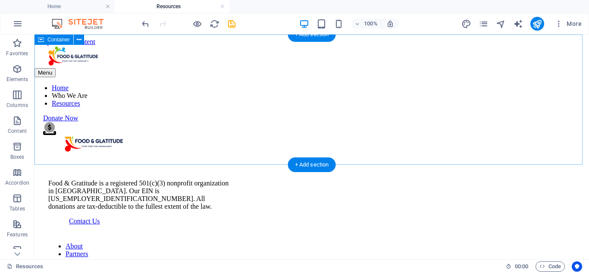
click at [267, 95] on span "Add elements" at bounding box center [286, 89] width 43 height 12
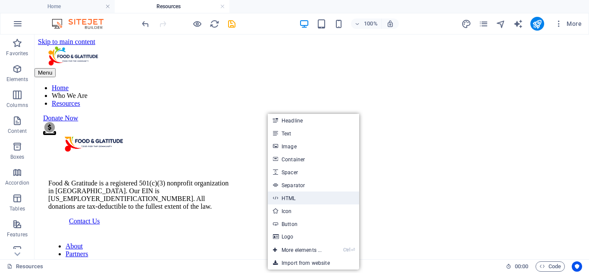
click at [307, 199] on link "HTML" at bounding box center [313, 197] width 91 height 13
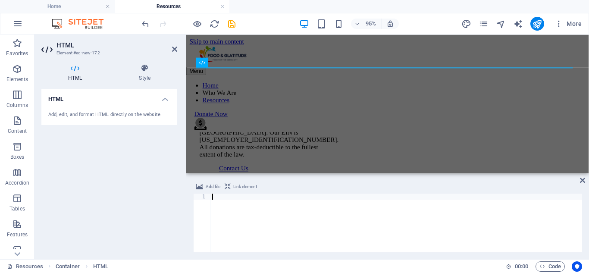
type textarea "</script>"
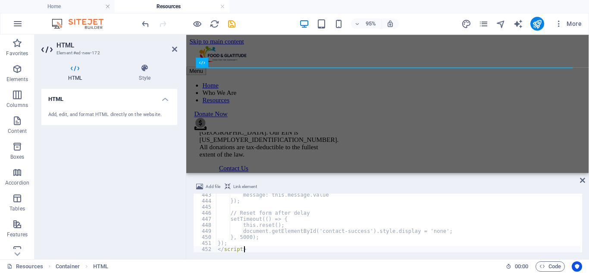
scroll to position [2668, 0]
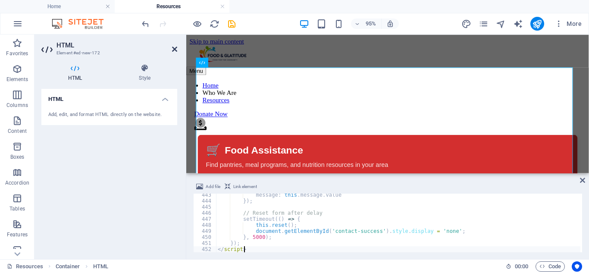
click at [174, 51] on icon at bounding box center [174, 49] width 5 height 7
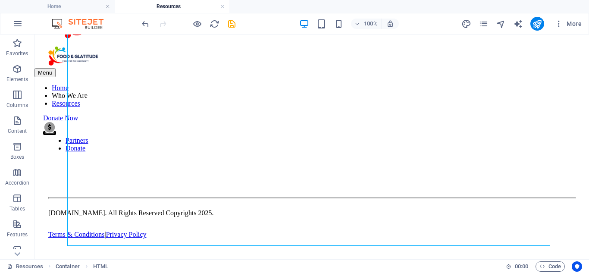
scroll to position [1226, 0]
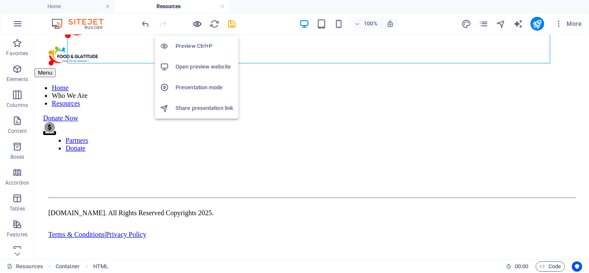
click at [197, 25] on icon "button" at bounding box center [197, 24] width 10 height 10
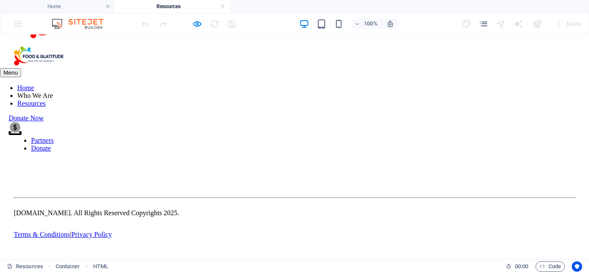
click at [65, 111] on link "Contact Us" at bounding box center [49, 107] width 31 height 7
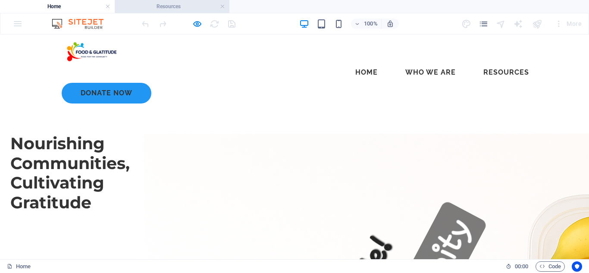
click at [188, 6] on h4 "Resources" at bounding box center [172, 6] width 115 height 9
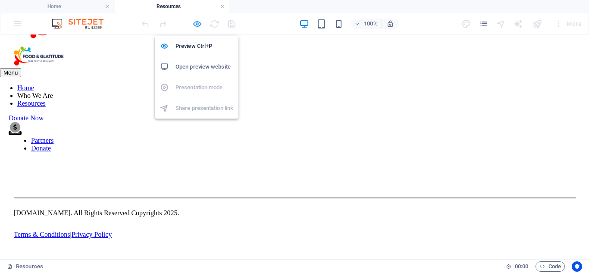
click at [196, 23] on icon "button" at bounding box center [197, 24] width 10 height 10
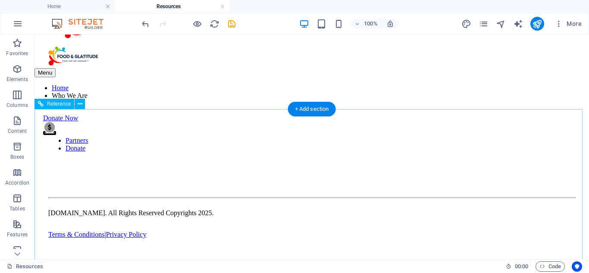
click at [375, 112] on div "Contact Us" at bounding box center [222, 108] width 306 height 8
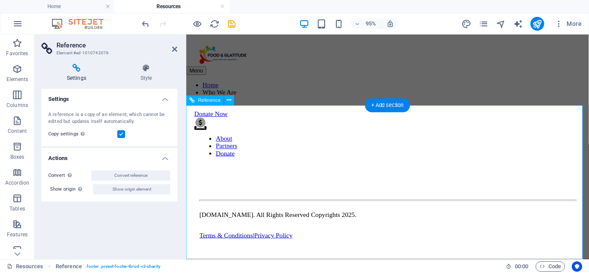
click at [446, 123] on div "Contact Us" at bounding box center [333, 119] width 225 height 8
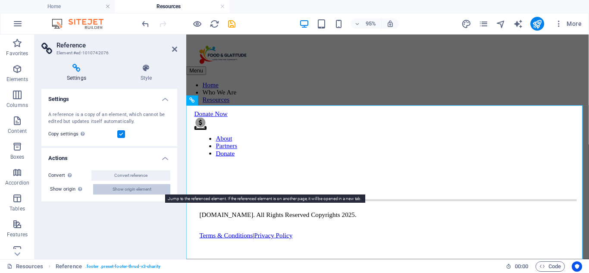
drag, startPoint x: 131, startPoint y: 191, endPoint x: 155, endPoint y: 135, distance: 60.3
click at [131, 191] on span "Show origin element" at bounding box center [131, 189] width 39 height 10
select select "footer"
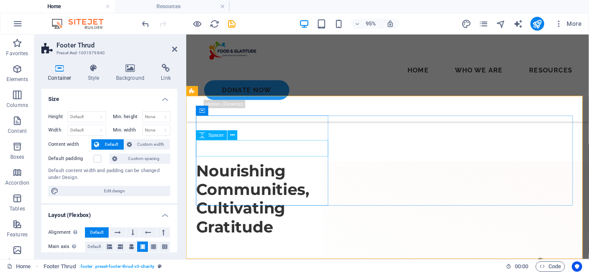
scroll to position [5468, 0]
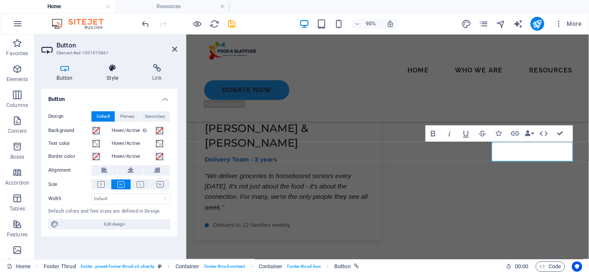
click at [115, 70] on icon at bounding box center [112, 68] width 42 height 9
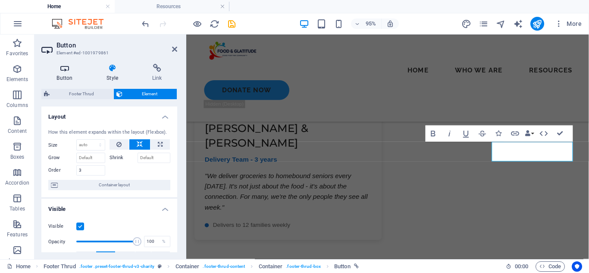
click at [65, 69] on icon at bounding box center [64, 68] width 47 height 9
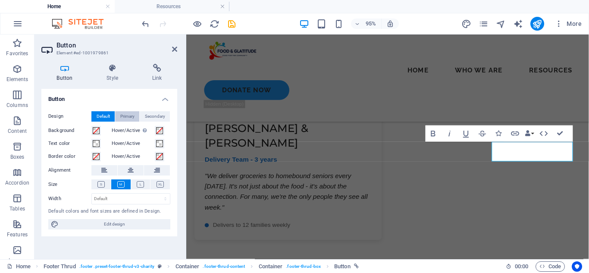
click at [128, 118] on span "Primary" at bounding box center [127, 116] width 14 height 10
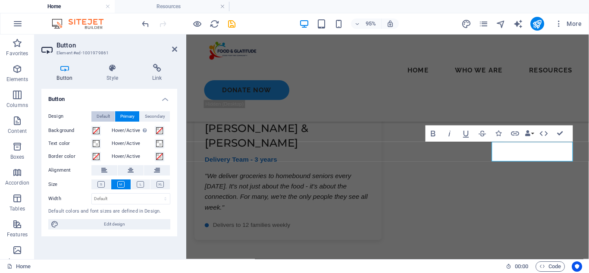
click at [109, 115] on span "Default" at bounding box center [103, 116] width 13 height 10
click at [114, 69] on icon at bounding box center [112, 68] width 42 height 9
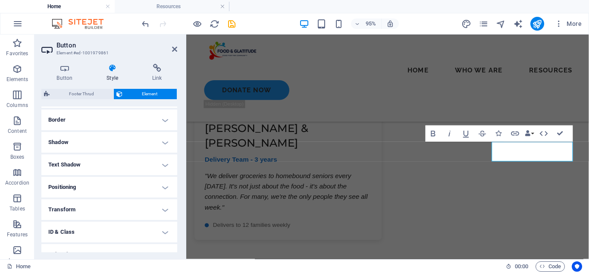
scroll to position [182, 0]
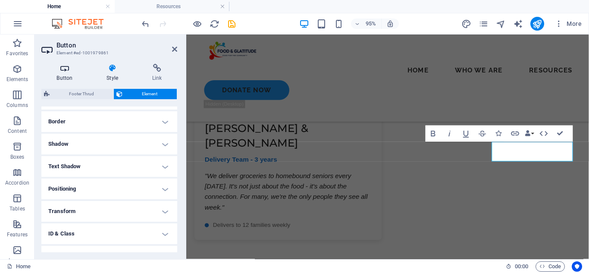
click at [78, 74] on h4 "Button" at bounding box center [66, 73] width 50 height 18
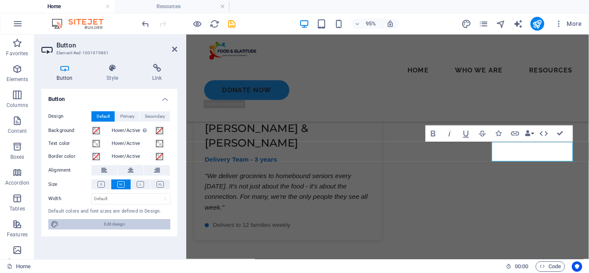
click at [111, 222] on span "Edit design" at bounding box center [114, 224] width 106 height 10
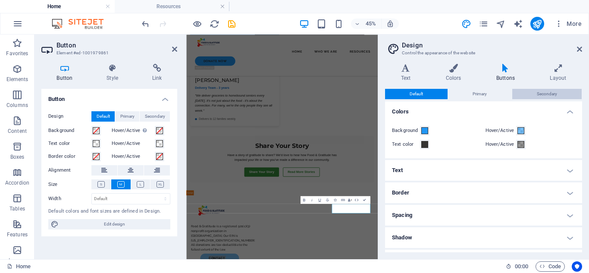
scroll to position [5206, 0]
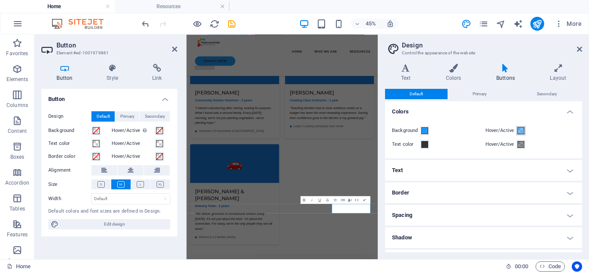
click at [520, 130] on span at bounding box center [520, 130] width 7 height 7
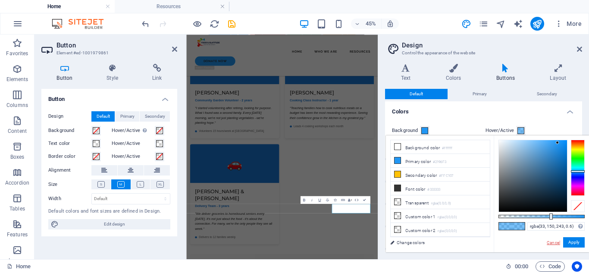
click at [554, 240] on link "Cancel" at bounding box center [552, 242] width 15 height 6
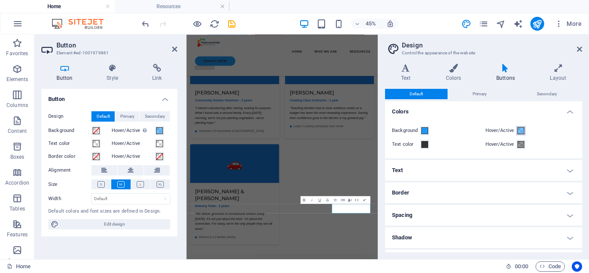
click at [517, 130] on span at bounding box center [520, 130] width 7 height 7
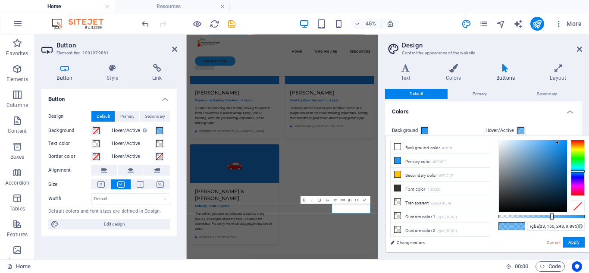
type input "#2196f3"
drag, startPoint x: 551, startPoint y: 215, endPoint x: 588, endPoint y: 215, distance: 37.5
click at [588, 215] on div "#2196f3 Supported formats #0852ed rgb(8, 82, 237) rgba(8, 82, 237, 90%) hsv(221…" at bounding box center [540, 256] width 95 height 242
click at [572, 246] on button "Apply" at bounding box center [574, 242] width 22 height 10
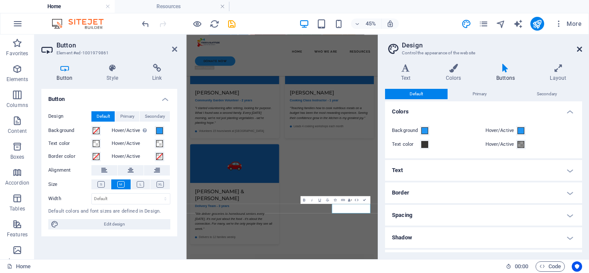
click at [579, 49] on icon at bounding box center [578, 49] width 5 height 7
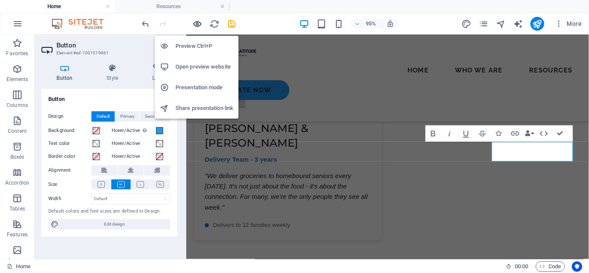
click at [196, 24] on icon "button" at bounding box center [197, 24] width 10 height 10
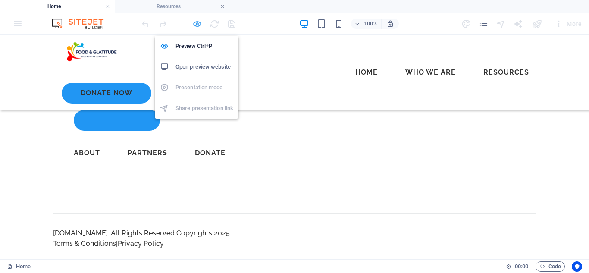
scroll to position [4832, 0]
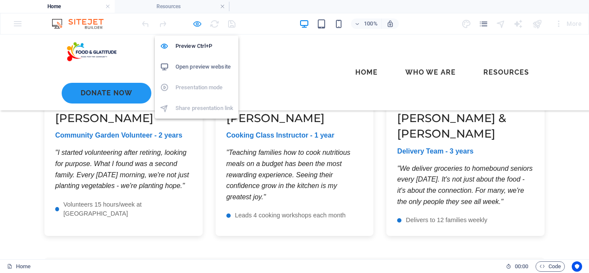
click at [193, 22] on icon "button" at bounding box center [197, 24] width 10 height 10
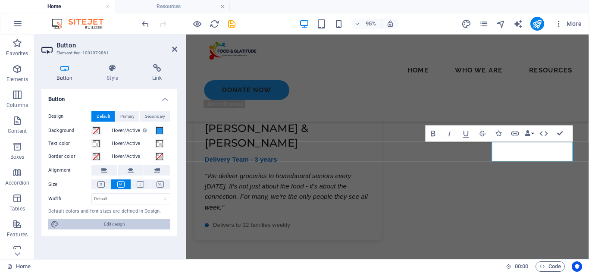
click at [124, 224] on span "Edit design" at bounding box center [114, 224] width 106 height 10
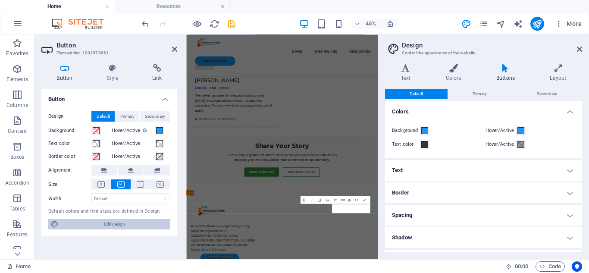
scroll to position [5206, 0]
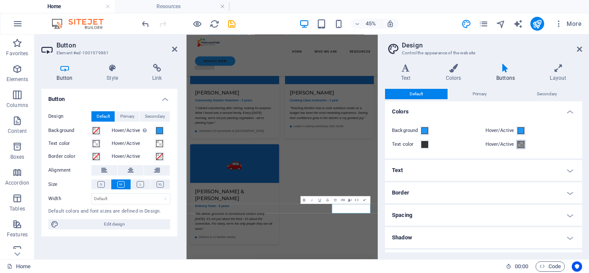
click at [518, 146] on span at bounding box center [520, 144] width 7 height 7
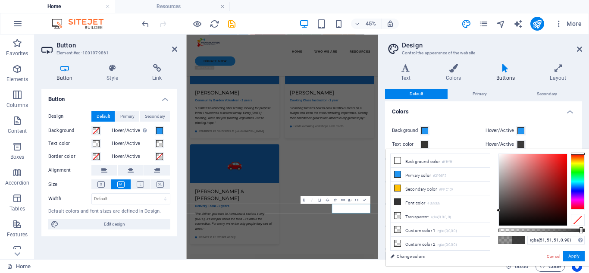
type input "#333333"
drag, startPoint x: 545, startPoint y: 230, endPoint x: 585, endPoint y: 230, distance: 40.1
click at [585, 230] on div at bounding box center [584, 230] width 3 height 6
click at [578, 256] on button "Apply" at bounding box center [574, 256] width 22 height 10
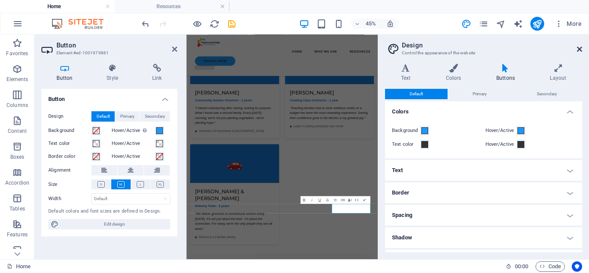
click at [579, 46] on icon at bounding box center [578, 49] width 5 height 7
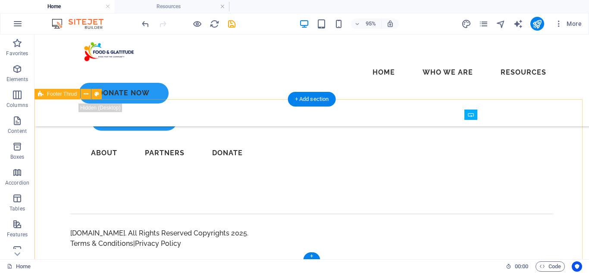
scroll to position [4876, 0]
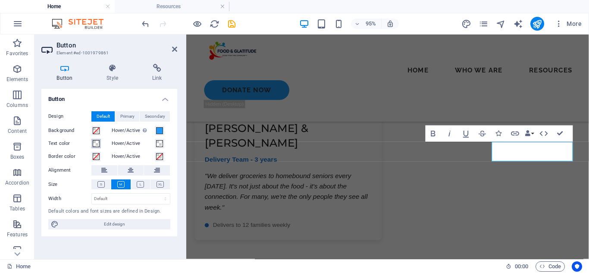
click at [95, 144] on span at bounding box center [96, 143] width 7 height 7
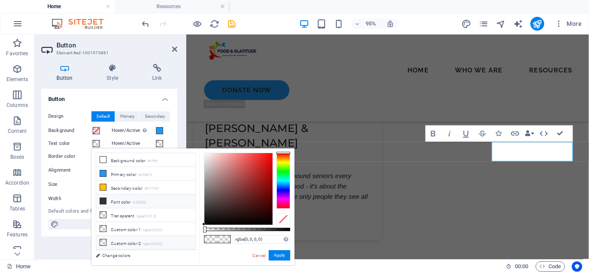
click at [122, 200] on li "Font color #333333" at bounding box center [145, 201] width 99 height 14
type input "#333333"
click at [284, 255] on button "Apply" at bounding box center [279, 255] width 22 height 10
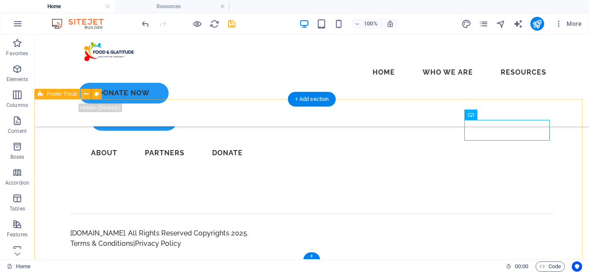
scroll to position [4876, 0]
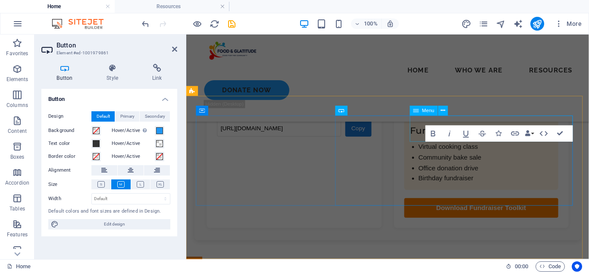
scroll to position [5468, 0]
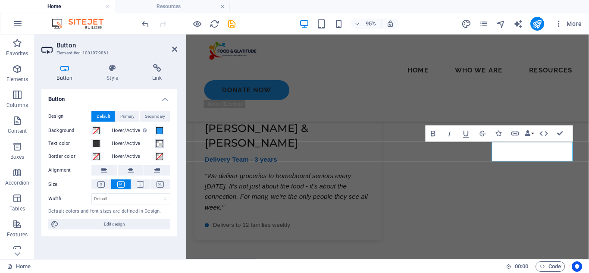
click at [157, 143] on span at bounding box center [159, 143] width 7 height 7
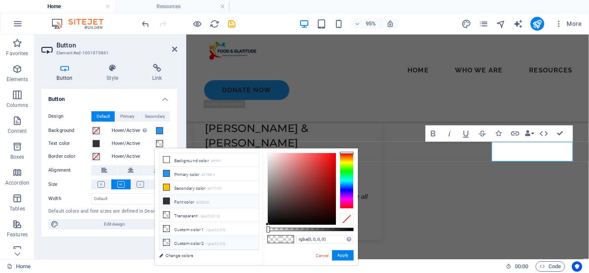
click at [182, 202] on li "Font color #333333" at bounding box center [208, 201] width 99 height 14
type input "#333333"
click at [338, 254] on button "Apply" at bounding box center [343, 255] width 22 height 10
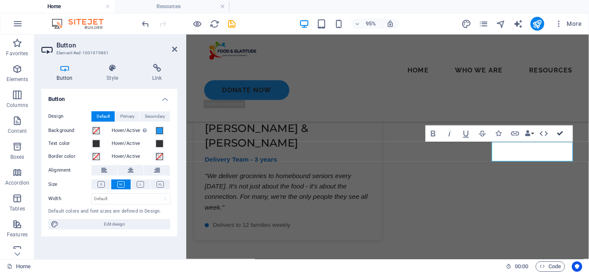
drag, startPoint x: 562, startPoint y: 131, endPoint x: 524, endPoint y: 100, distance: 49.3
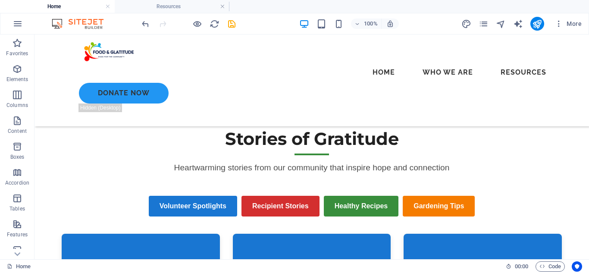
scroll to position [4877, 0]
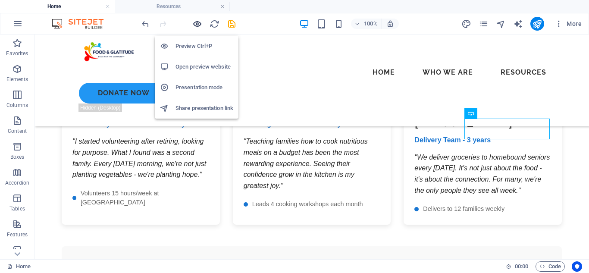
click at [198, 22] on icon "button" at bounding box center [197, 24] width 10 height 10
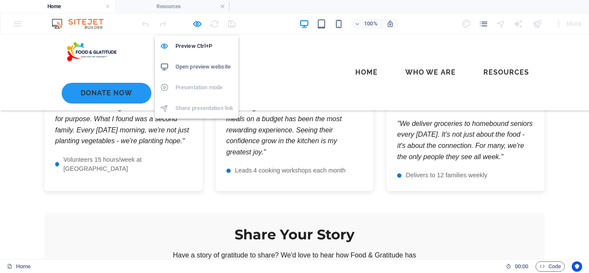
scroll to position [4832, 0]
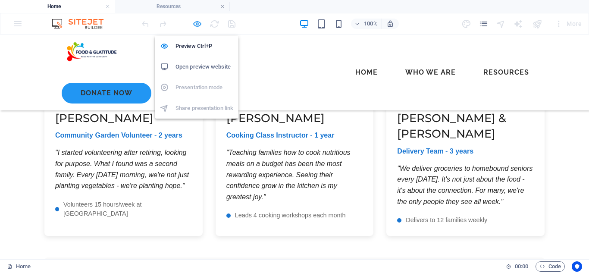
click at [196, 25] on icon "button" at bounding box center [197, 24] width 10 height 10
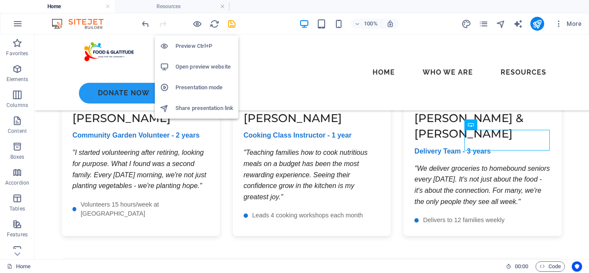
scroll to position [4866, 0]
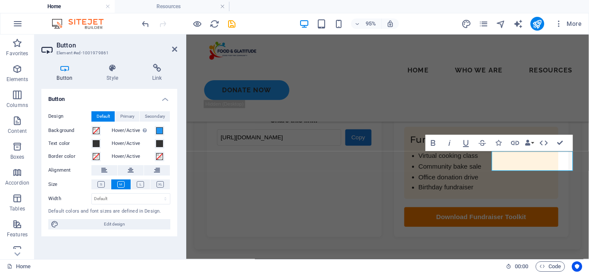
scroll to position [5458, 0]
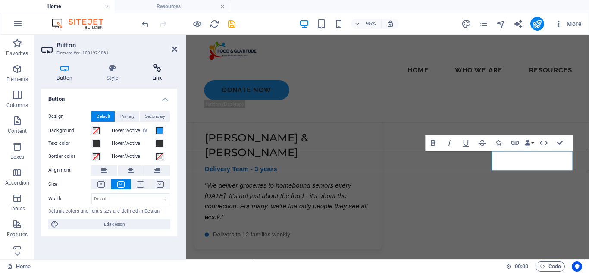
click at [153, 72] on icon at bounding box center [157, 68] width 41 height 9
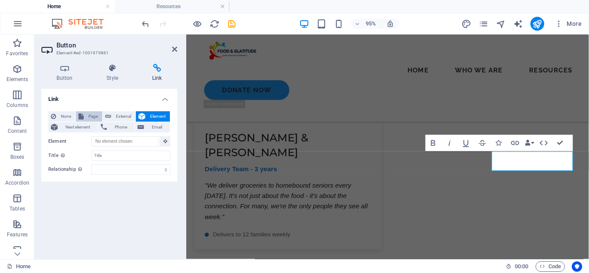
click at [88, 118] on span "Page" at bounding box center [92, 116] width 13 height 10
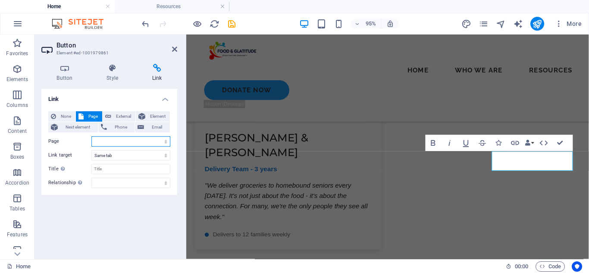
click at [137, 142] on select "Home Terms &amp; Conditions Privacy Policy Subpage donate Volunteer Resources" at bounding box center [130, 141] width 79 height 10
select select "6"
click at [91, 136] on select "Home Terms &amp; Conditions Privacy Policy Subpage donate Volunteer Resources" at bounding box center [130, 141] width 79 height 10
click at [173, 51] on icon at bounding box center [174, 49] width 5 height 7
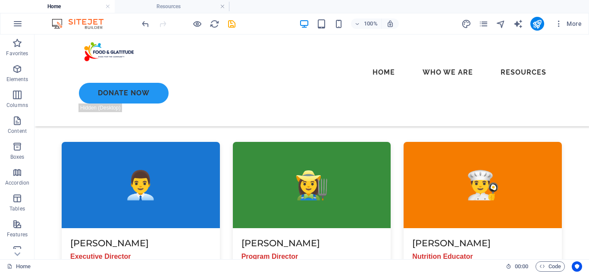
scroll to position [1430, 0]
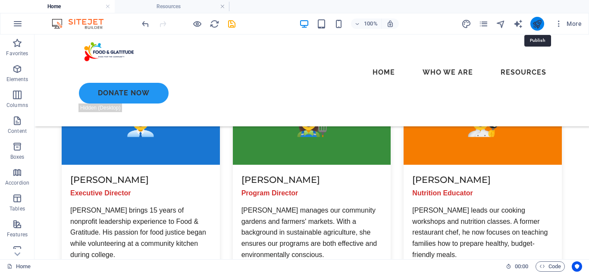
click at [535, 23] on icon "publish" at bounding box center [537, 24] width 10 height 10
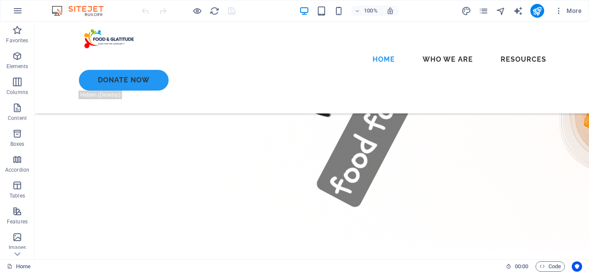
scroll to position [357, 0]
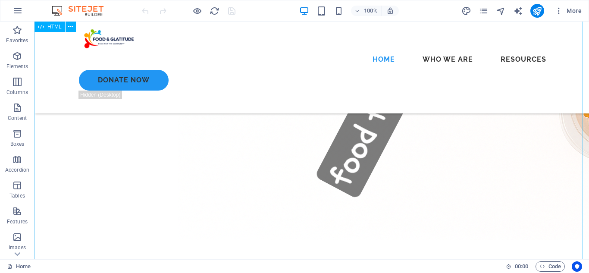
drag, startPoint x: 144, startPoint y: 233, endPoint x: 360, endPoint y: 236, distance: 216.3
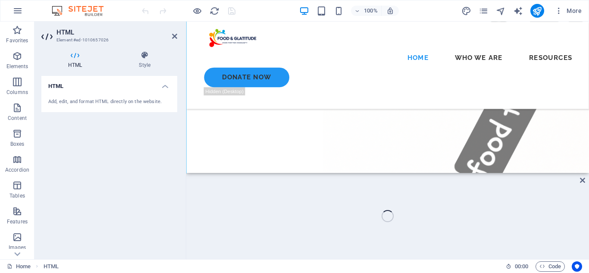
scroll to position [328, 0]
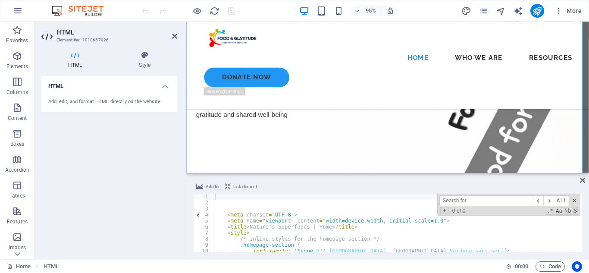
type input "h"
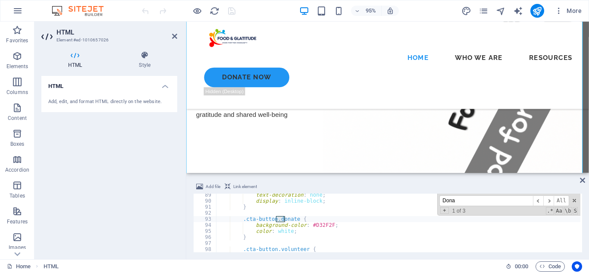
scroll to position [533, 0]
type input "Donate"
click at [548, 201] on span "​" at bounding box center [548, 200] width 10 height 11
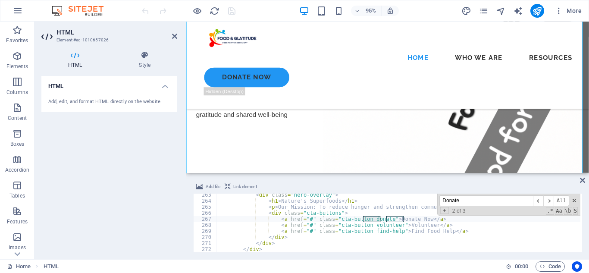
click at [305, 218] on div "< div class = "hero-overlay" > < h1 > Nature's Superfoods </ h1 > < p > Our Mis…" at bounding box center [540, 226] width 648 height 69
paste textarea "[URL][DOMAIN_NAME]"
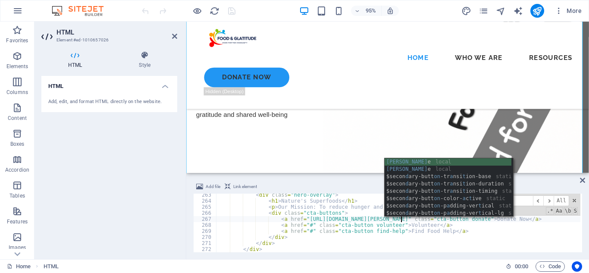
scroll to position [0, 15]
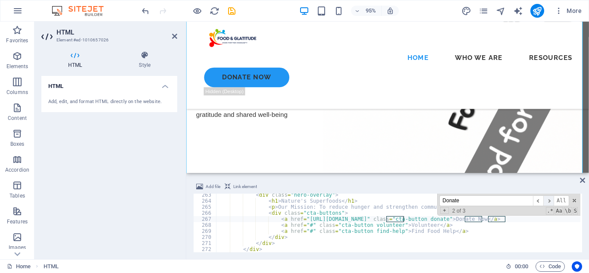
click at [547, 200] on span "​" at bounding box center [548, 200] width 10 height 11
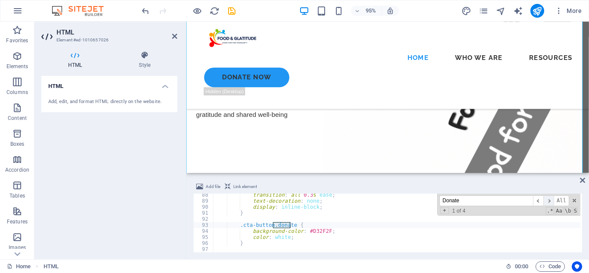
scroll to position [527, 0]
click at [572, 203] on span at bounding box center [574, 200] width 6 height 6
type textarea ".cta-button.donate {"
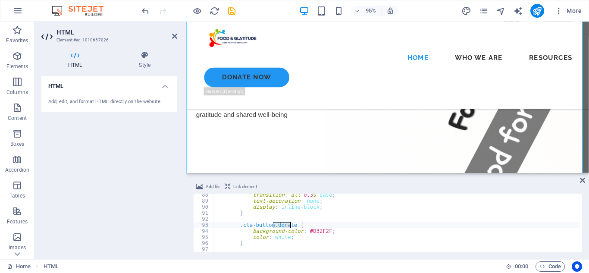
scroll to position [0, 6]
click at [583, 180] on icon at bounding box center [582, 180] width 5 height 7
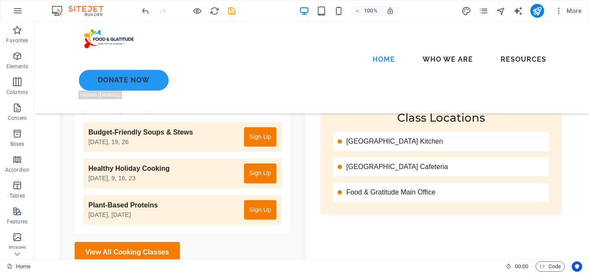
scroll to position [2962, 0]
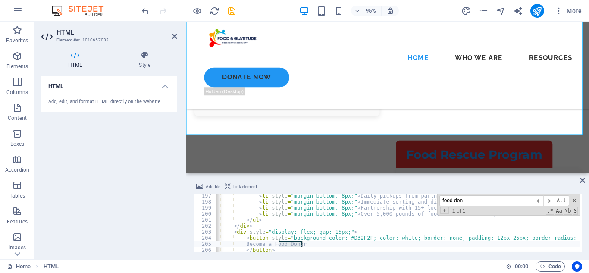
scroll to position [0, 34]
type input "f"
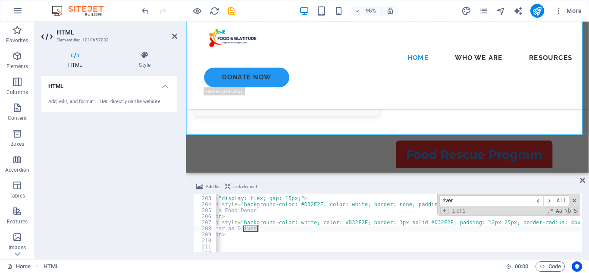
scroll to position [0, 0]
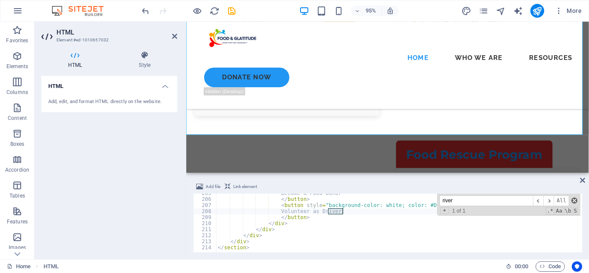
type input "river"
click at [575, 203] on span at bounding box center [574, 200] width 6 height 6
type textarea "Volunteer as Driver"
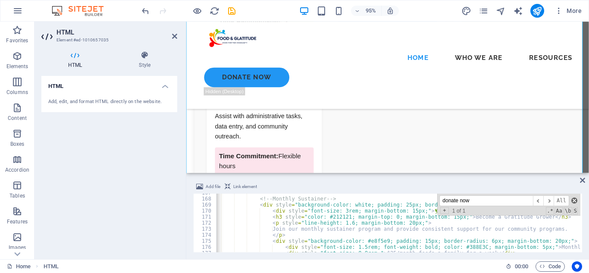
type input "donate now"
click at [572, 199] on span at bounding box center [574, 200] width 6 height 6
type textarea "Donate Now"
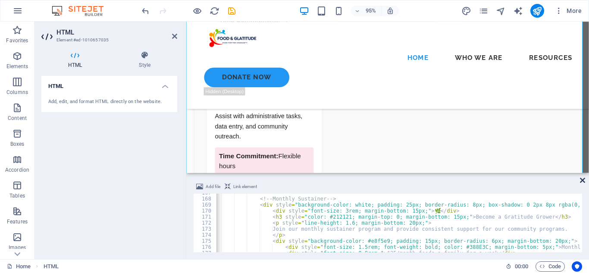
click at [583, 178] on icon at bounding box center [582, 180] width 5 height 7
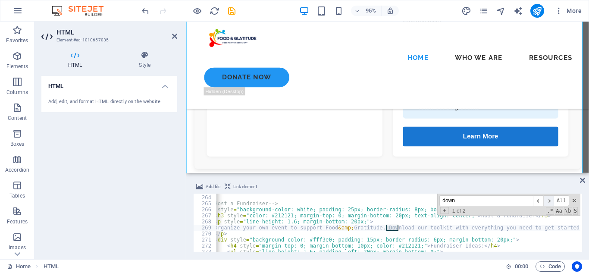
type input "down"
click at [547, 201] on span "​" at bounding box center [548, 200] width 10 height 11
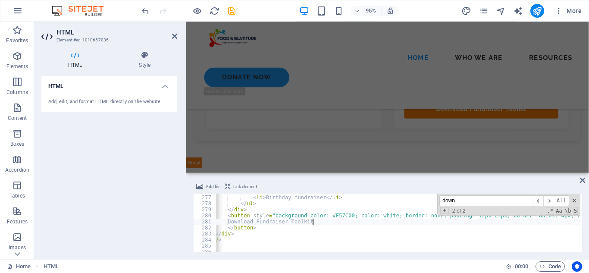
click at [313, 221] on div "< li > Office donation drive </ li > < li > Birthday fundraiser </ li > </ ul >…" at bounding box center [508, 222] width 692 height 69
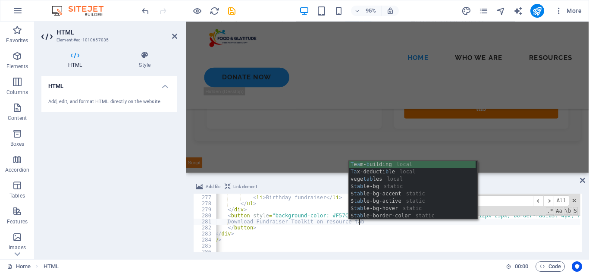
click at [320, 223] on div "< li > Office donation drive </ li > < li > Birthday fundraiser </ li > </ ul >…" at bounding box center [508, 222] width 692 height 69
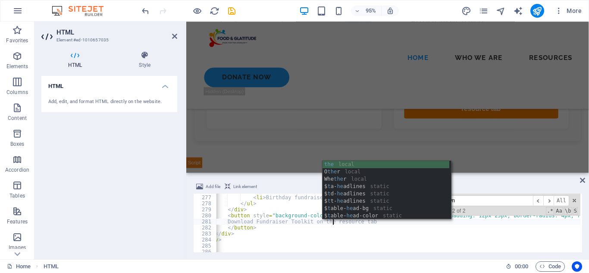
click at [382, 231] on div "< li > Office donation drive </ li > < li > Birthday fundraiser </ li > </ ul >…" at bounding box center [508, 222] width 692 height 69
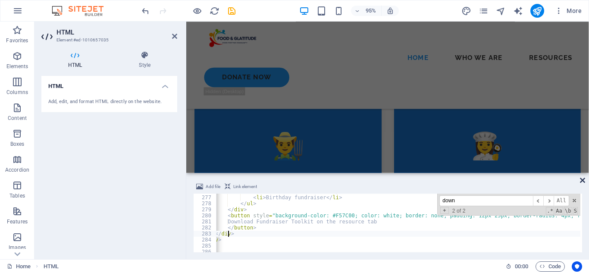
type textarea "</div>"
click at [581, 179] on icon at bounding box center [582, 180] width 5 height 7
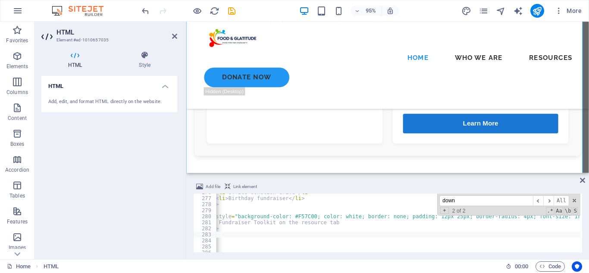
click at [300, 221] on div "< li > Office donation drive </ li > < li > Birthday fundraiser </ li > </ ul >…" at bounding box center [471, 223] width 692 height 69
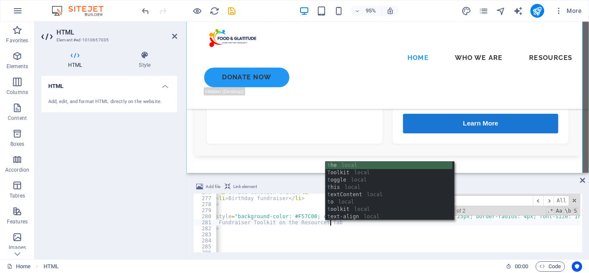
click at [365, 240] on div "< li > Office donation drive </ li > < li > Birthday fundraiser </ li > </ ul >…" at bounding box center [471, 223] width 692 height 69
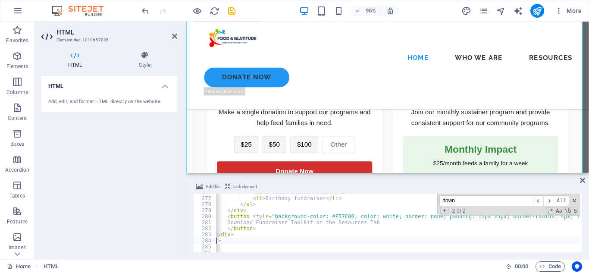
scroll to position [4333, 0]
type textarea "</div>"
click at [468, 202] on input "down" at bounding box center [485, 200] width 93 height 11
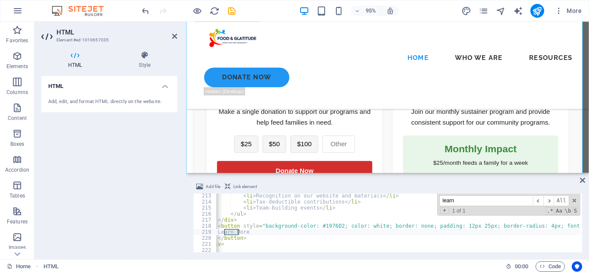
scroll to position [0, 78]
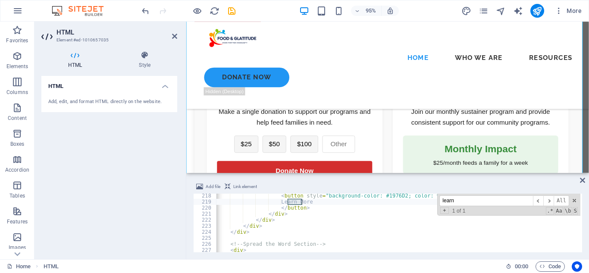
type input "learn"
click at [334, 204] on div "< button style = "background-color: #1976D2; color: white; border: none; paddin…" at bounding box center [562, 227] width 692 height 69
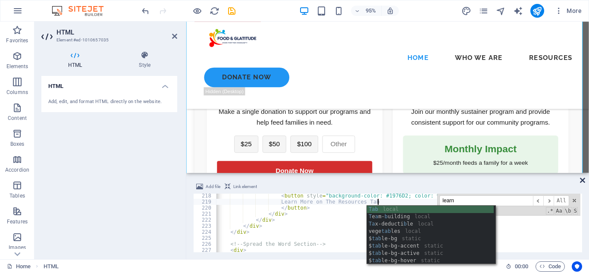
type textarea "Learn More on The Resources Tab"
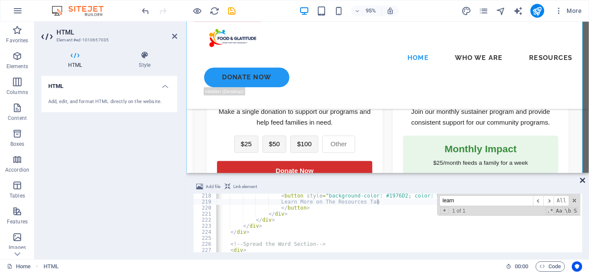
click at [582, 181] on icon at bounding box center [582, 180] width 5 height 7
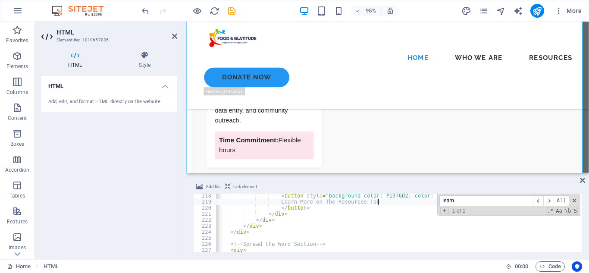
click at [466, 197] on input "learn" at bounding box center [485, 200] width 93 height 11
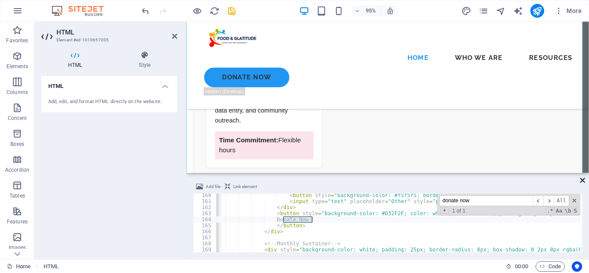
type input "donate now"
click at [581, 179] on icon at bounding box center [582, 180] width 5 height 7
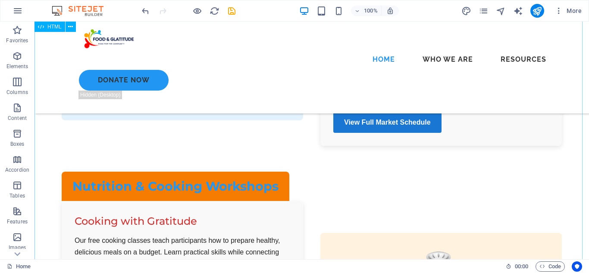
click at [260, 177] on div "Our Programs How we're working to reduce hunger and build community resilience …" at bounding box center [311, 130] width 554 height 1215
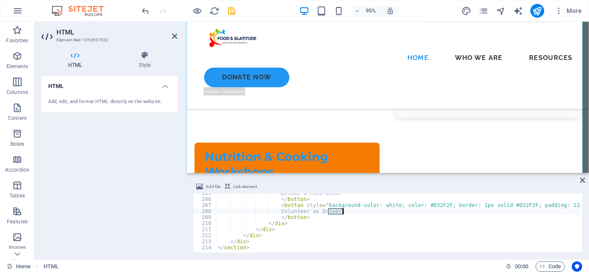
click at [359, 221] on div "Become a Food Donor </ button > < button style = "background-color: white; colo…" at bounding box center [553, 224] width 674 height 69
type textarea "</div>"
click at [349, 139] on div "Our Programs How we're working to reduce hunger and build community resilience …" at bounding box center [398, 110] width 424 height 1310
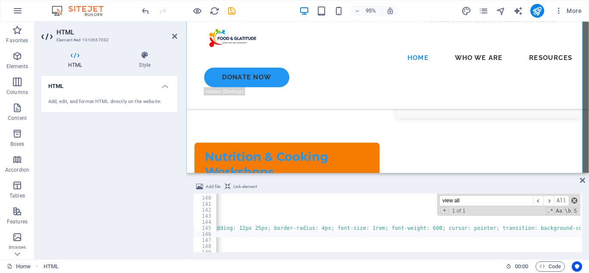
type input "view all"
click at [572, 202] on span at bounding box center [574, 200] width 6 height 6
type textarea "View All Cooking Classes"
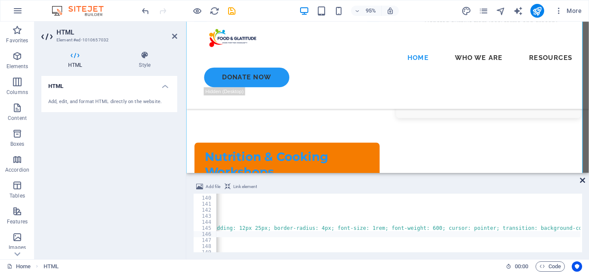
click at [583, 181] on icon at bounding box center [582, 180] width 5 height 7
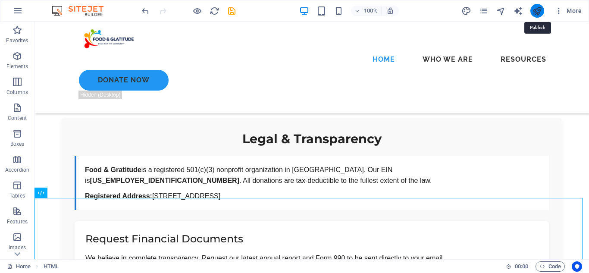
click at [534, 8] on icon "publish" at bounding box center [537, 11] width 10 height 10
